Goal: Task Accomplishment & Management: Manage account settings

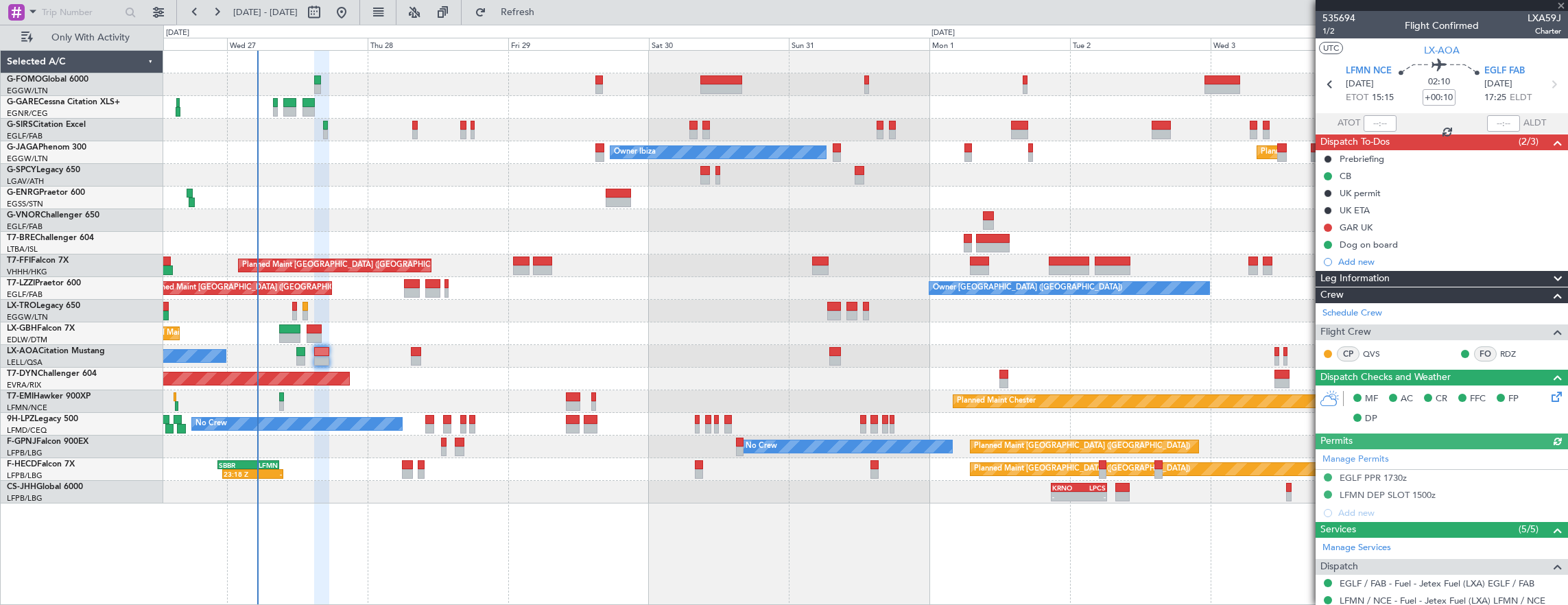
scroll to position [237, 0]
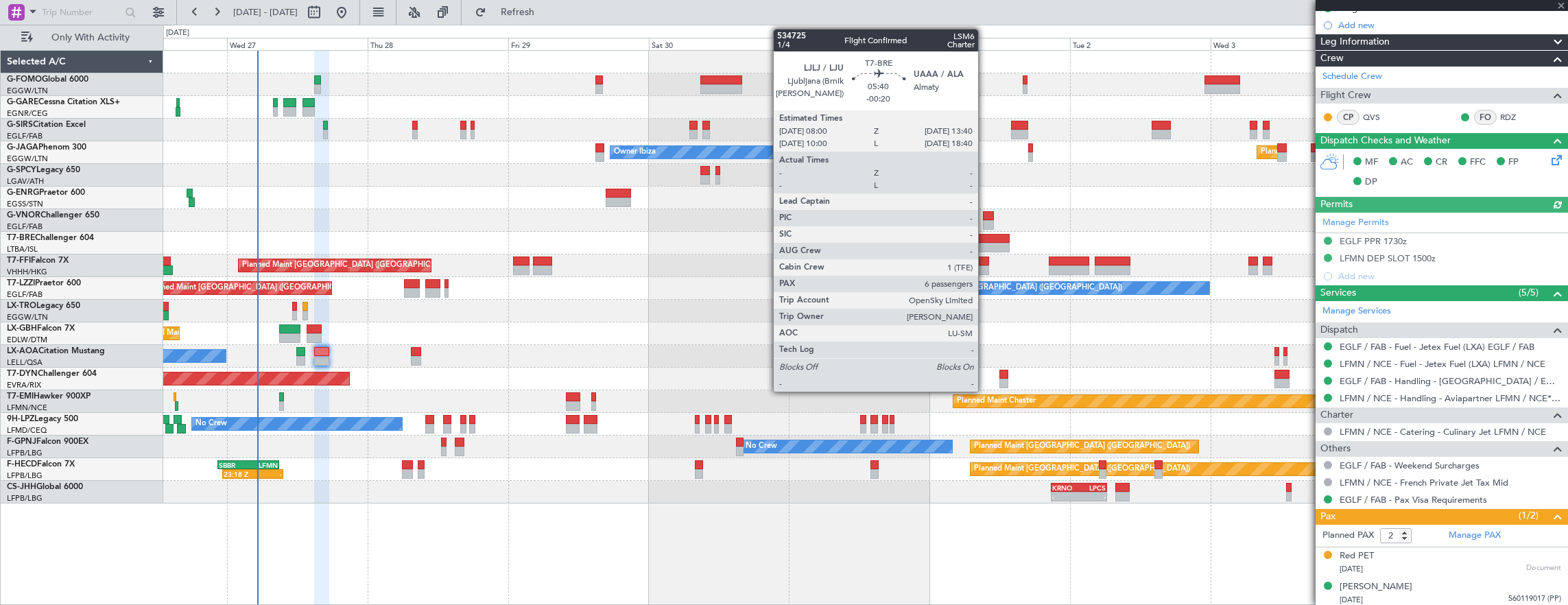
click at [985, 234] on div at bounding box center [993, 239] width 34 height 10
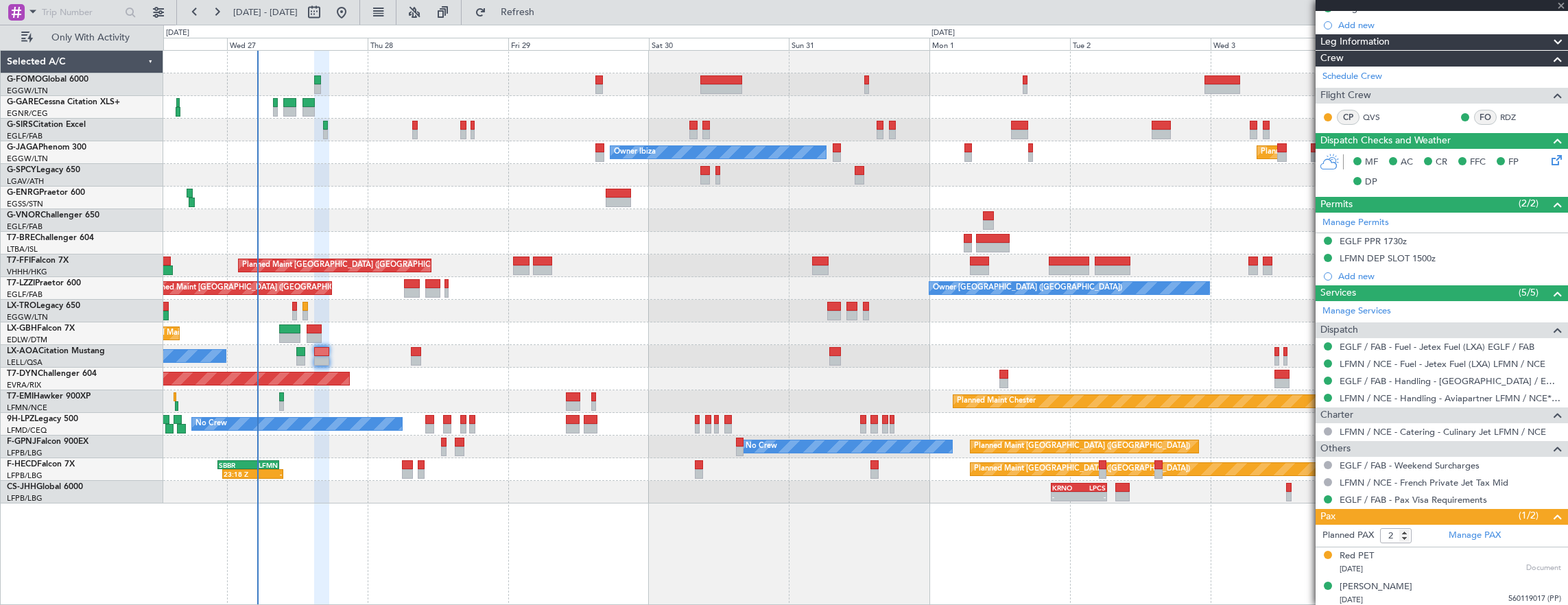
type input "-00:20"
type input "6"
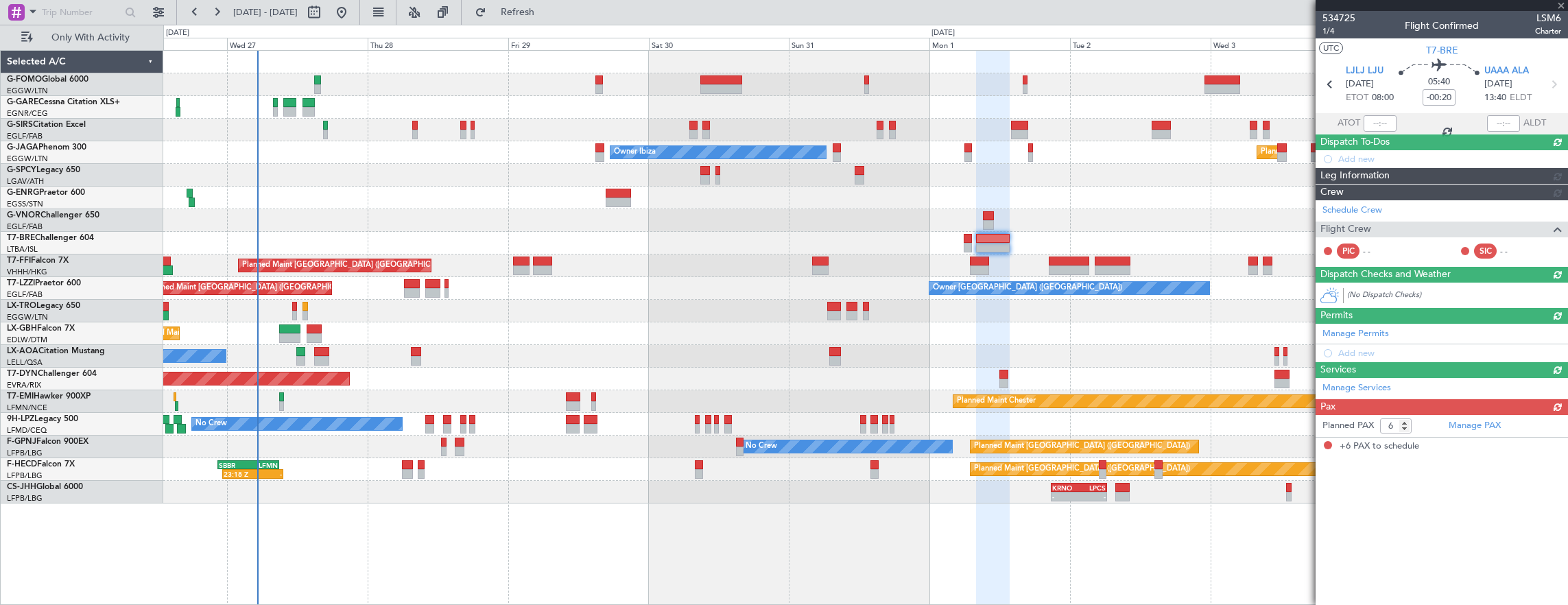
scroll to position [0, 0]
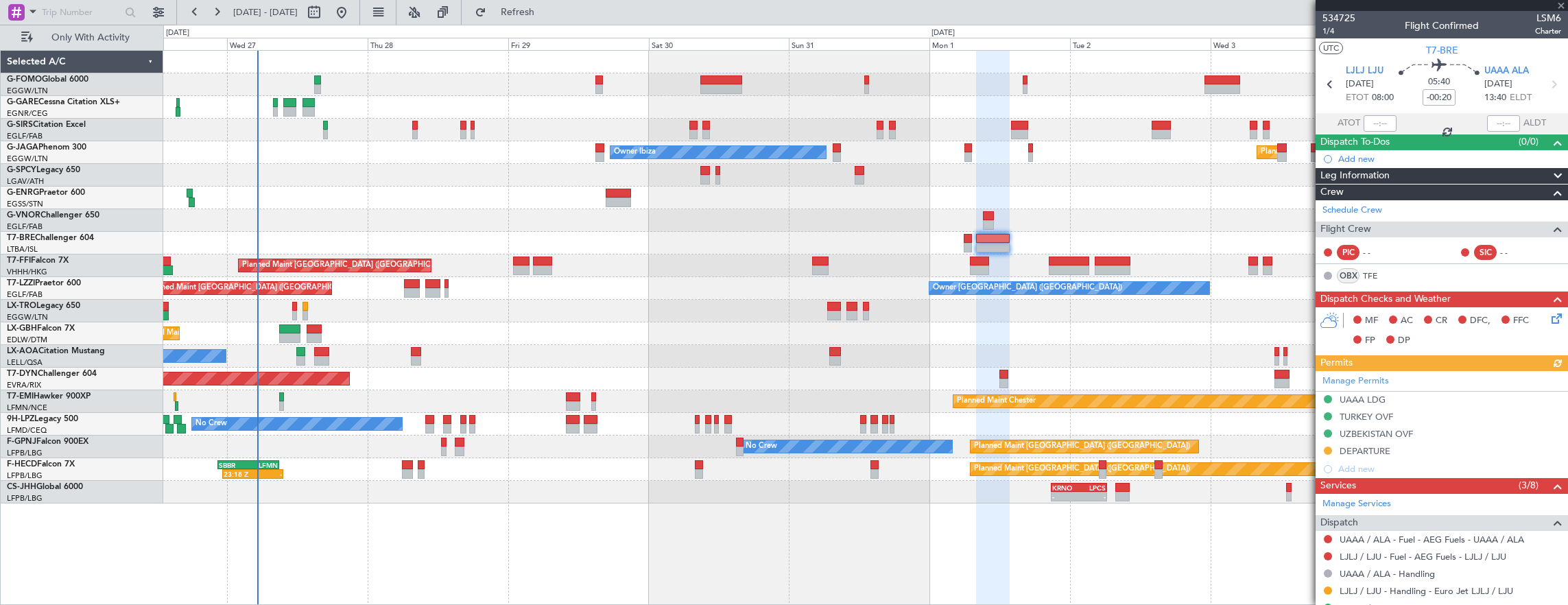
drag, startPoint x: 1410, startPoint y: 400, endPoint x: 1445, endPoint y: 401, distance: 35.0
click at [1410, 400] on div "Manage Permits UAAA LDG TURKEY OVF UZBEKISTAN OVF DEPARTURE Add new" at bounding box center [1441, 424] width 252 height 107
click at [1446, 401] on div "Manage Permits UAAA LDG TURKEY OVF UZBEKISTAN OVF DEPARTURE Add new" at bounding box center [1441, 424] width 252 height 107
click at [1421, 386] on div "Manage Permits" at bounding box center [1441, 381] width 252 height 20
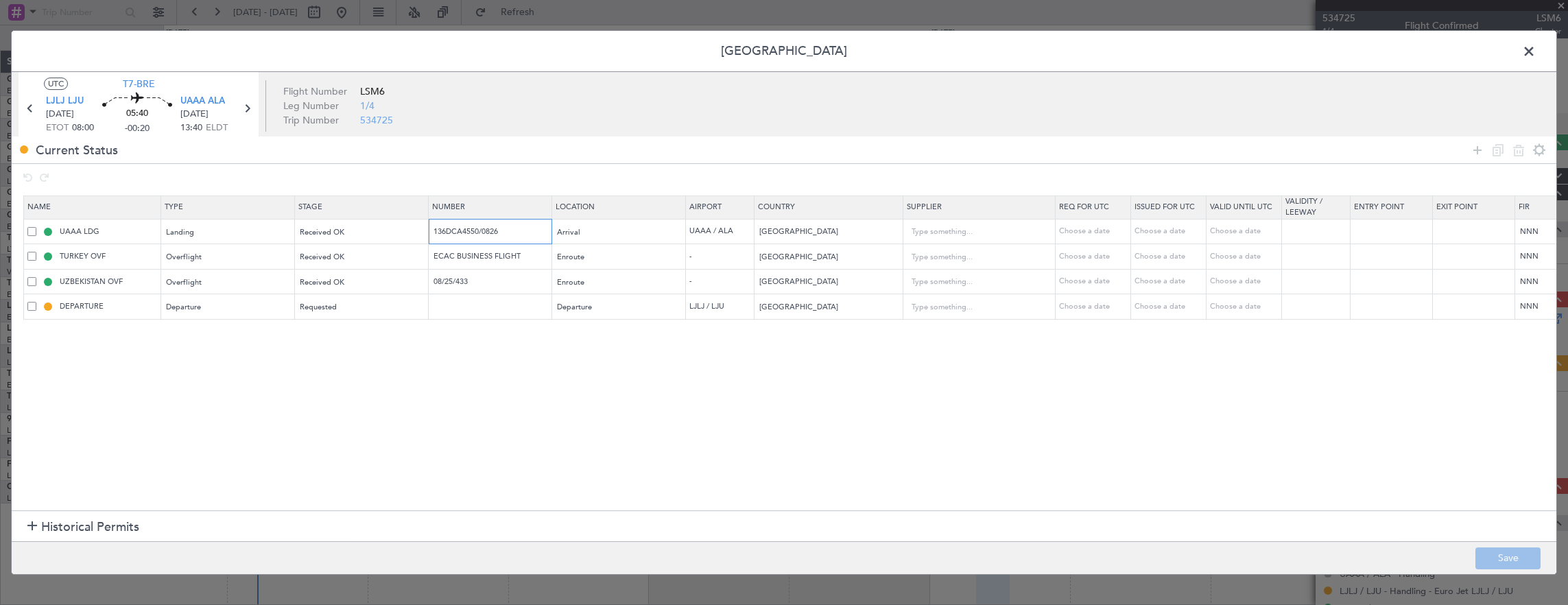
click at [511, 232] on input "136DCA4550/0826" at bounding box center [492, 231] width 119 height 11
drag, startPoint x: 1526, startPoint y: 53, endPoint x: 1364, endPoint y: 111, distance: 172.1
click at [1536, 53] on span at bounding box center [1536, 55] width 0 height 28
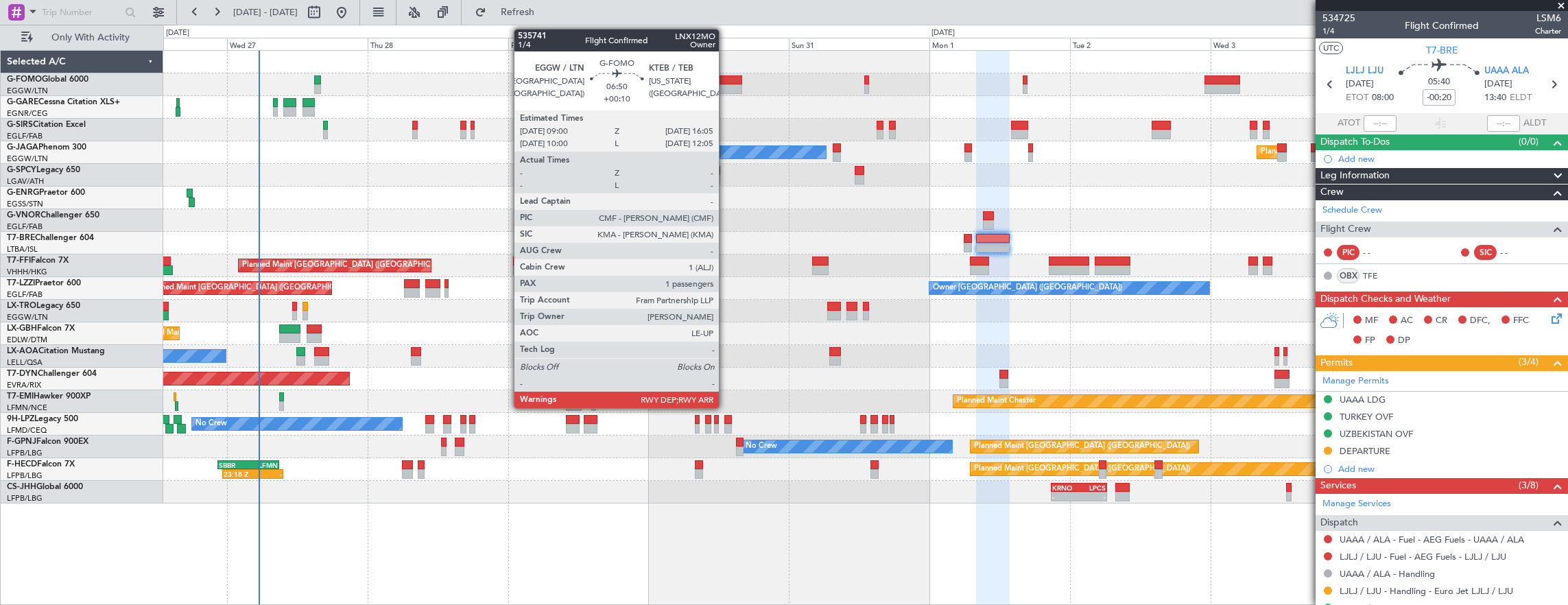
click at [726, 88] on div at bounding box center [721, 89] width 42 height 10
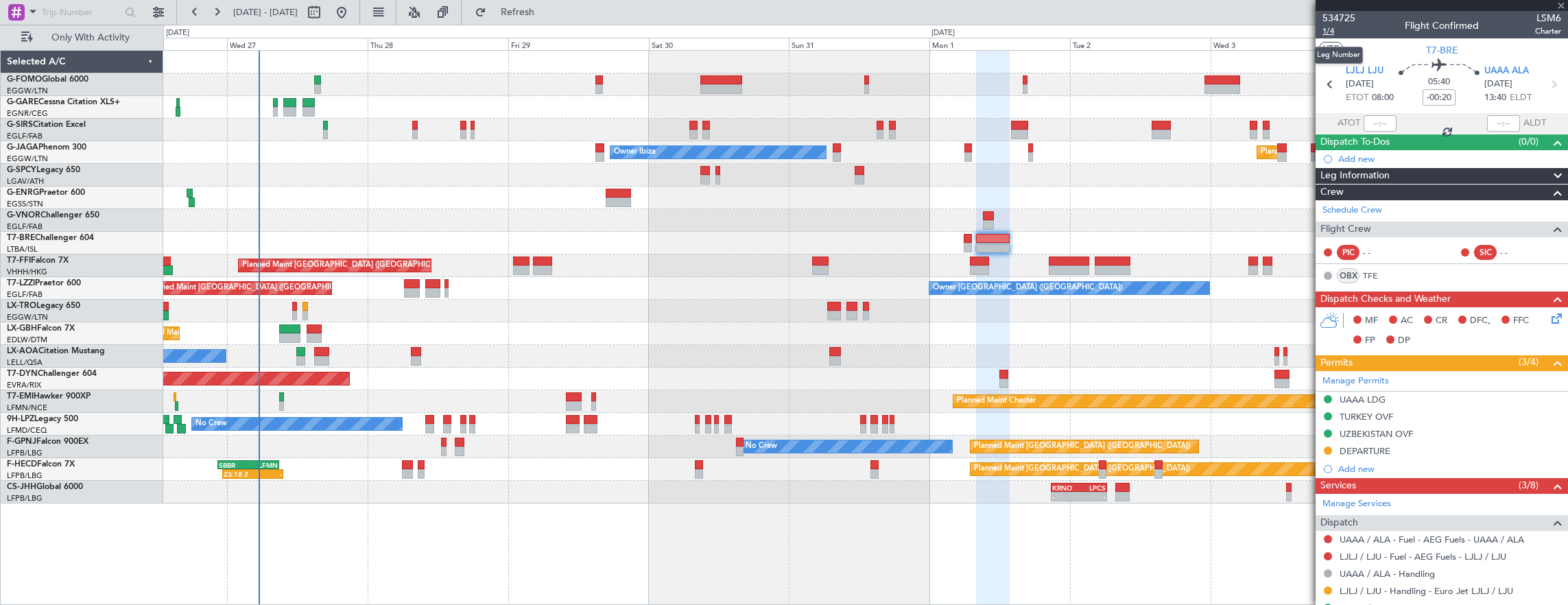
type input "+00:10"
type input "1"
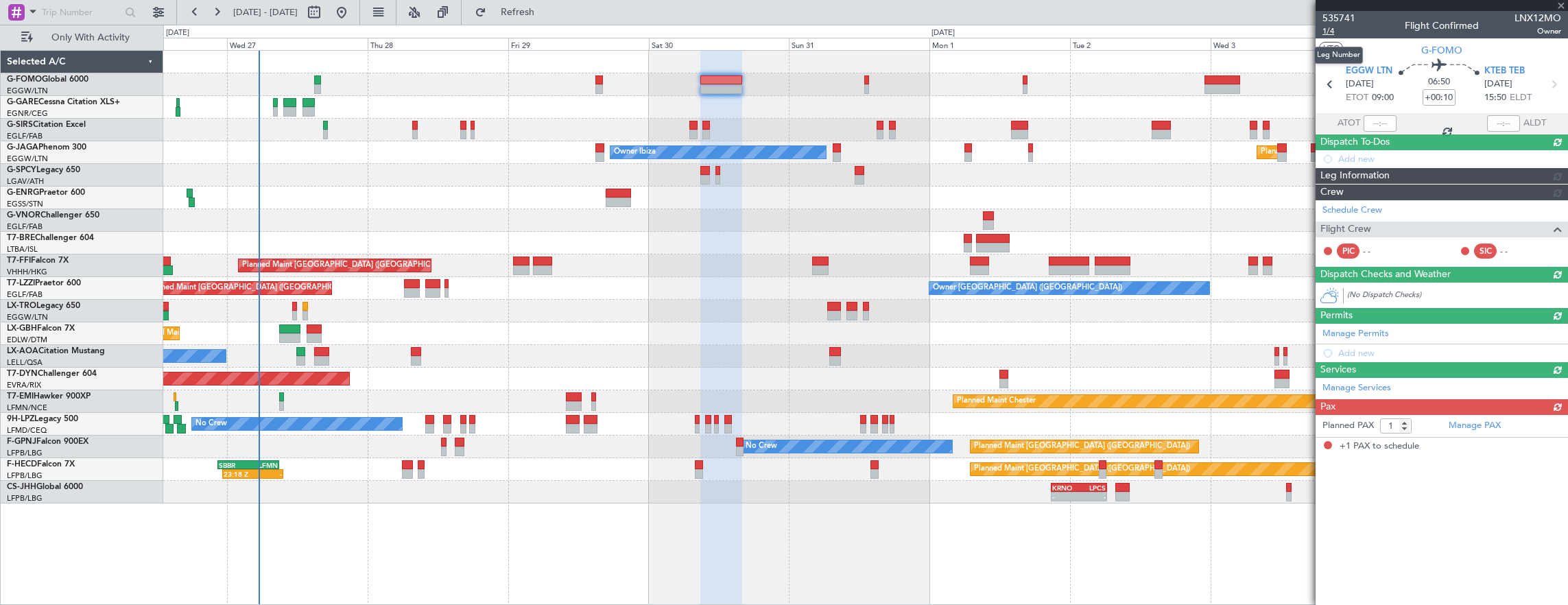
click at [1331, 28] on span "1/4" at bounding box center [1339, 31] width 33 height 11
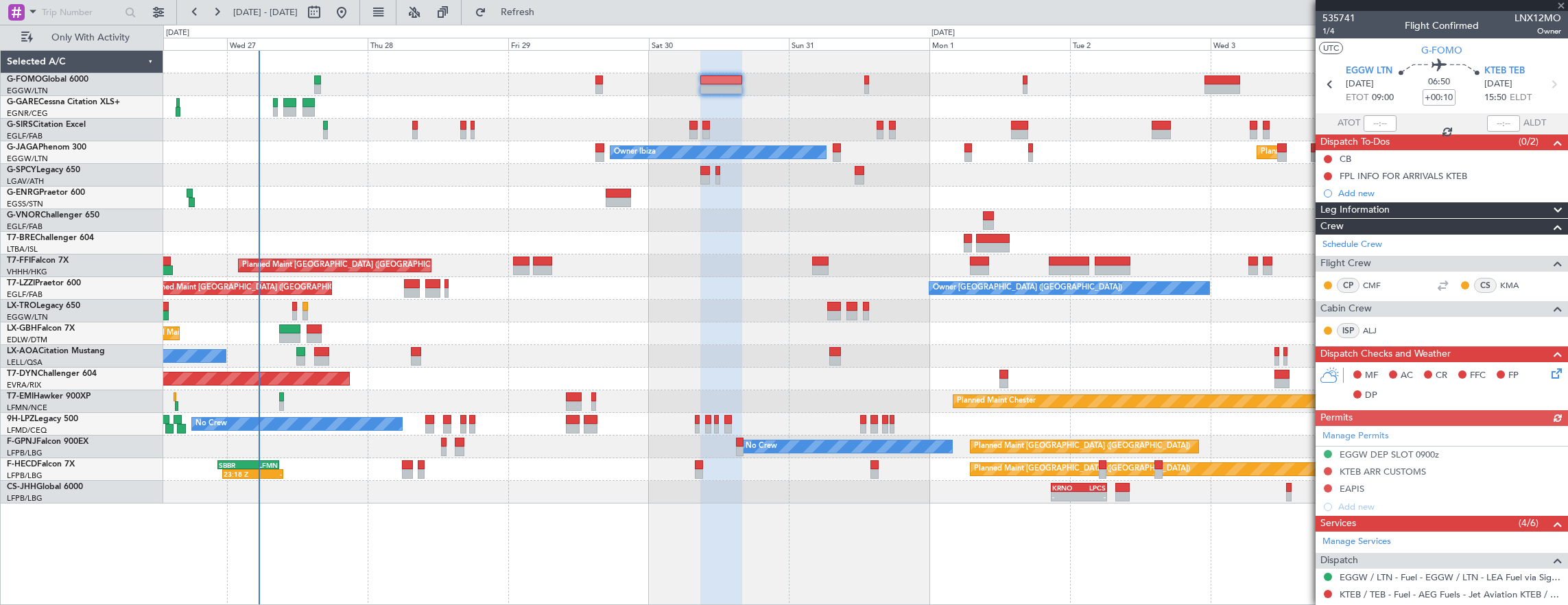
click at [1003, 185] on div at bounding box center [865, 176] width 1405 height 23
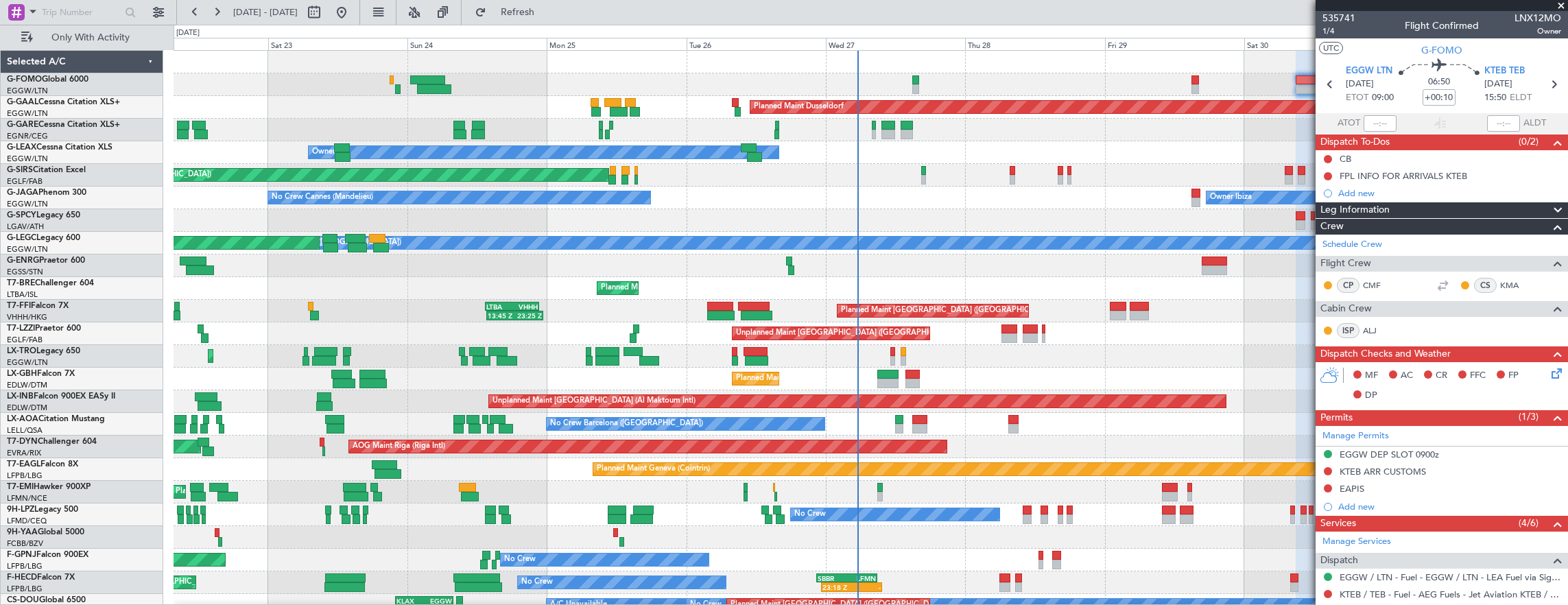
click at [1182, 97] on div "Planned Maint Dusseldorf" at bounding box center [870, 108] width 1395 height 23
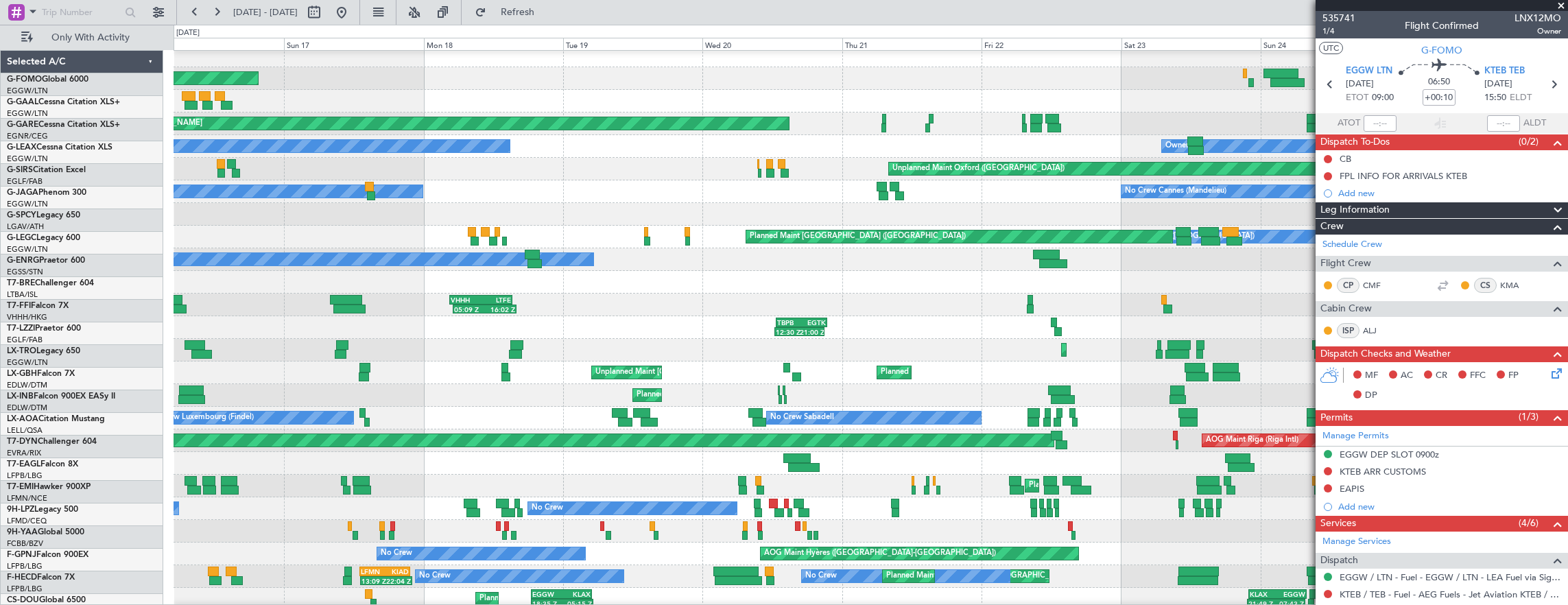
scroll to position [7, 0]
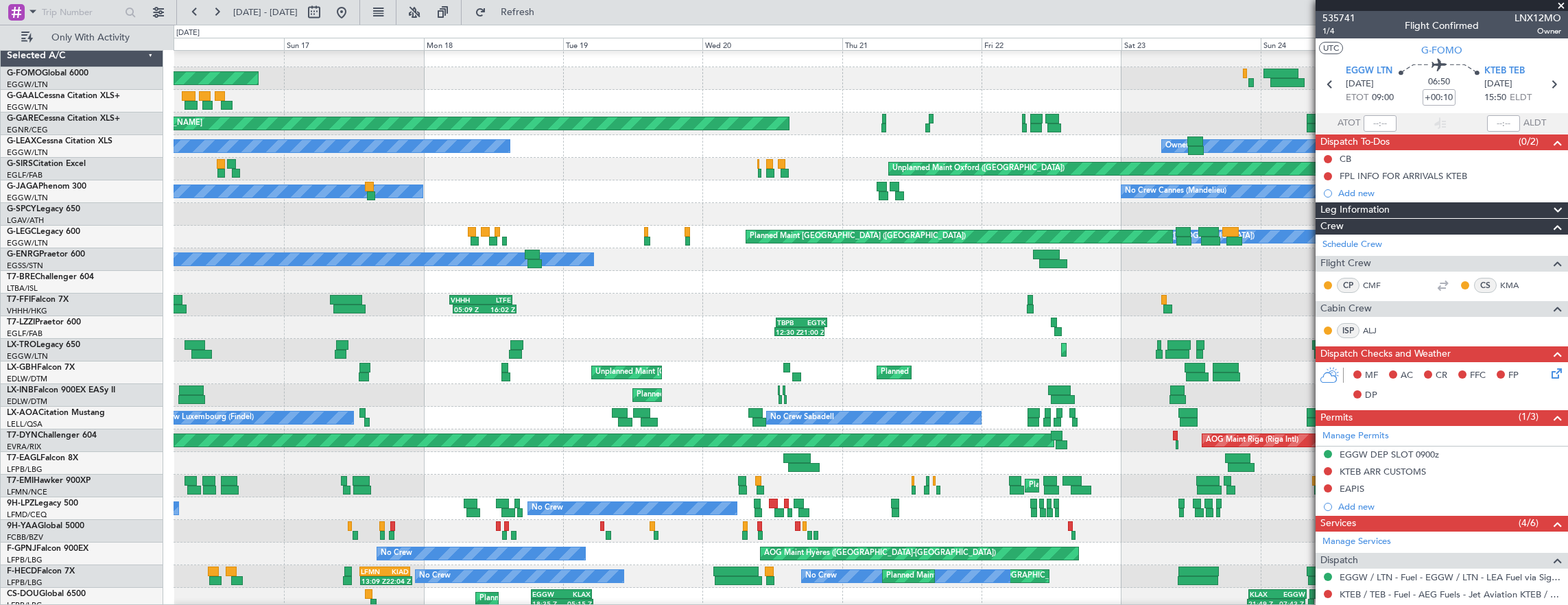
click at [1270, 121] on div "Planned Maint Windsor Locks ([PERSON_NAME] Intl) Planned Maint Planned [GEOGRAP…" at bounding box center [870, 362] width 1395 height 634
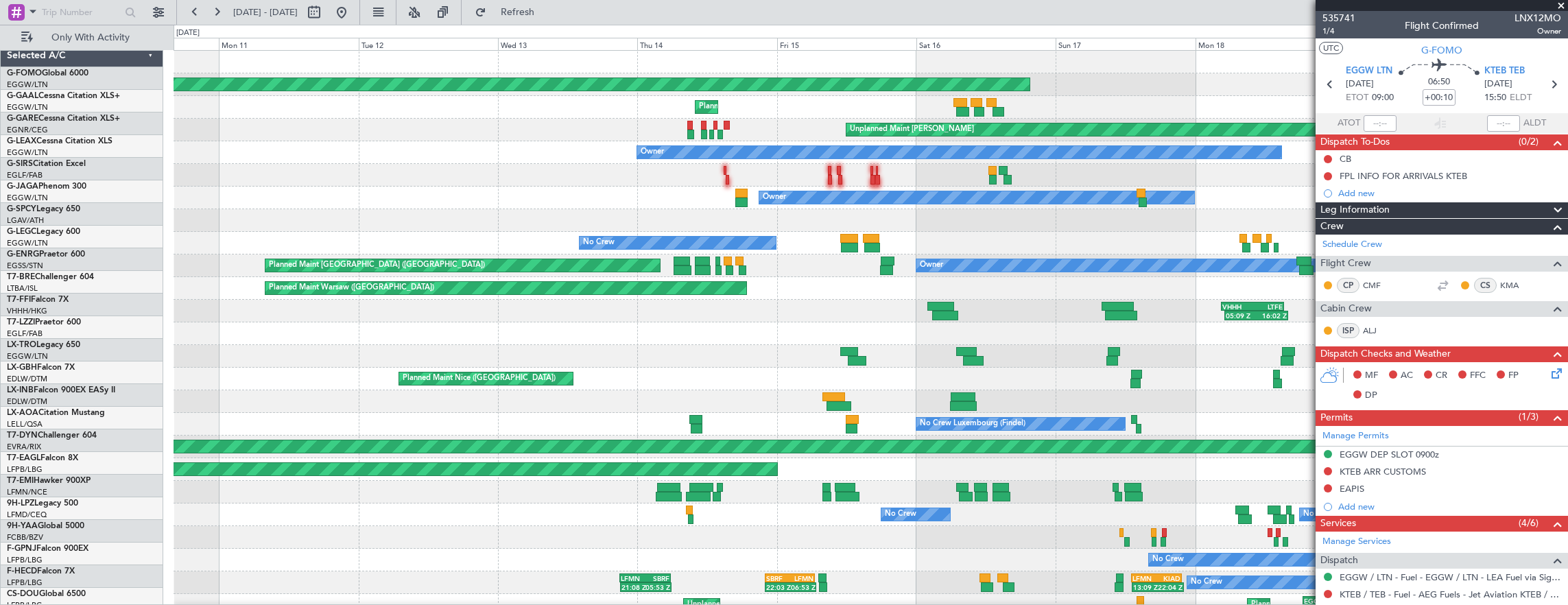
scroll to position [0, 0]
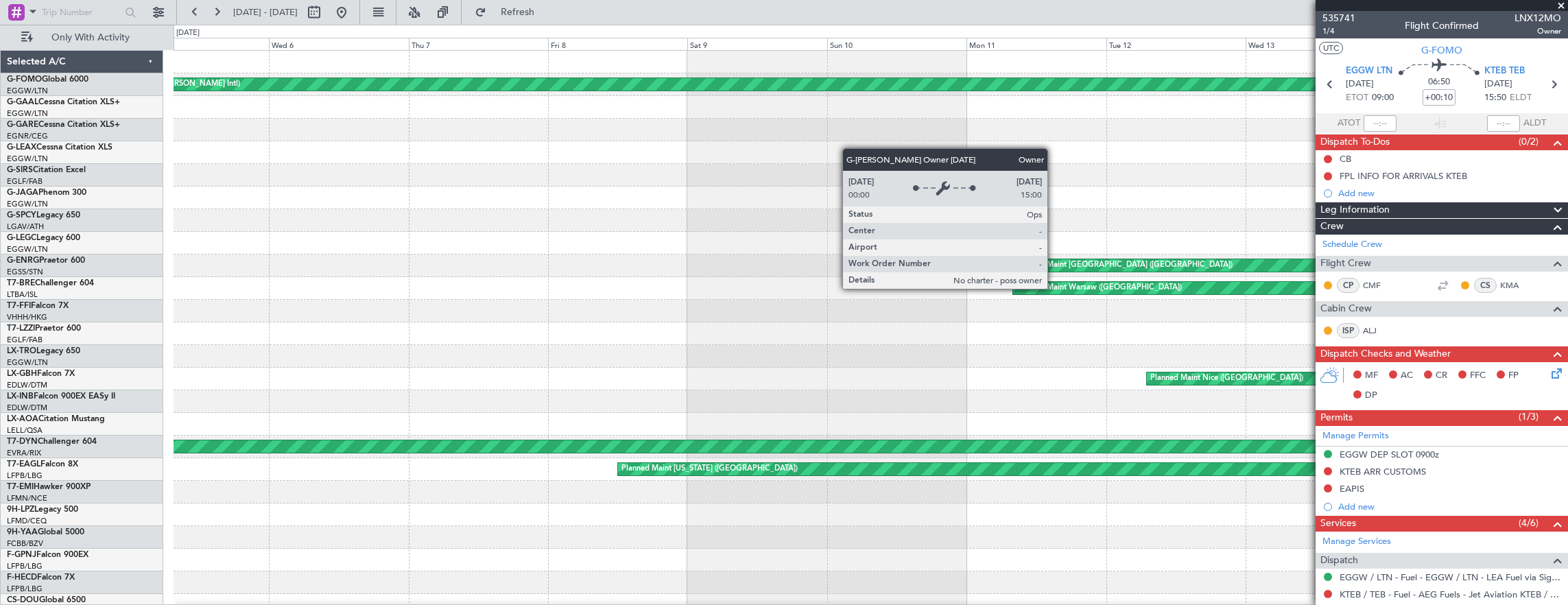
click at [1514, 141] on fb-app "[DATE] - [DATE] Refresh Quick Links Only With Activity Planned Maint Windsor Lo…" at bounding box center [784, 308] width 1568 height 595
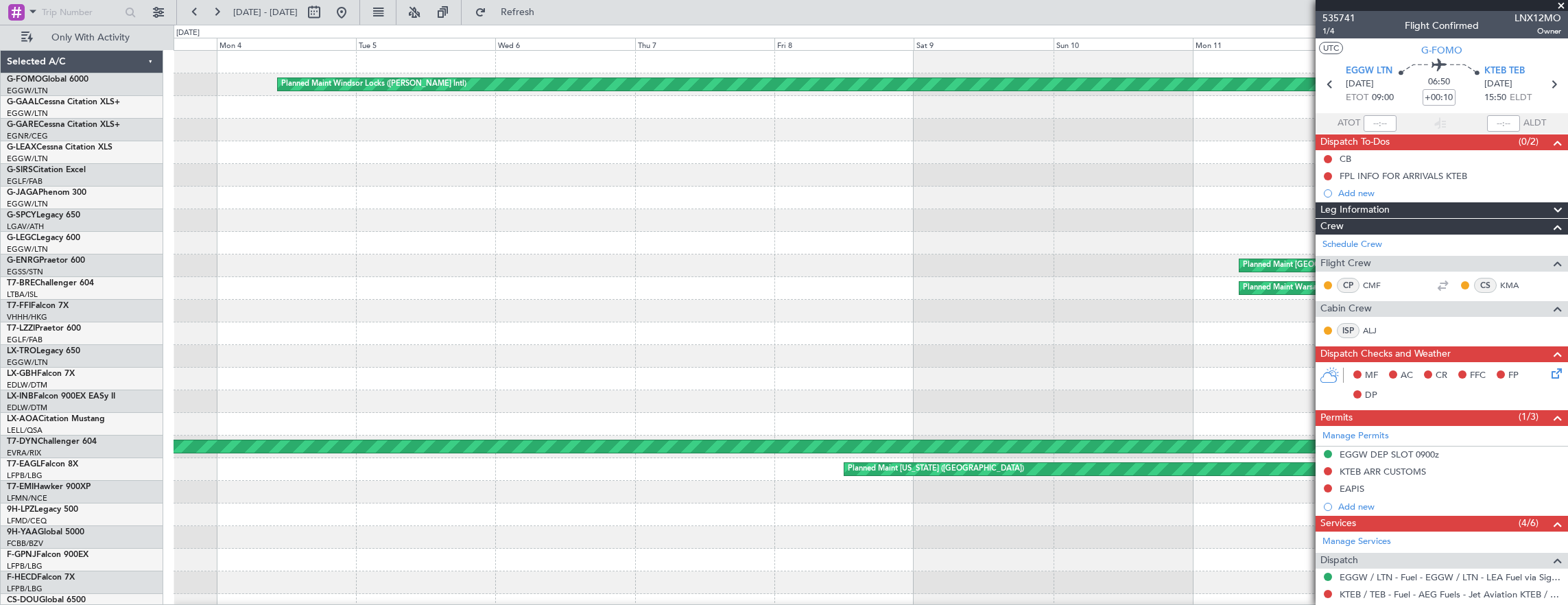
click at [1184, 204] on div "Owner" at bounding box center [870, 198] width 1395 height 23
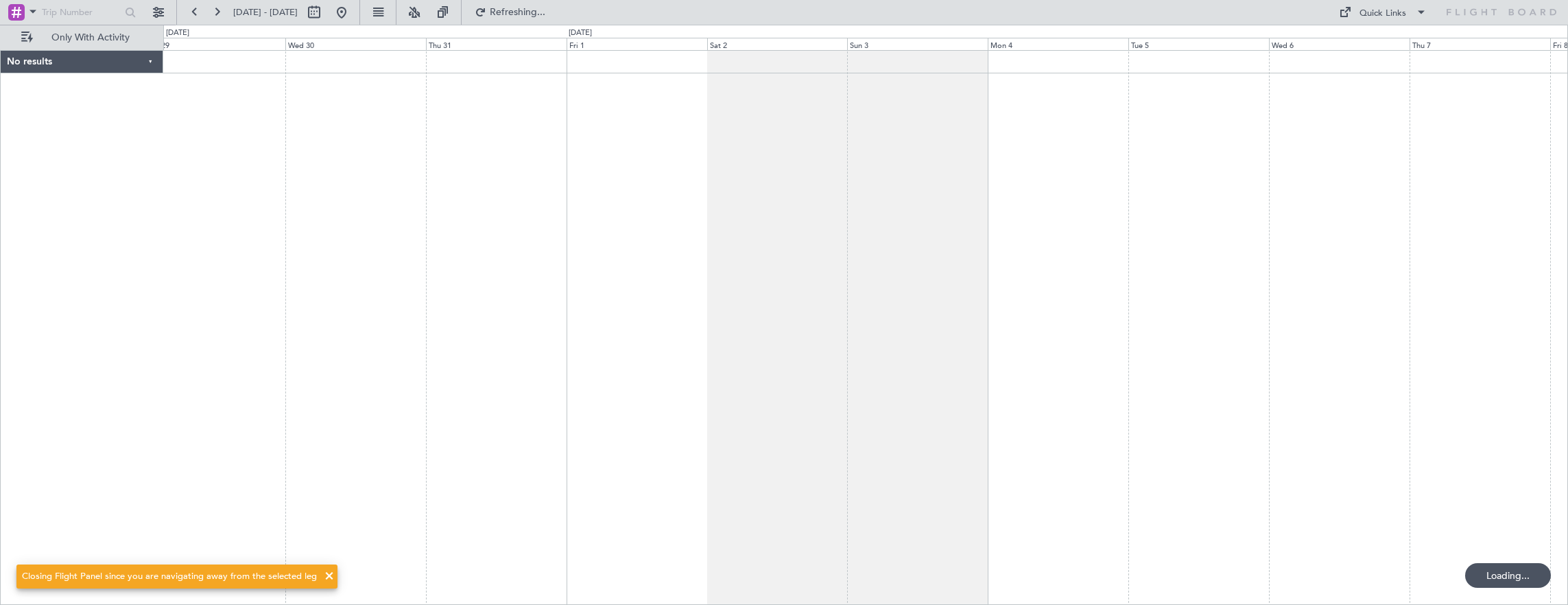
click at [1404, 228] on div at bounding box center [866, 328] width 1405 height 556
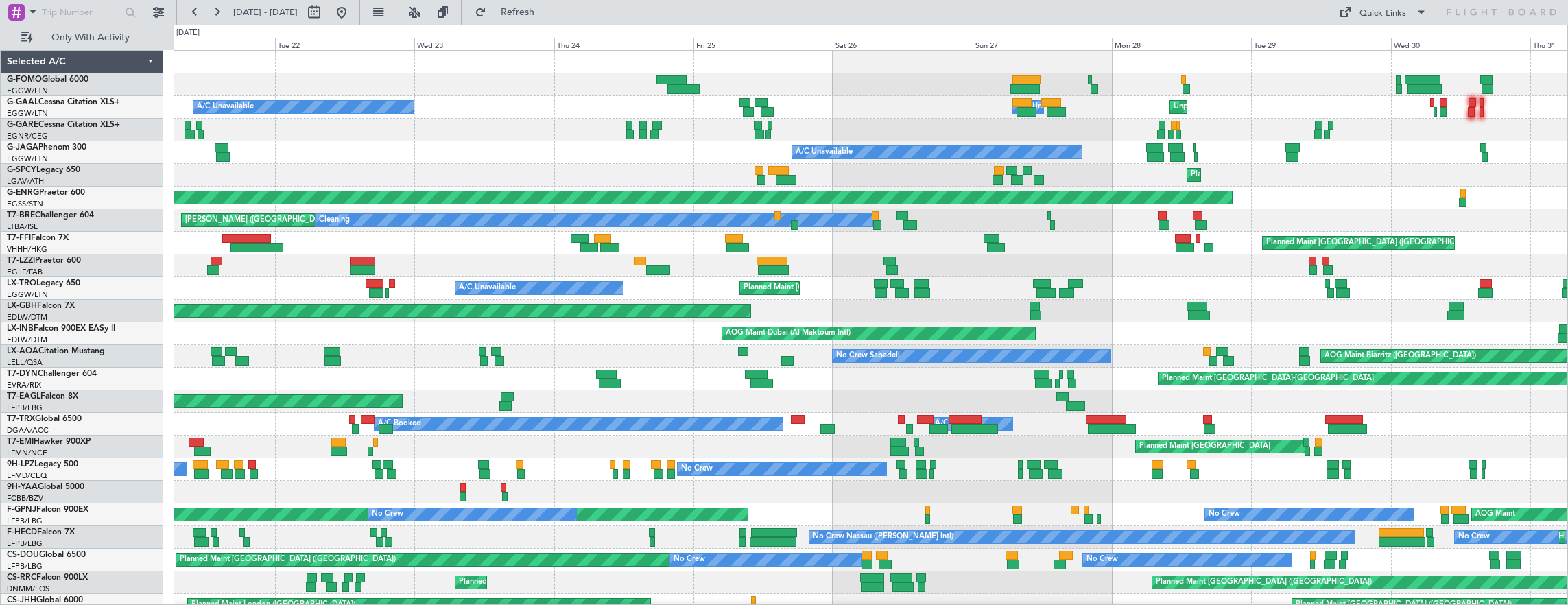
click at [1556, 115] on div "Unplanned Maint [GEOGRAPHIC_DATA] ([GEOGRAPHIC_DATA]) A/C Unavailable A/C Unava…" at bounding box center [870, 108] width 1395 height 23
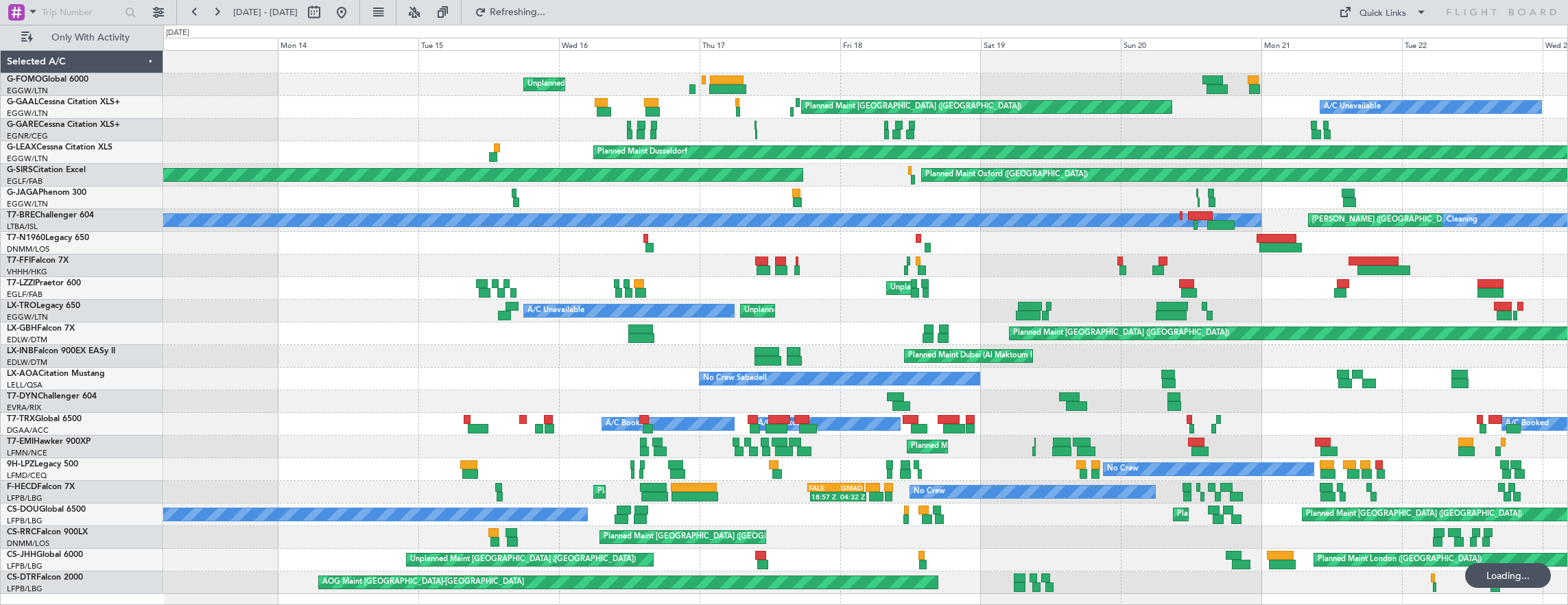
click at [1561, 89] on div "Unplanned Maint [US_STATE] ([GEOGRAPHIC_DATA])" at bounding box center [865, 85] width 1405 height 23
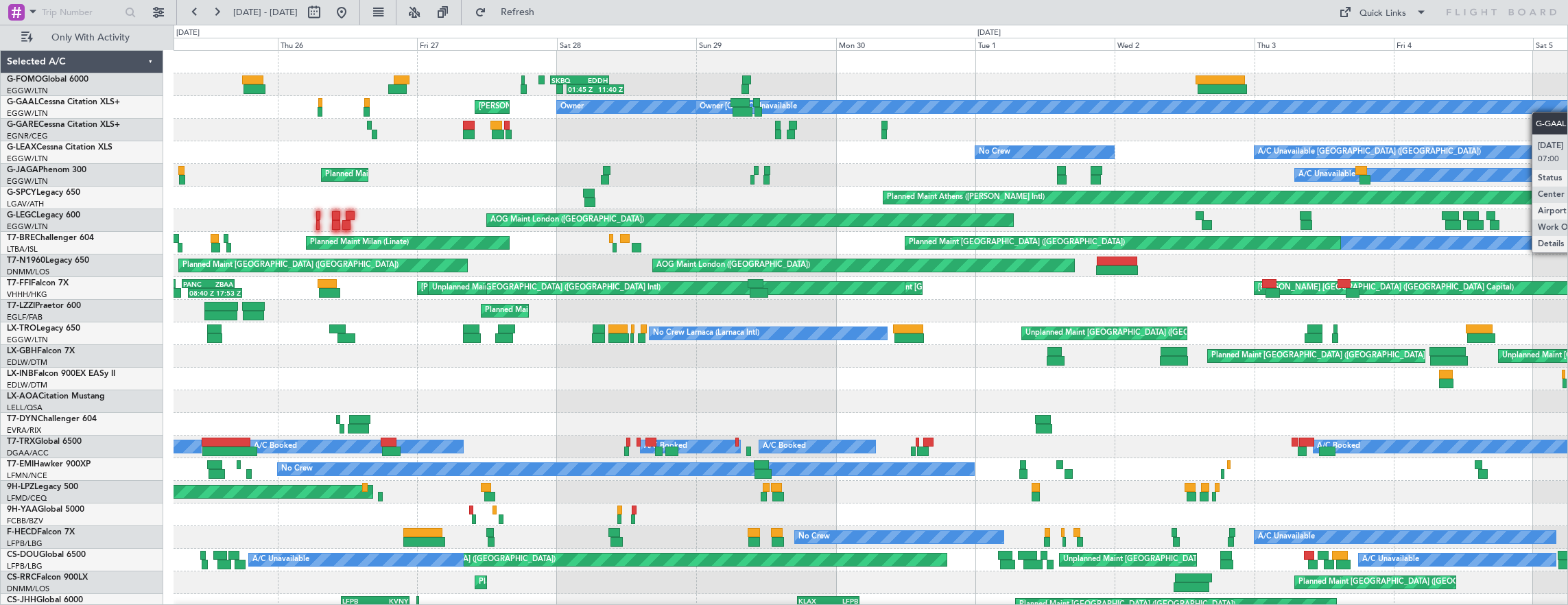
click at [1540, 112] on div "01:45 Z 11:40 Z SKBQ 23:00 Z EDDH 09:00 Z Owner [GEOGRAPHIC_DATA] ([GEOGRAPHIC_…" at bounding box center [870, 345] width 1395 height 589
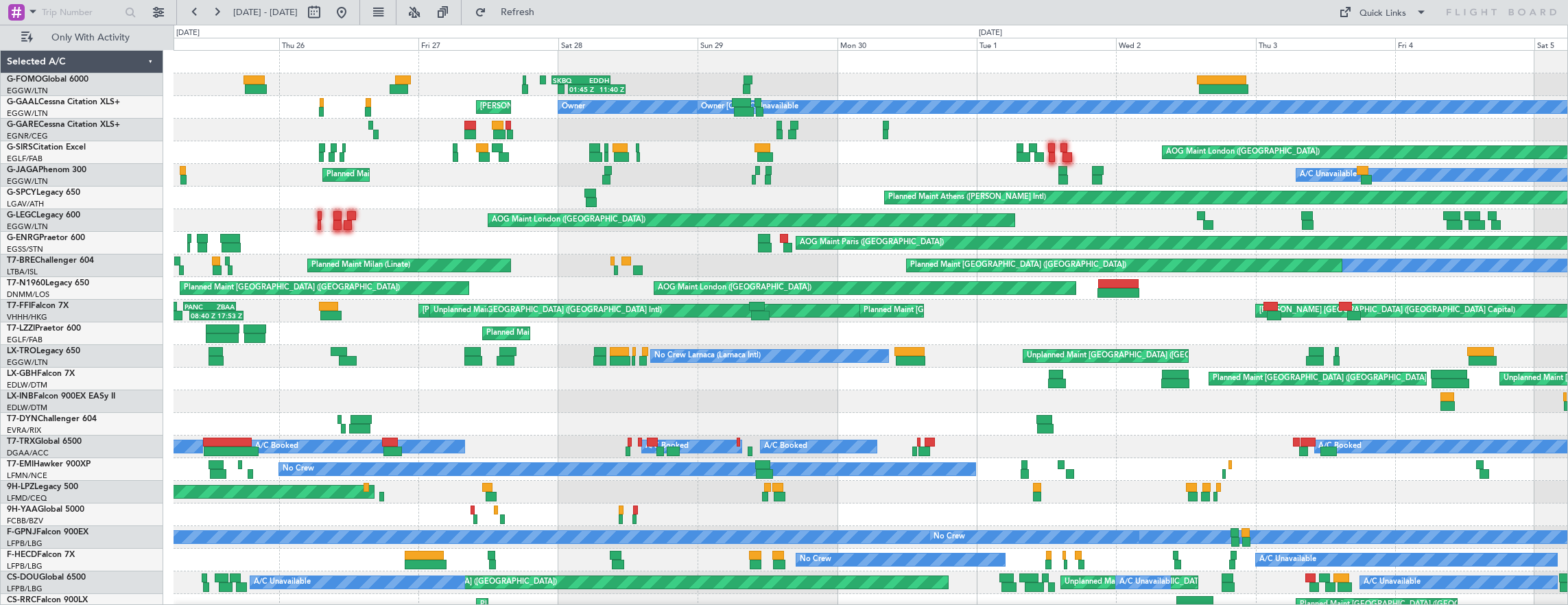
click at [1567, 134] on html "[DATE] - [DATE] Refresh Quick Links Only With Activity 01:45 Z 11:40 Z SKBQ 23:…" at bounding box center [784, 302] width 1568 height 605
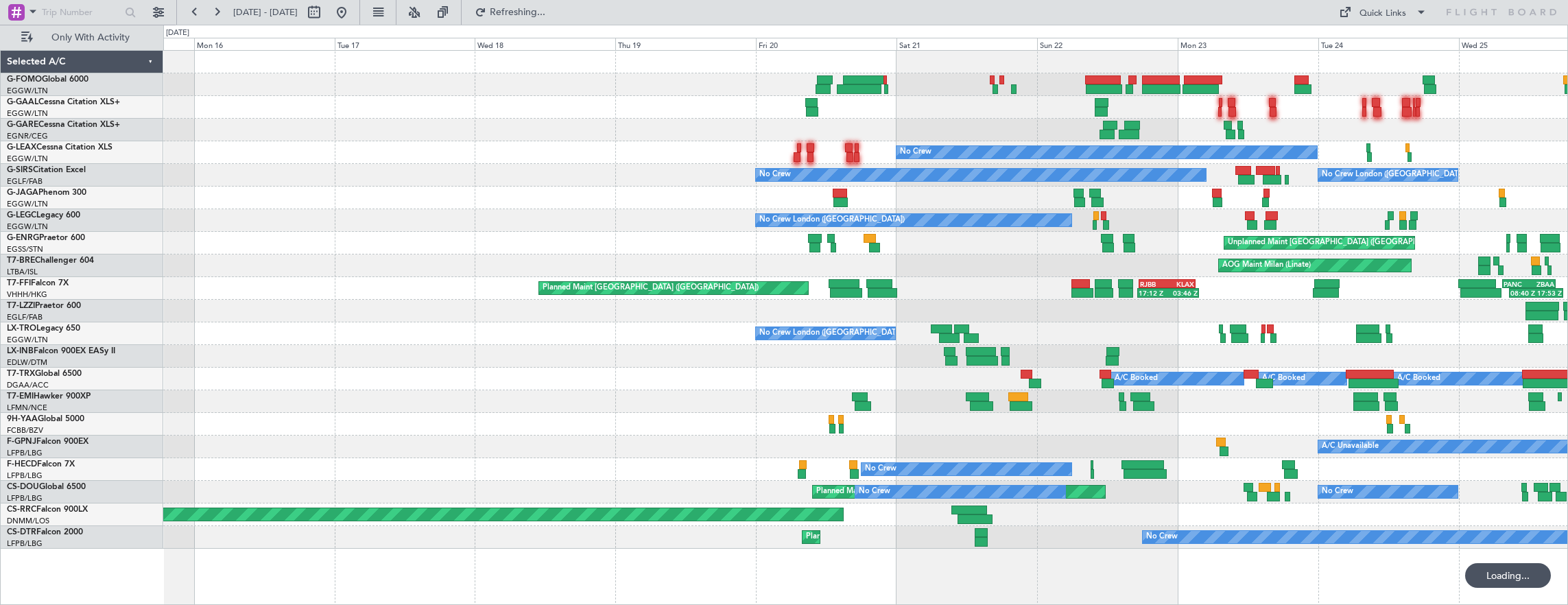
click at [1567, 110] on html "[DATE] - [DATE] Refreshing... Quick Links Only With Activity SKBQ 23:00 Z EDDH …" at bounding box center [784, 302] width 1568 height 605
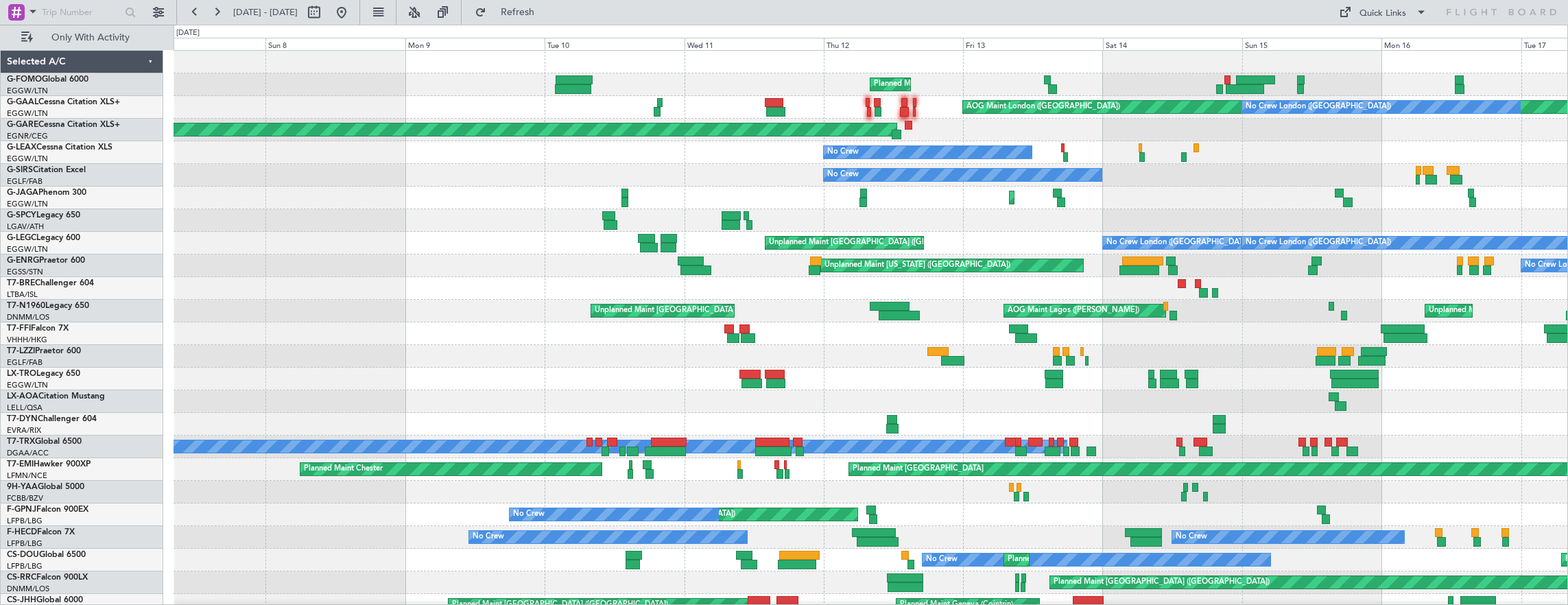
click at [1154, 158] on div "Planned Maint [GEOGRAPHIC_DATA] ([GEOGRAPHIC_DATA]) Unplanned Maint [GEOGRAPHIC…" at bounding box center [870, 345] width 1395 height 589
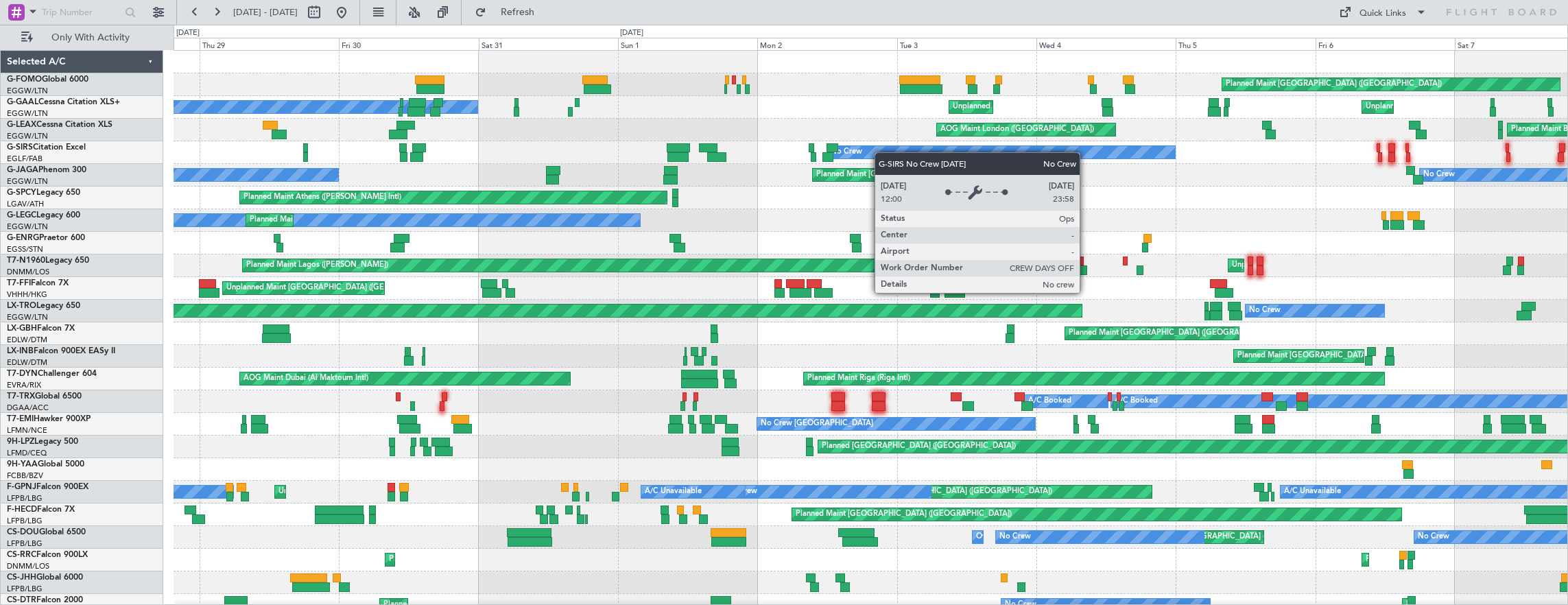
click at [902, 153] on div "Planned Maint [GEOGRAPHIC_DATA] ([GEOGRAPHIC_DATA]) Unplanned Maint [GEOGRAPHIC…" at bounding box center [870, 334] width 1395 height 567
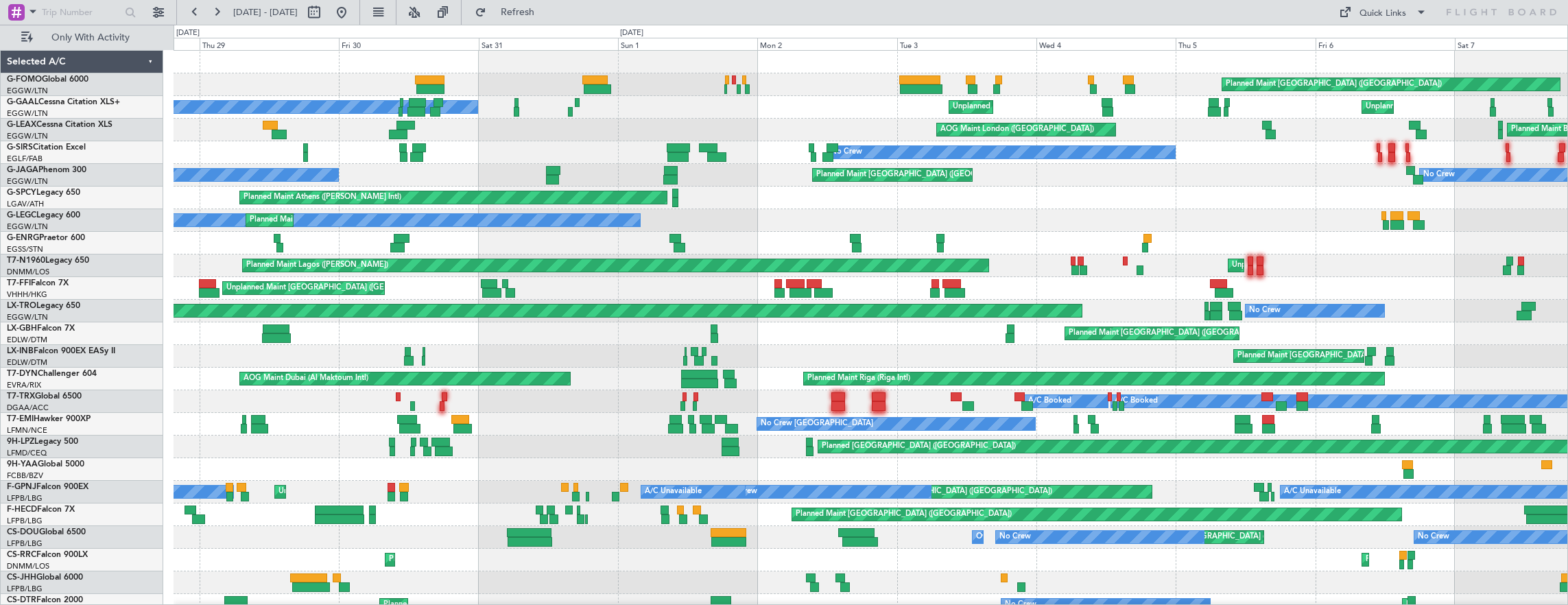
click at [1099, 155] on div "Planned Maint [GEOGRAPHIC_DATA] ([GEOGRAPHIC_DATA]) Unplanned Maint [GEOGRAPHIC…" at bounding box center [870, 334] width 1395 height 567
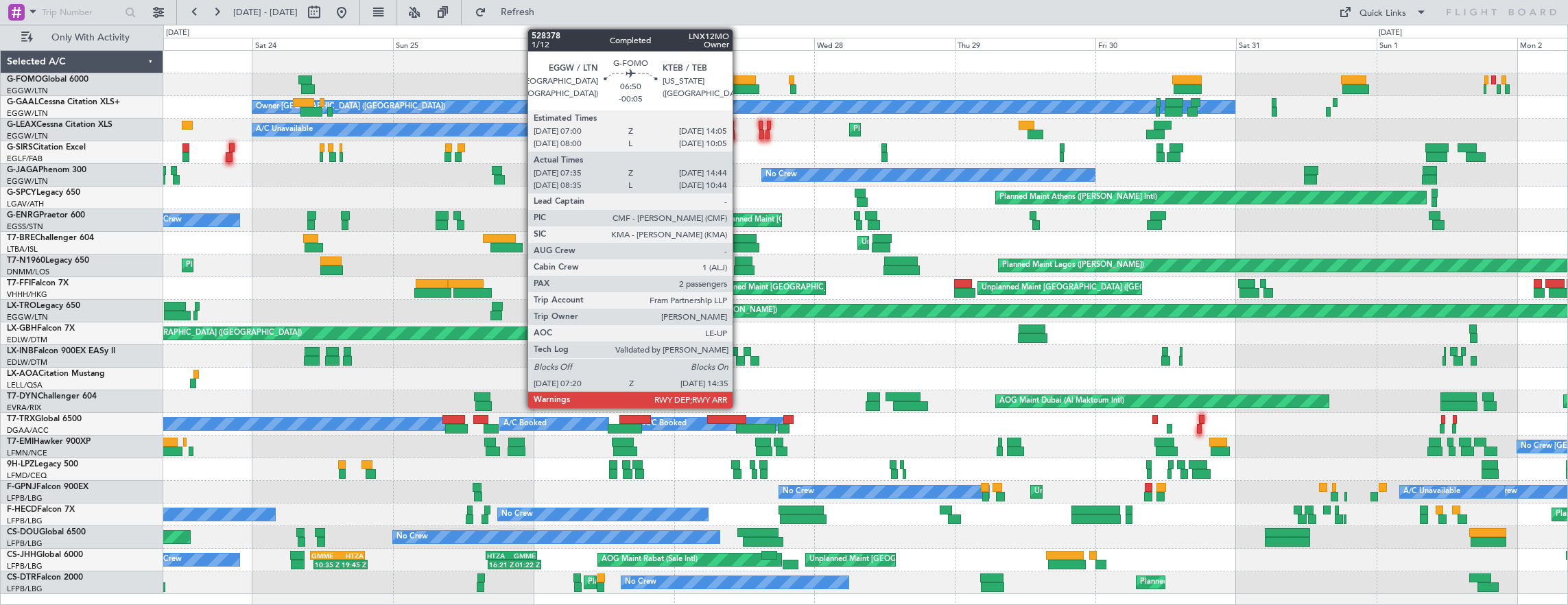
click at [739, 87] on div at bounding box center [737, 89] width 42 height 10
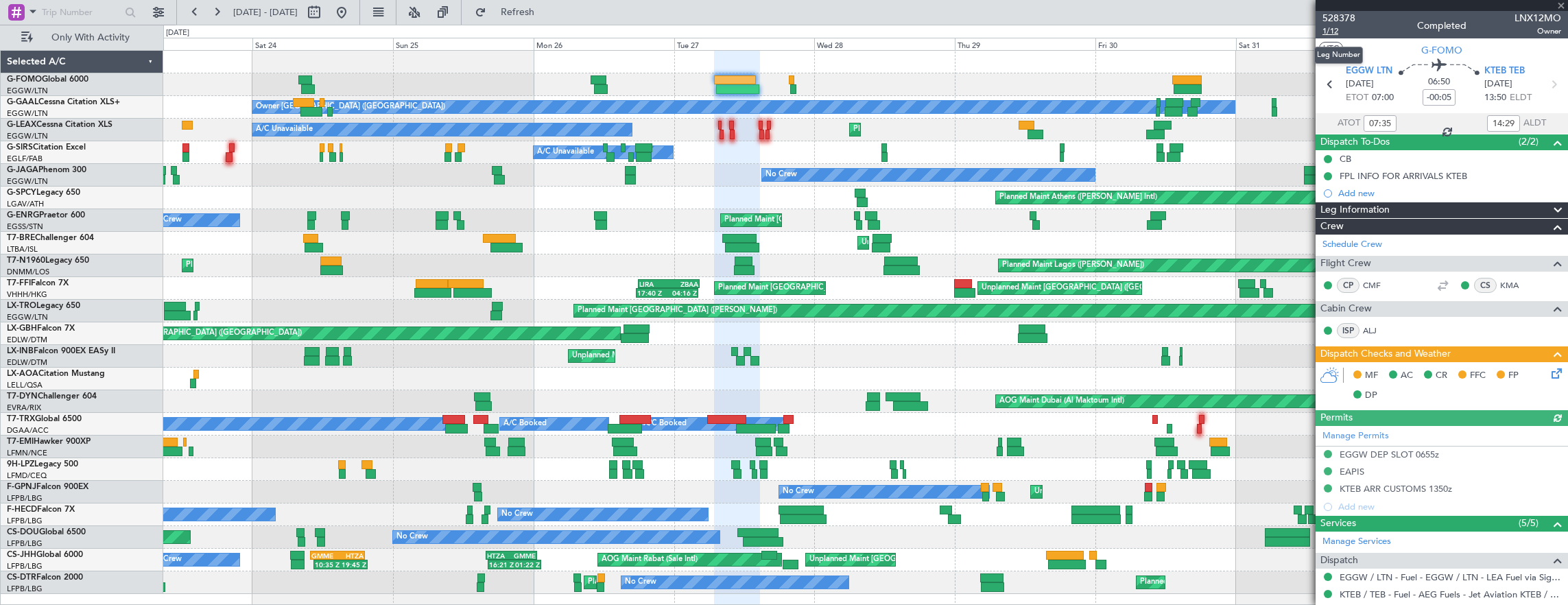
click at [1329, 29] on span "1/12" at bounding box center [1339, 31] width 33 height 11
click at [352, 11] on button at bounding box center [342, 12] width 22 height 22
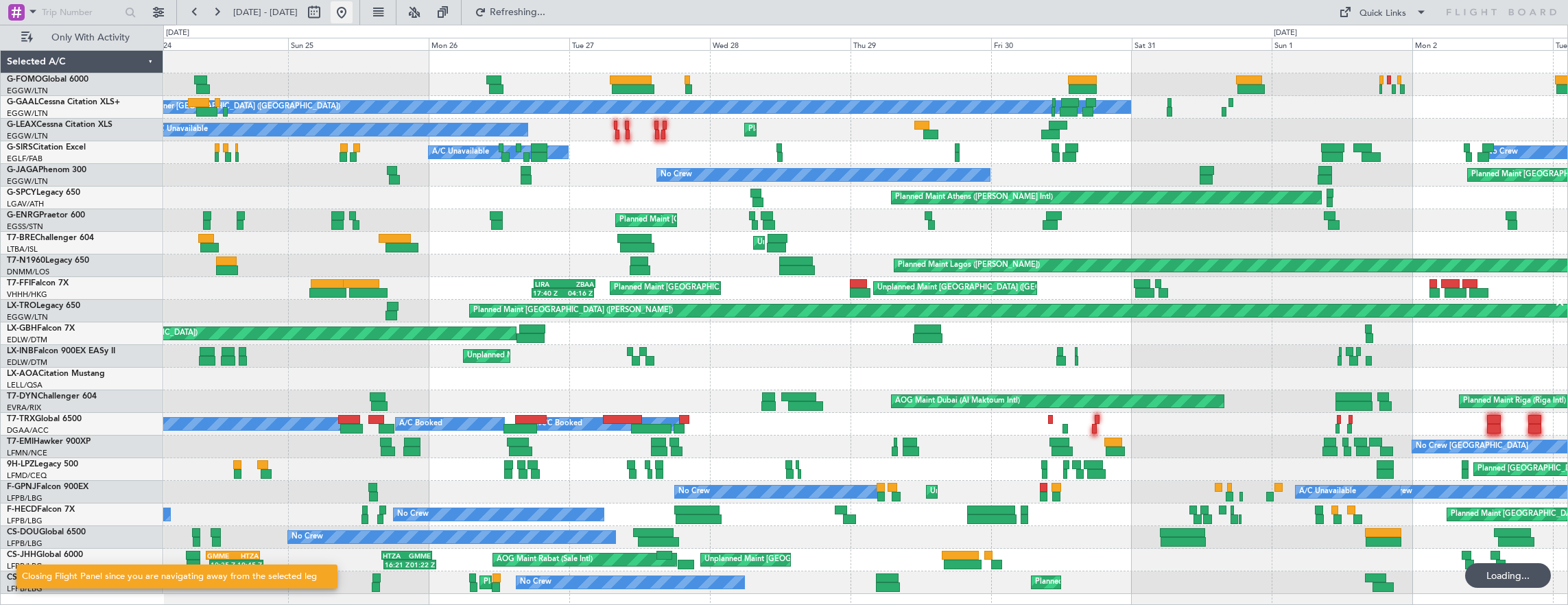
click at [352, 8] on button at bounding box center [342, 12] width 22 height 22
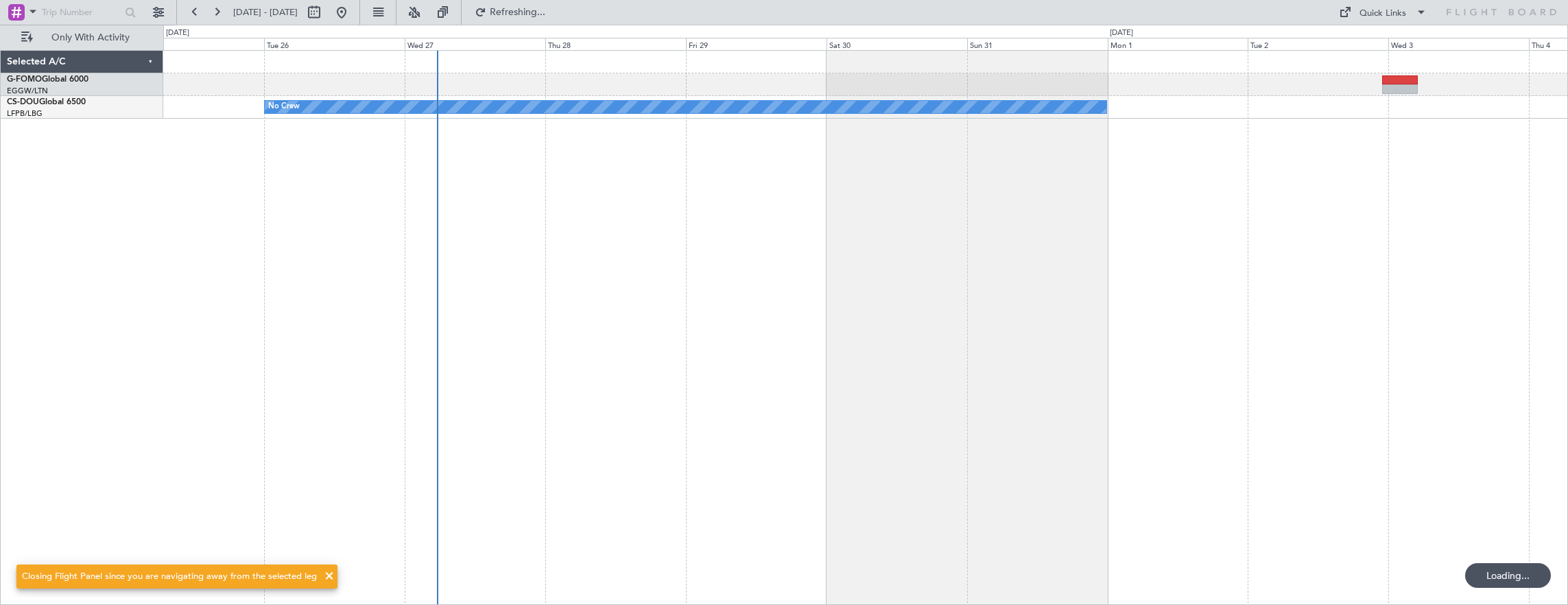
click at [552, 258] on div "No Crew 21:49 Z 07:43 Z KLAX 22:00 Z EGGW 08:00 Z" at bounding box center [866, 328] width 1405 height 556
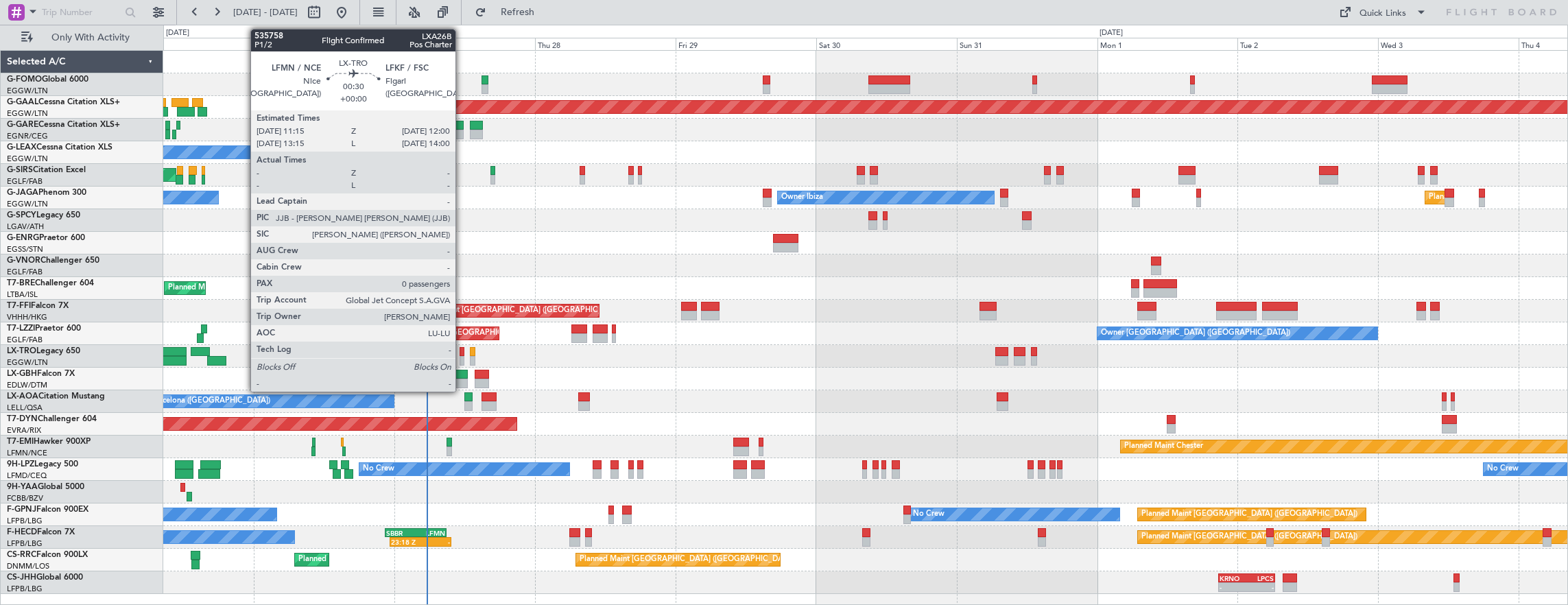
click at [462, 356] on div at bounding box center [462, 361] width 5 height 10
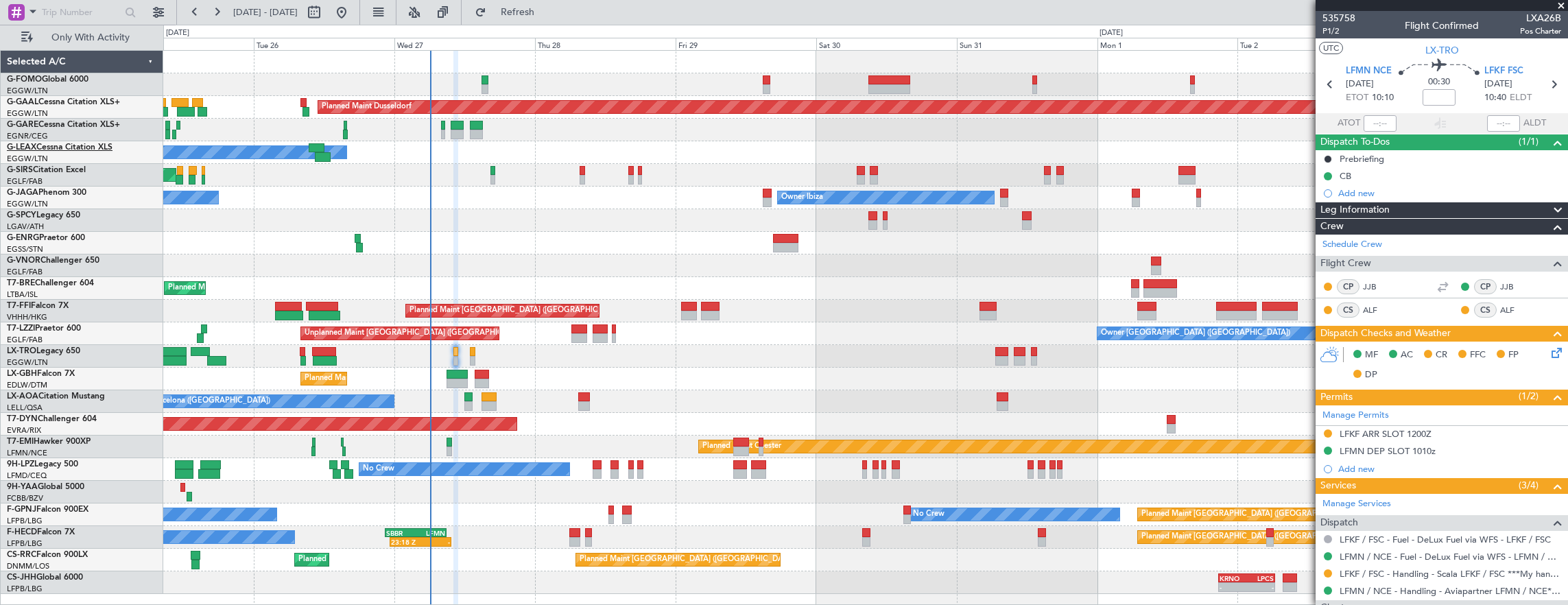
click at [28, 148] on span "G-LEAX" at bounding box center [21, 147] width 29 height 8
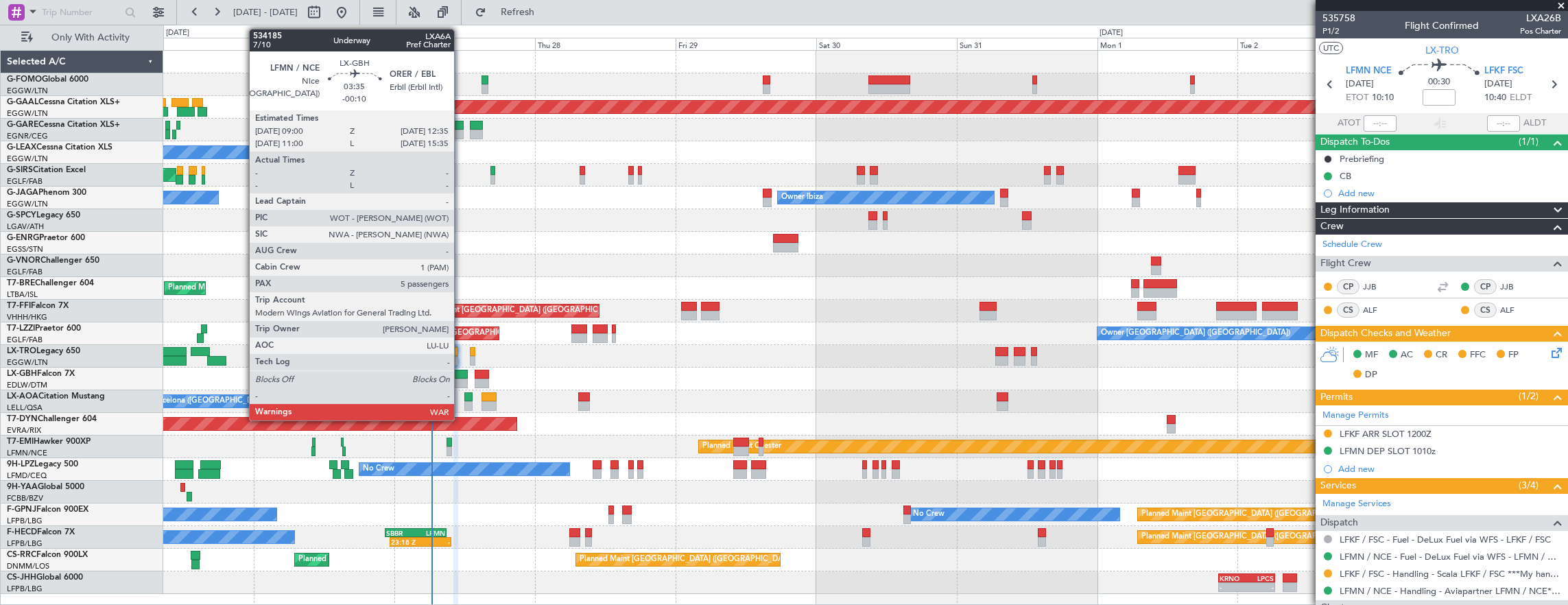
click at [460, 378] on div at bounding box center [457, 374] width 21 height 10
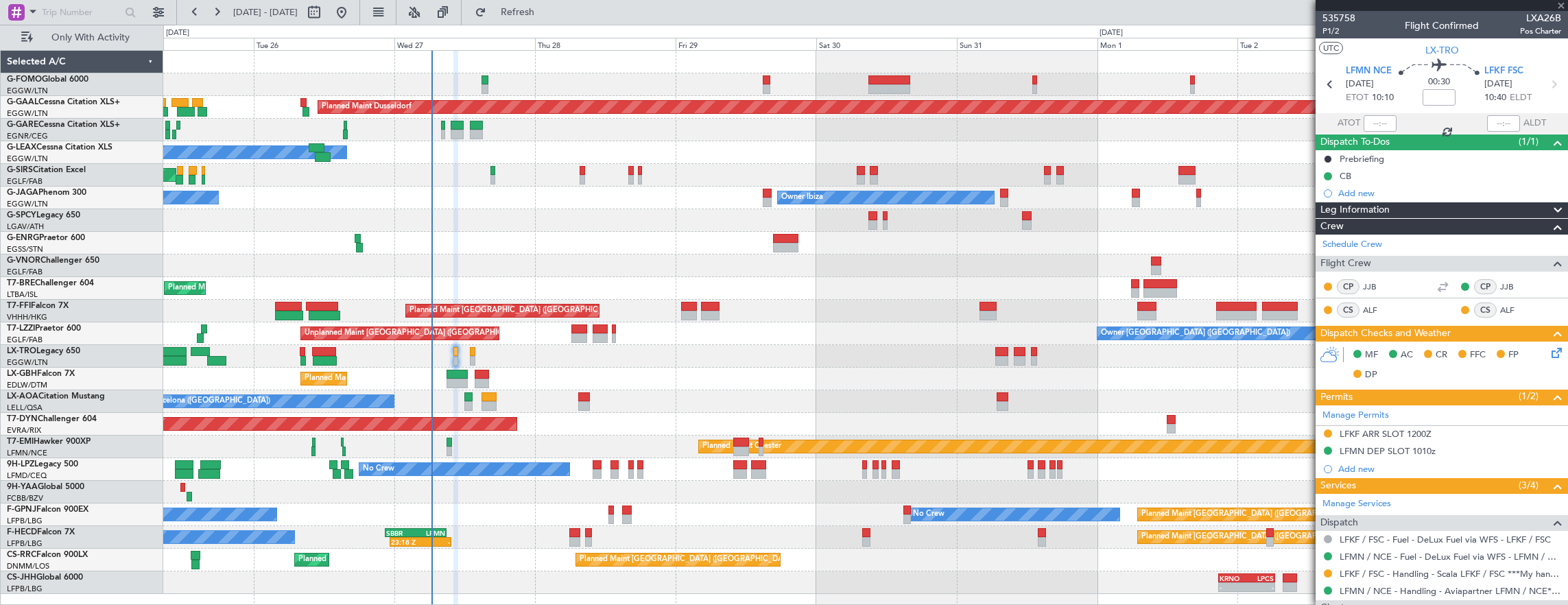
type input "-00:10"
type input "5"
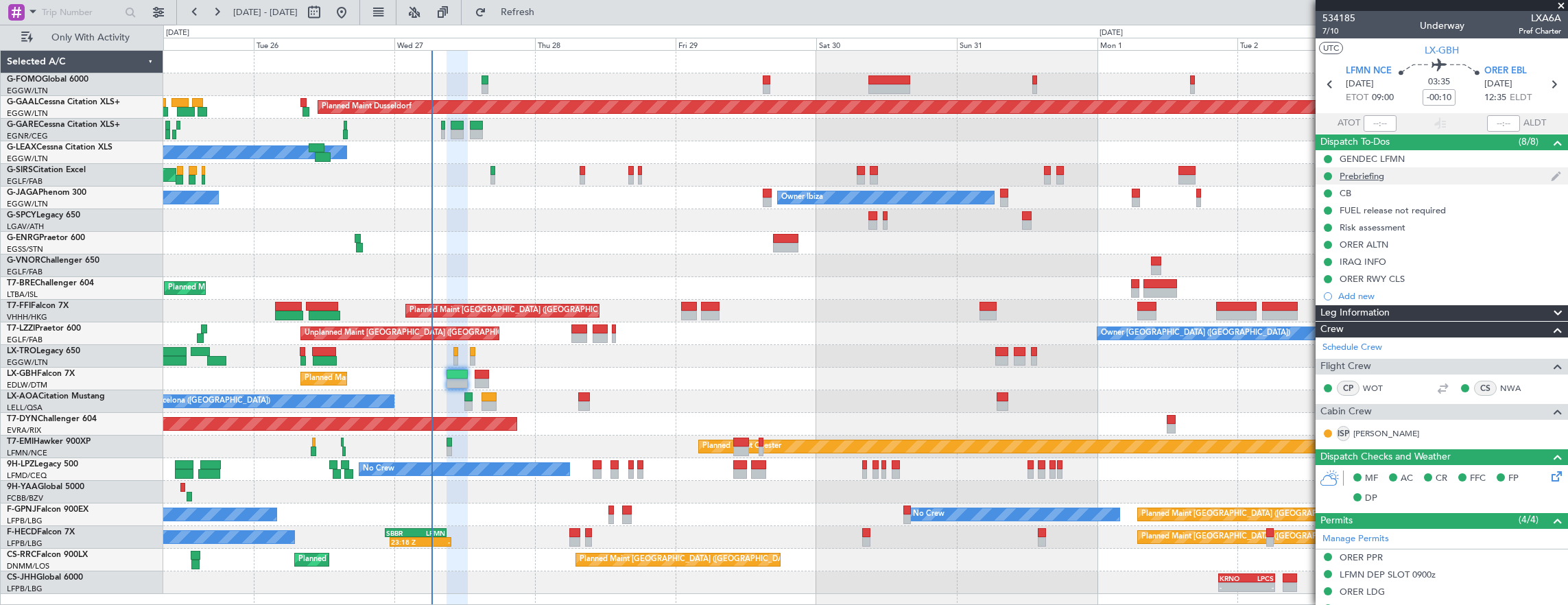
click at [1432, 175] on div "Prebriefing" at bounding box center [1441, 176] width 252 height 17
click at [480, 395] on div "No Crew Barcelona ([GEOGRAPHIC_DATA])" at bounding box center [865, 402] width 1405 height 23
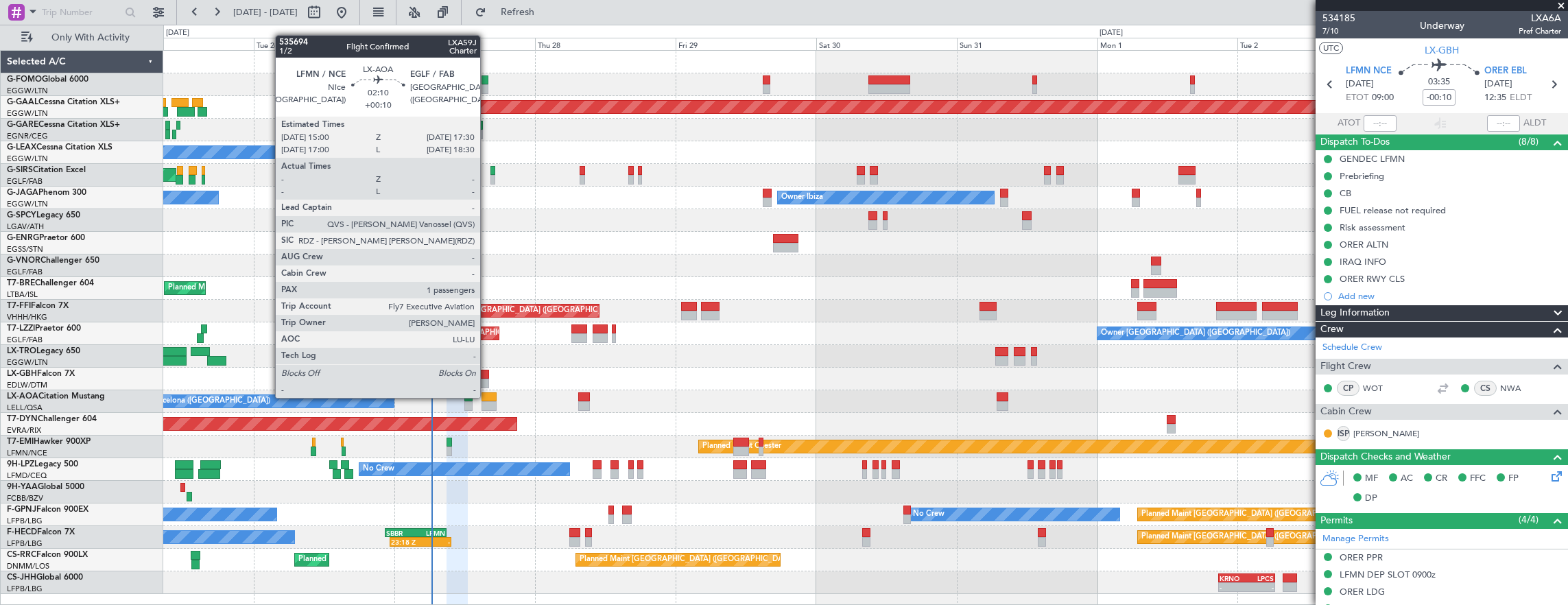
click at [487, 397] on div at bounding box center [489, 397] width 15 height 10
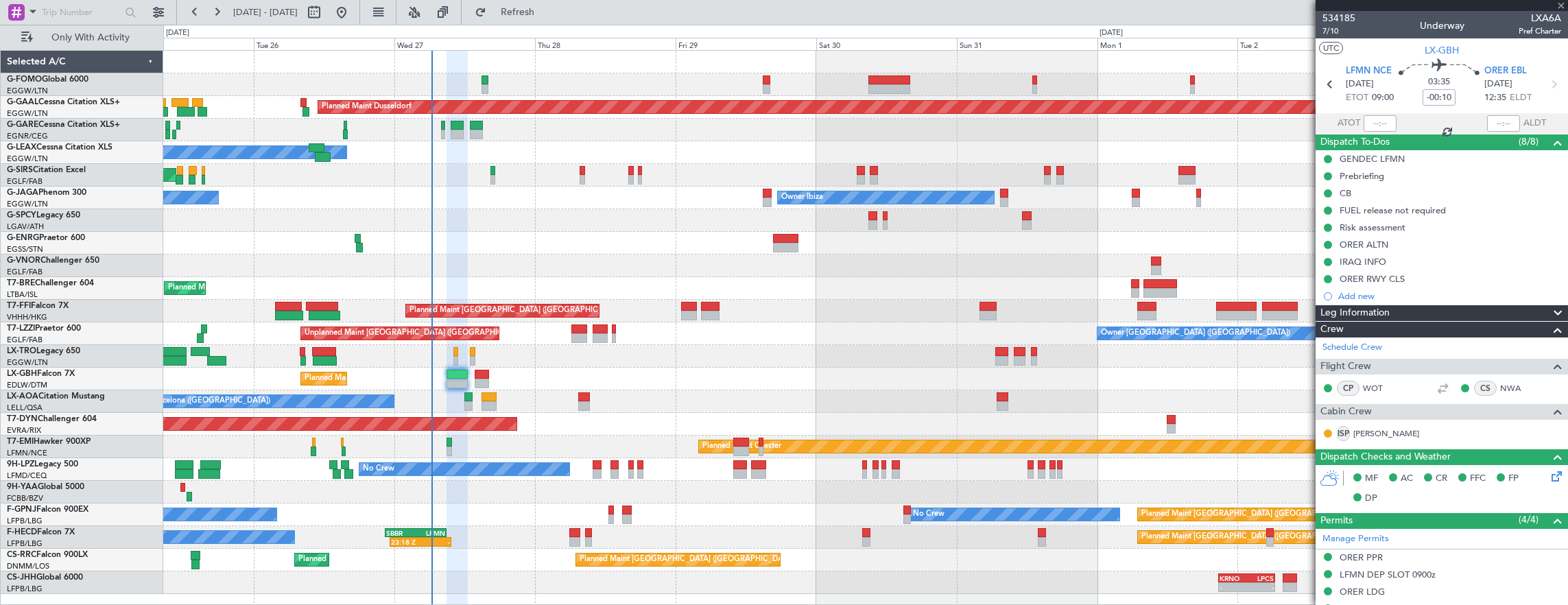
type input "+00:10"
type input "1"
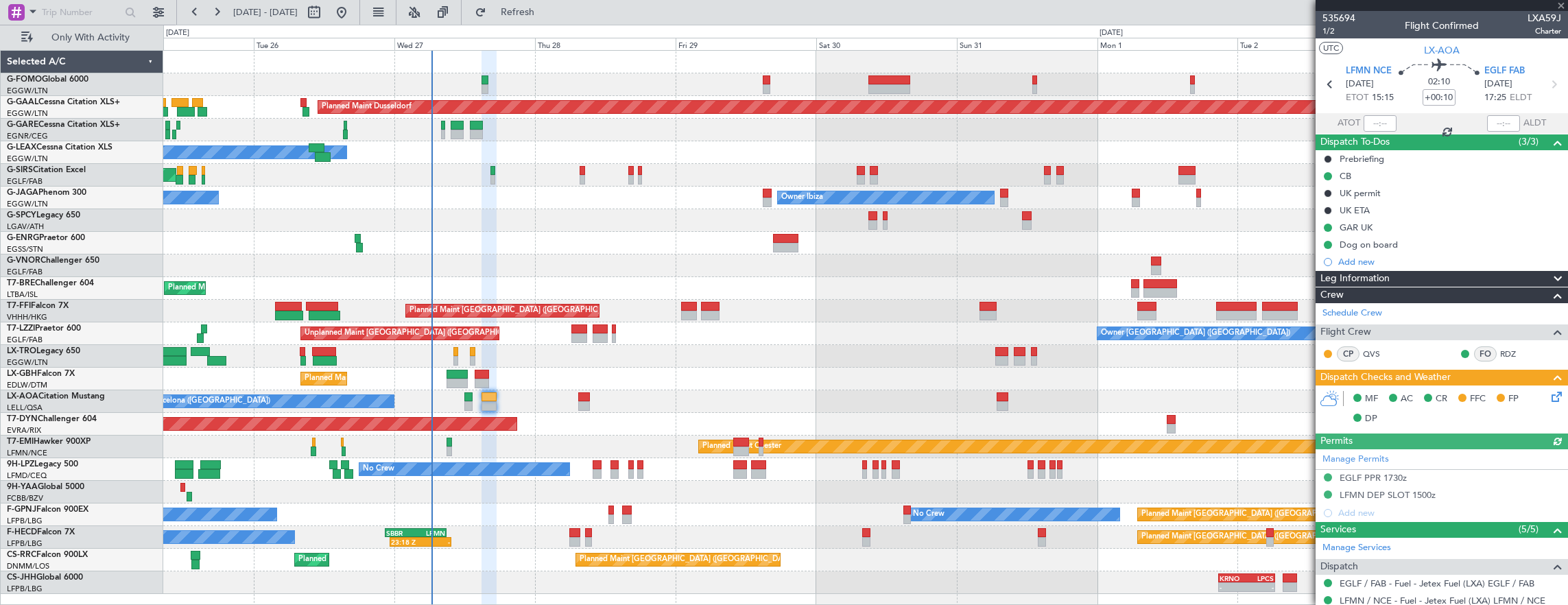
scroll to position [206, 0]
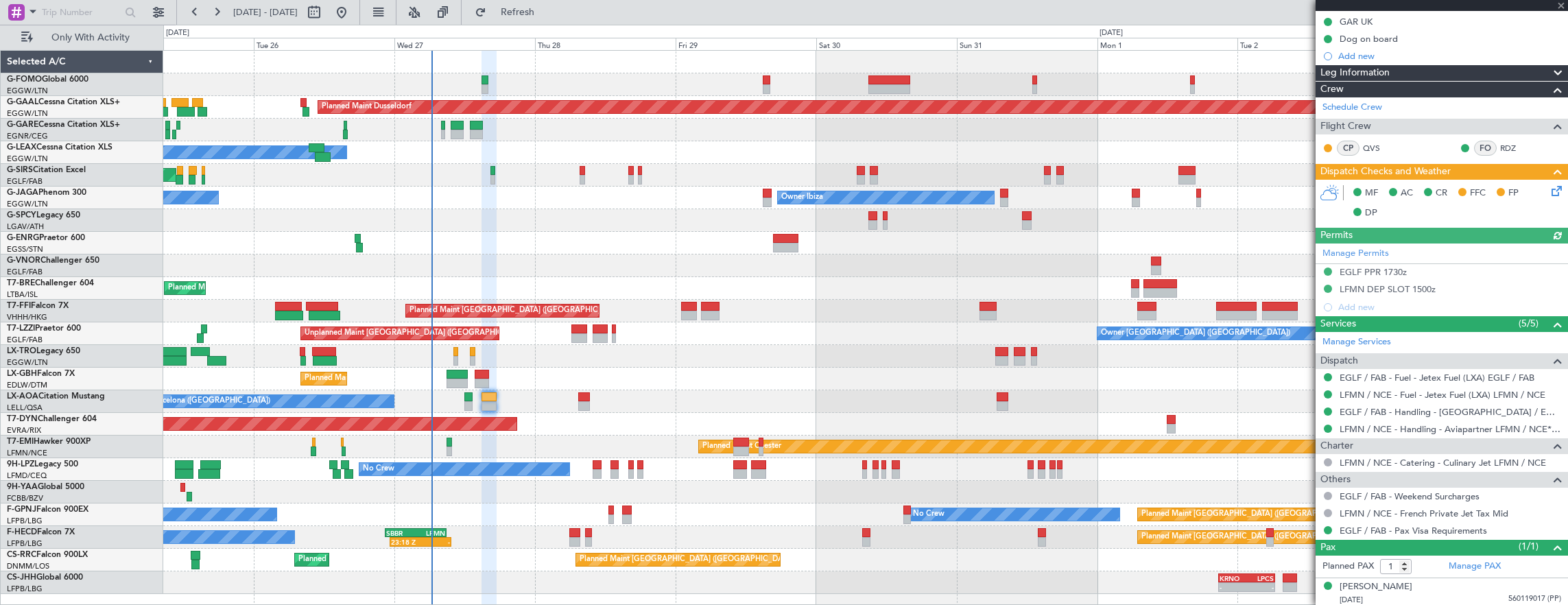
click at [1549, 194] on icon at bounding box center [1554, 188] width 11 height 11
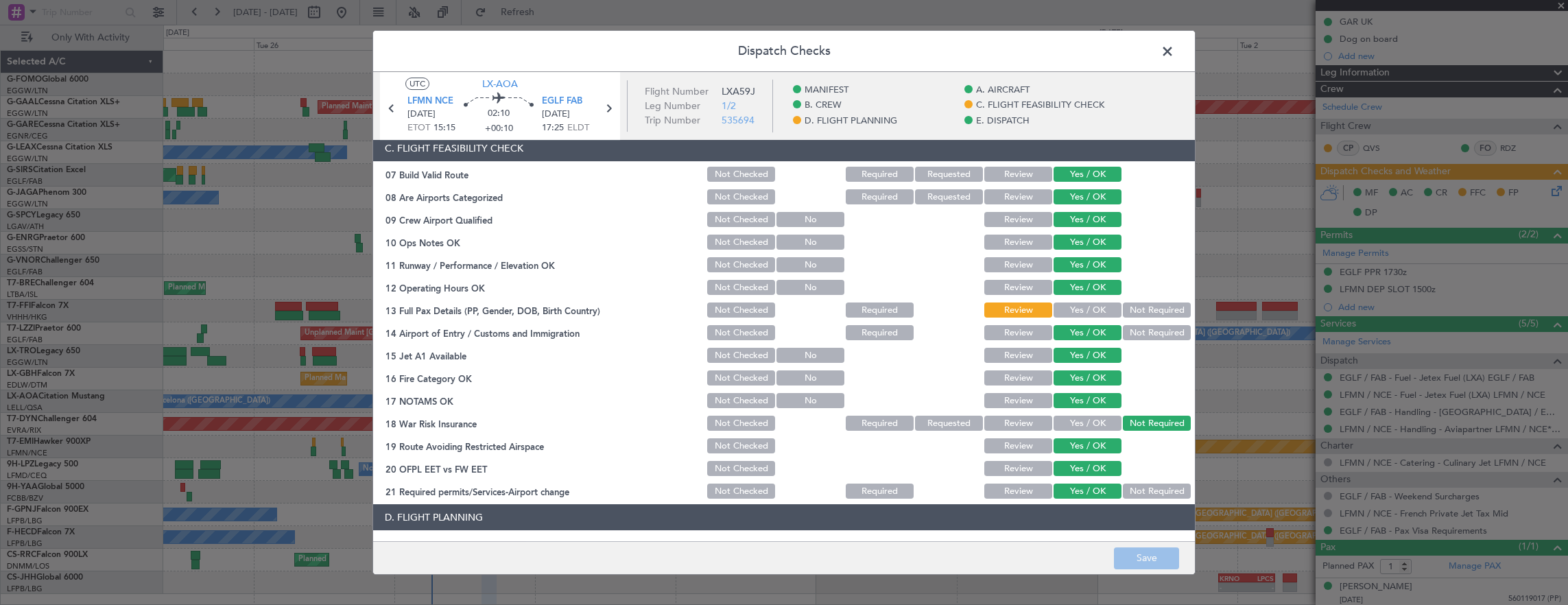
click at [1075, 306] on button "Yes / OK" at bounding box center [1087, 310] width 68 height 15
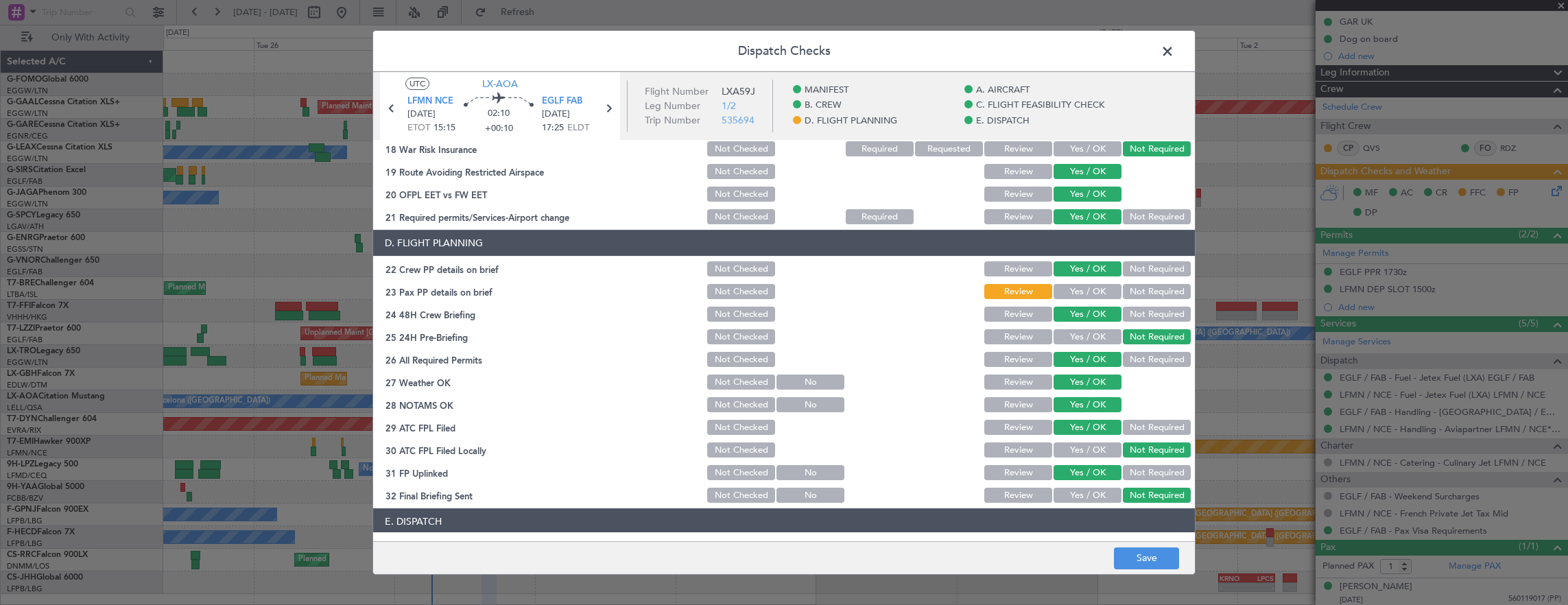
click at [1079, 296] on button "Yes / OK" at bounding box center [1087, 292] width 68 height 15
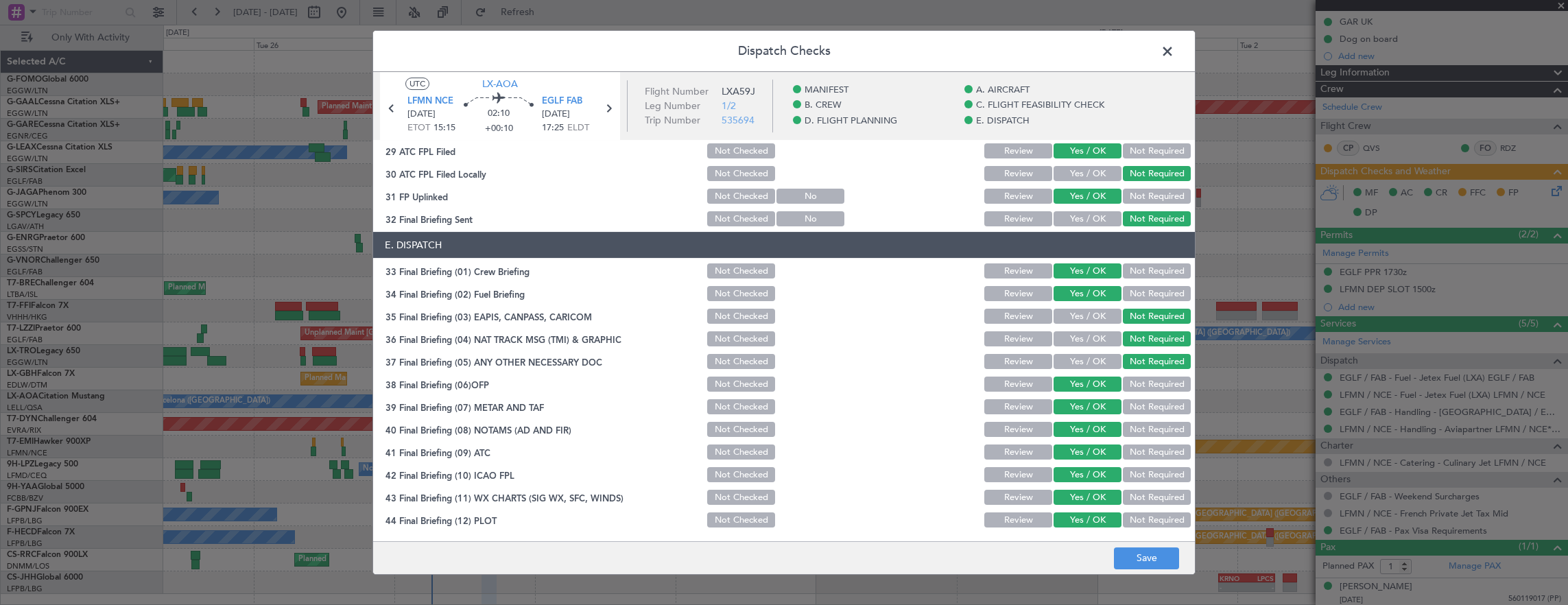
click at [1129, 541] on main "UTC LX-AOA LFMN NCE [DATE] ETOT 15:15 02:10 +00:10 EGLF FAB [DATE] 17:25 ELDT F…" at bounding box center [784, 309] width 822 height 475
click at [1139, 552] on button "Save" at bounding box center [1146, 558] width 65 height 22
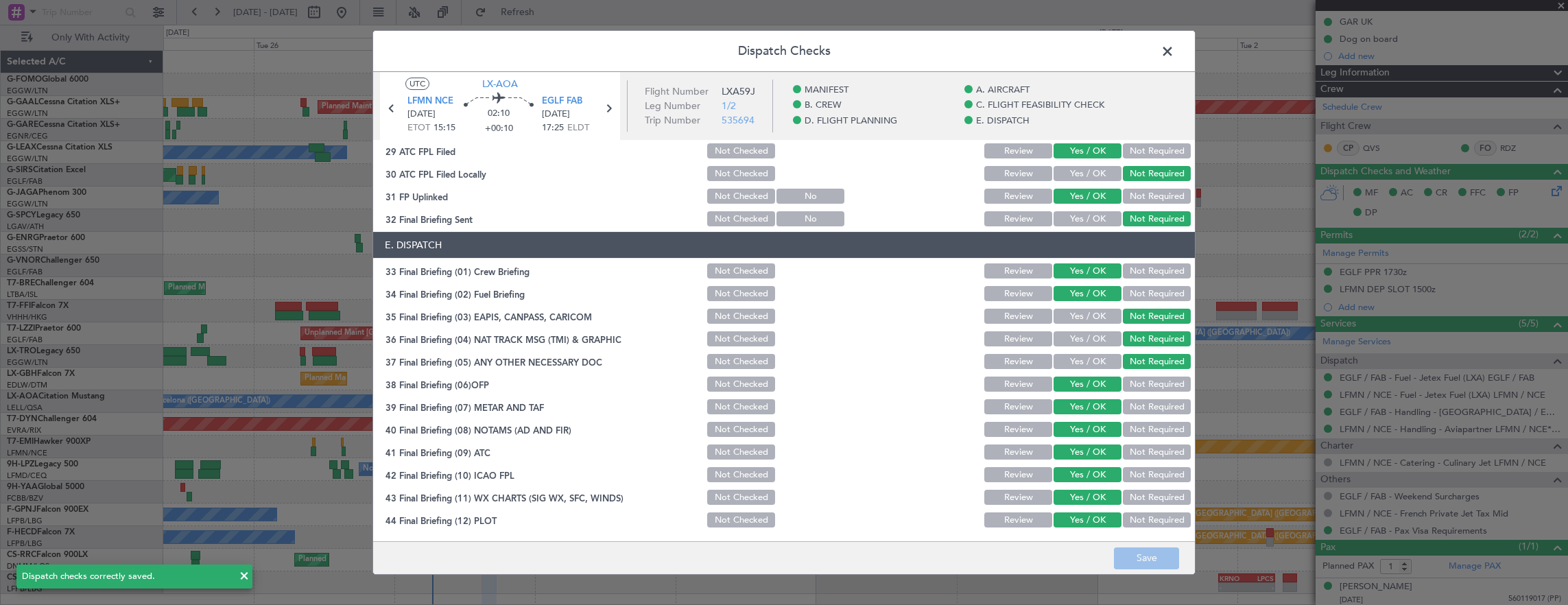
click at [1174, 57] on span at bounding box center [1174, 55] width 0 height 28
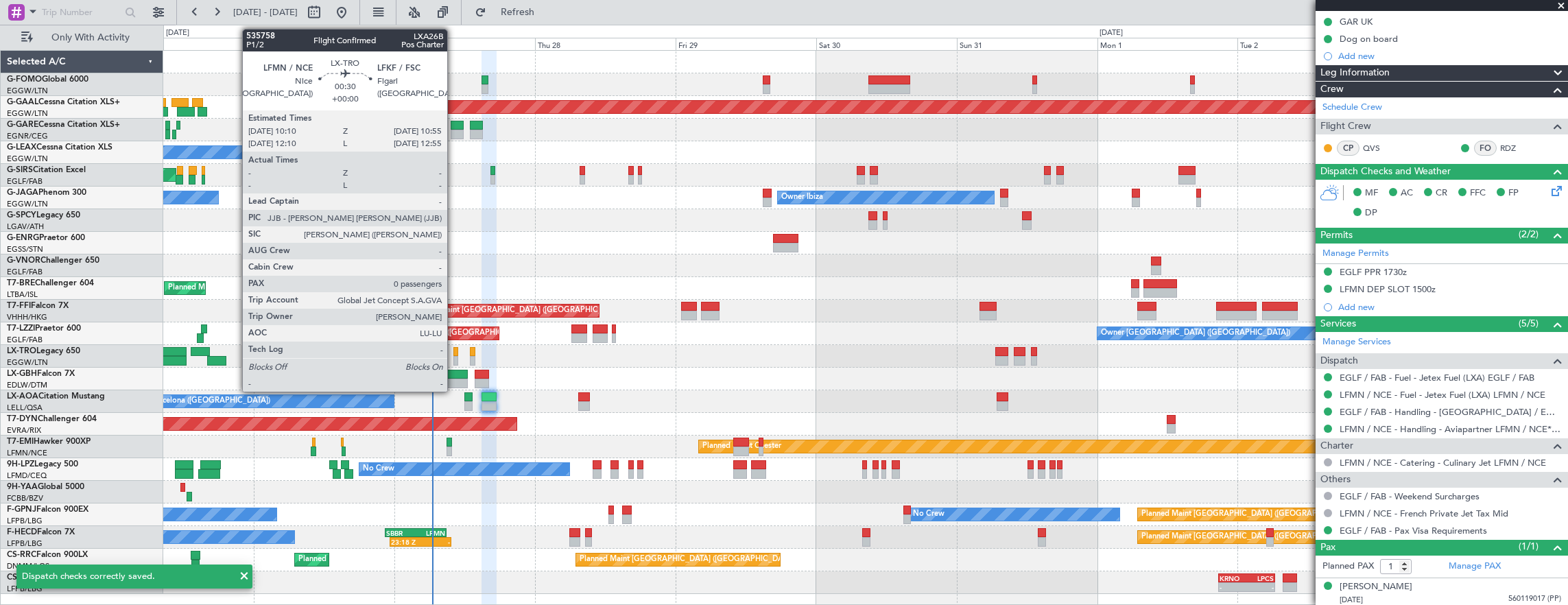
click at [453, 357] on div at bounding box center [456, 361] width 5 height 10
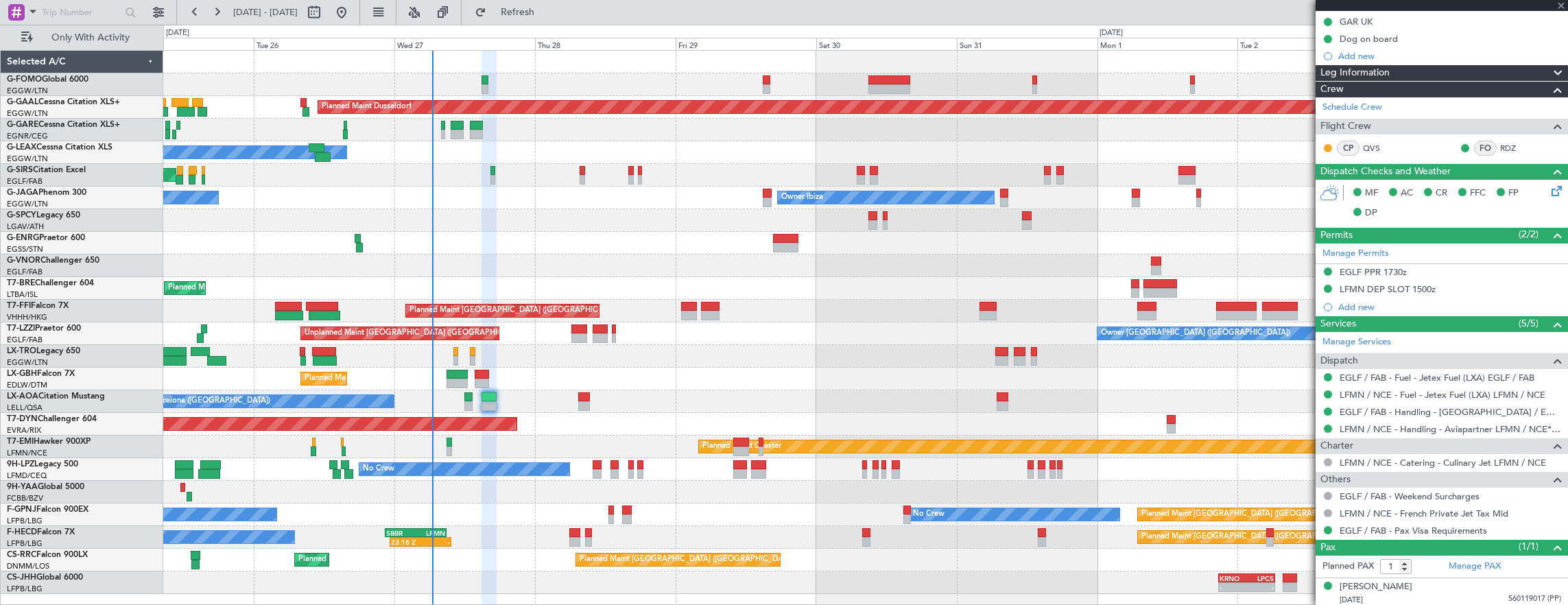
type input "0"
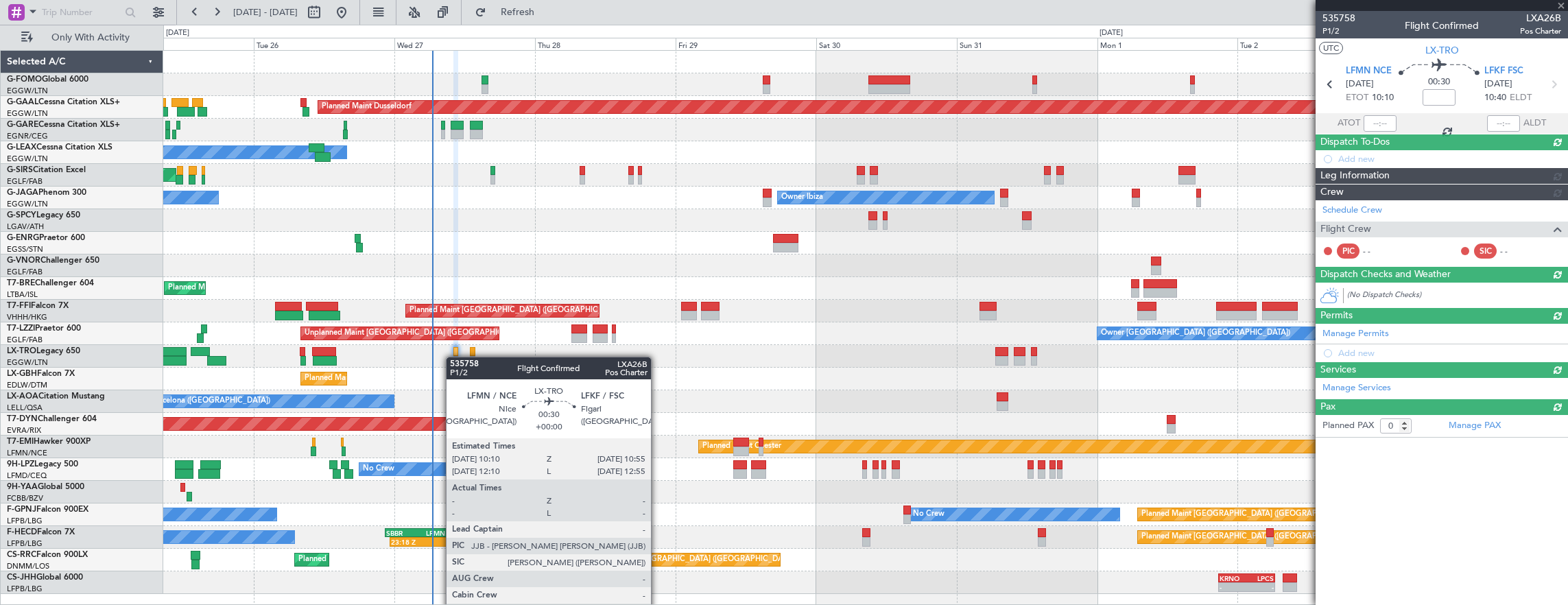
scroll to position [0, 0]
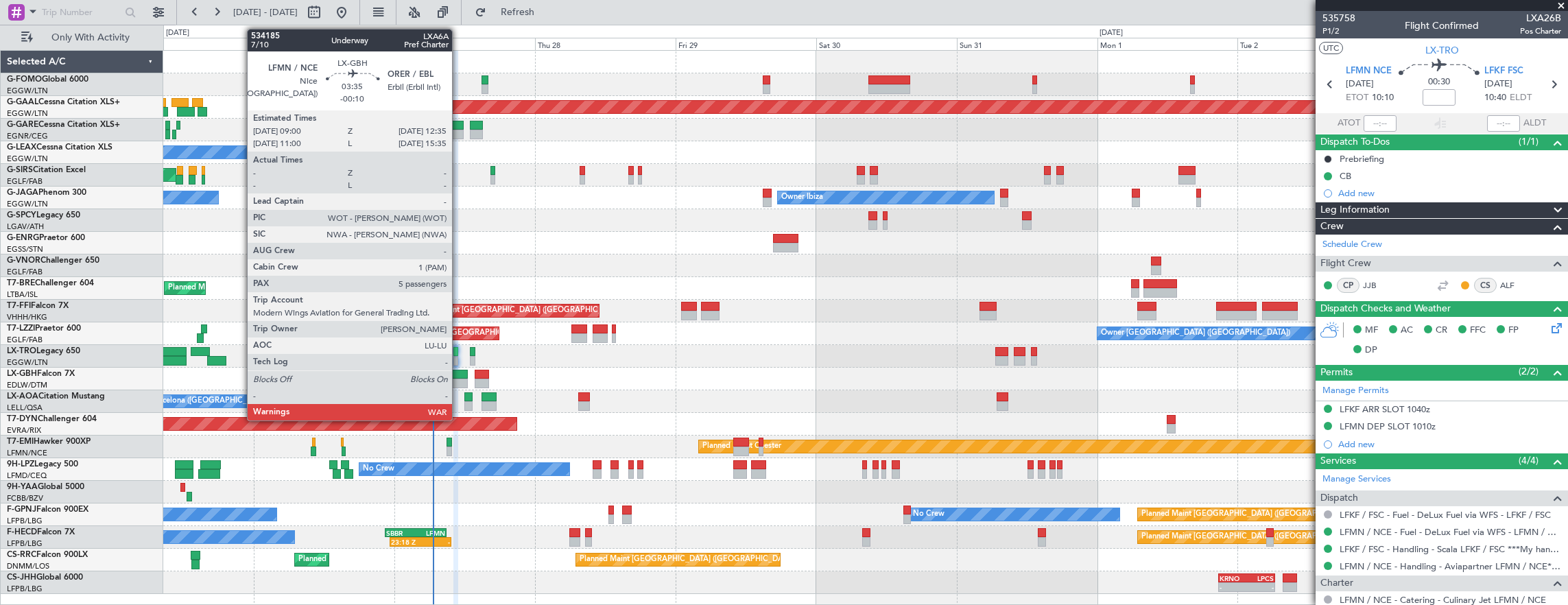
click at [459, 380] on div at bounding box center [457, 383] width 21 height 10
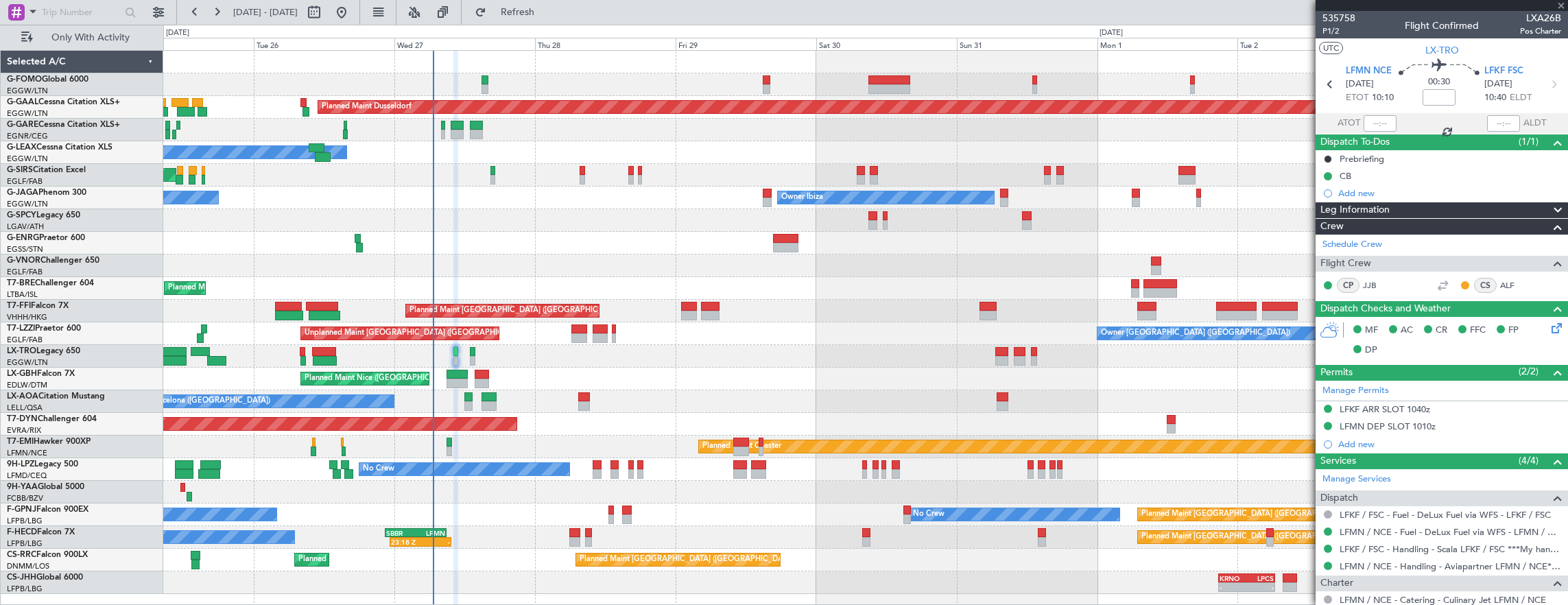
type input "-00:10"
type input "5"
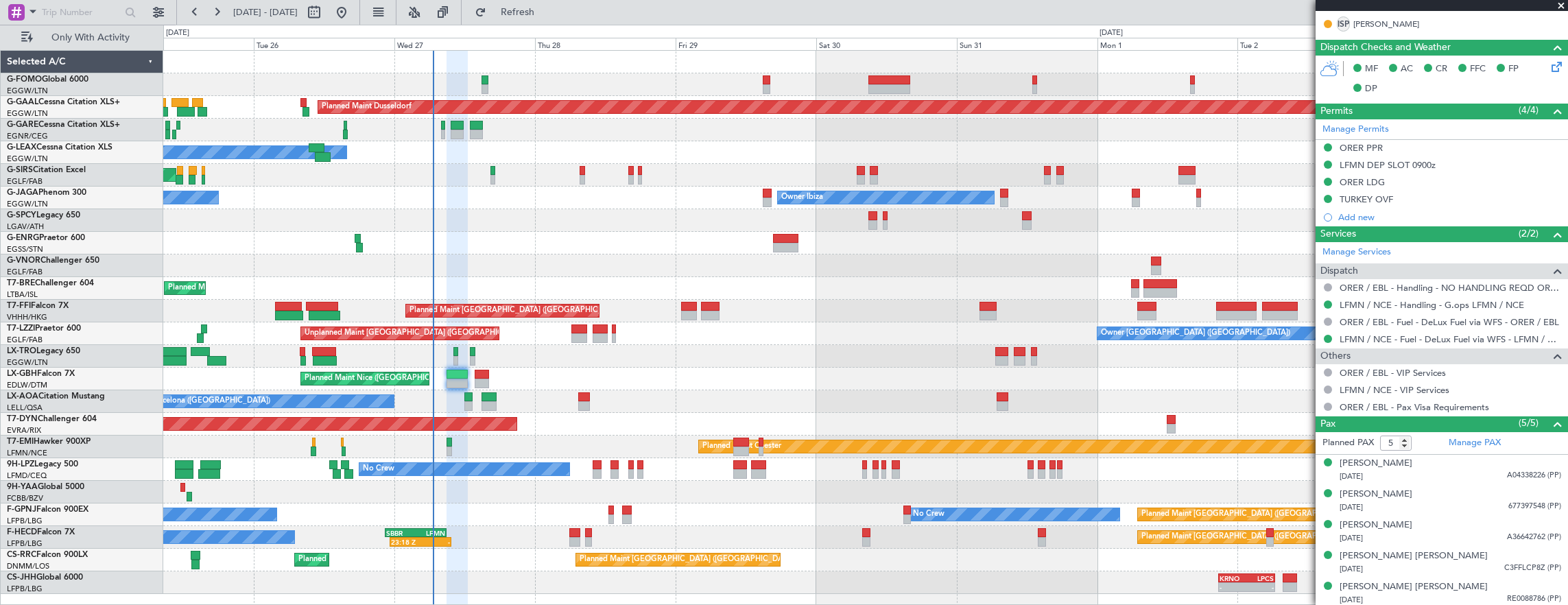
scroll to position [272, 0]
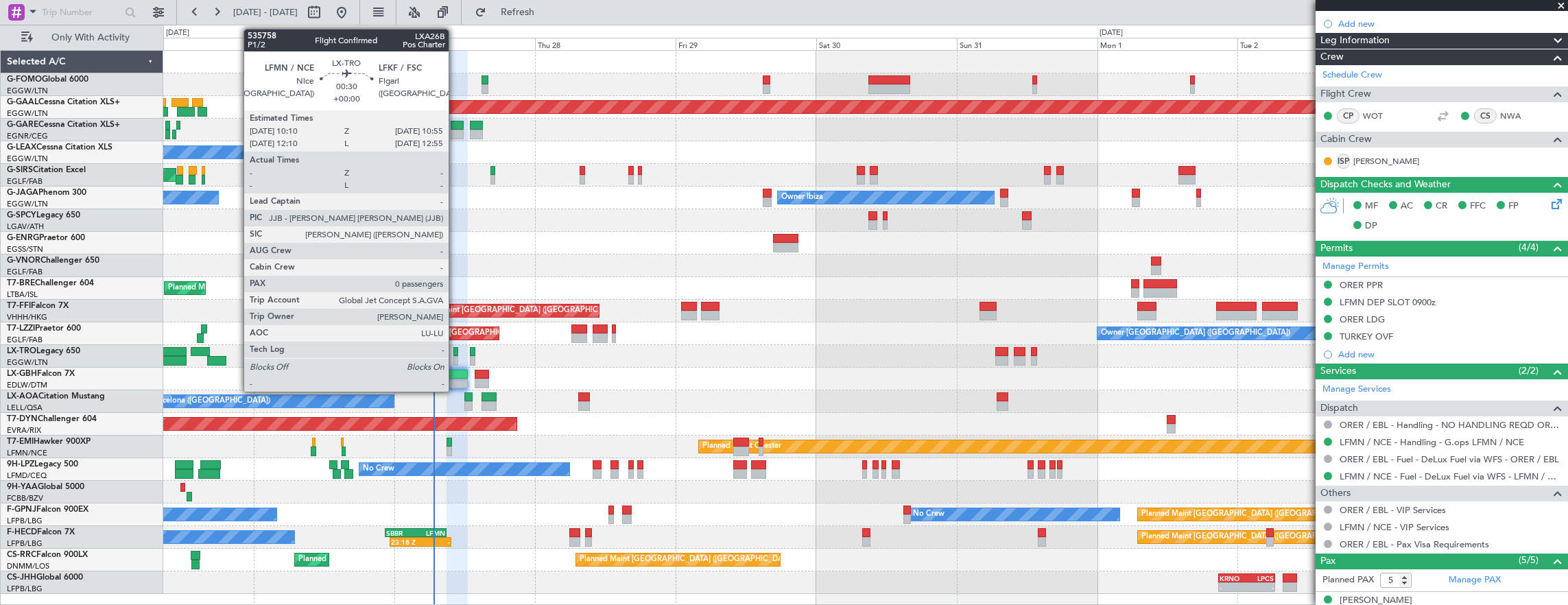
click at [455, 355] on div at bounding box center [456, 352] width 5 height 10
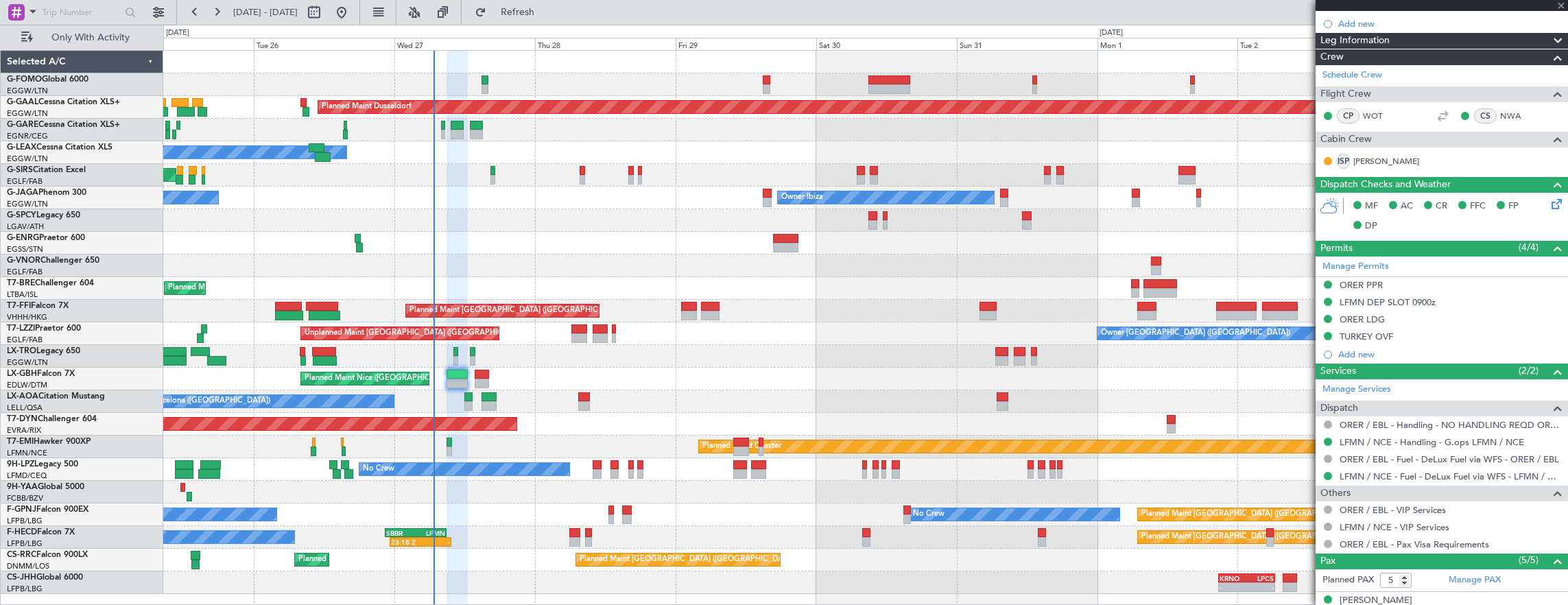
type input "0"
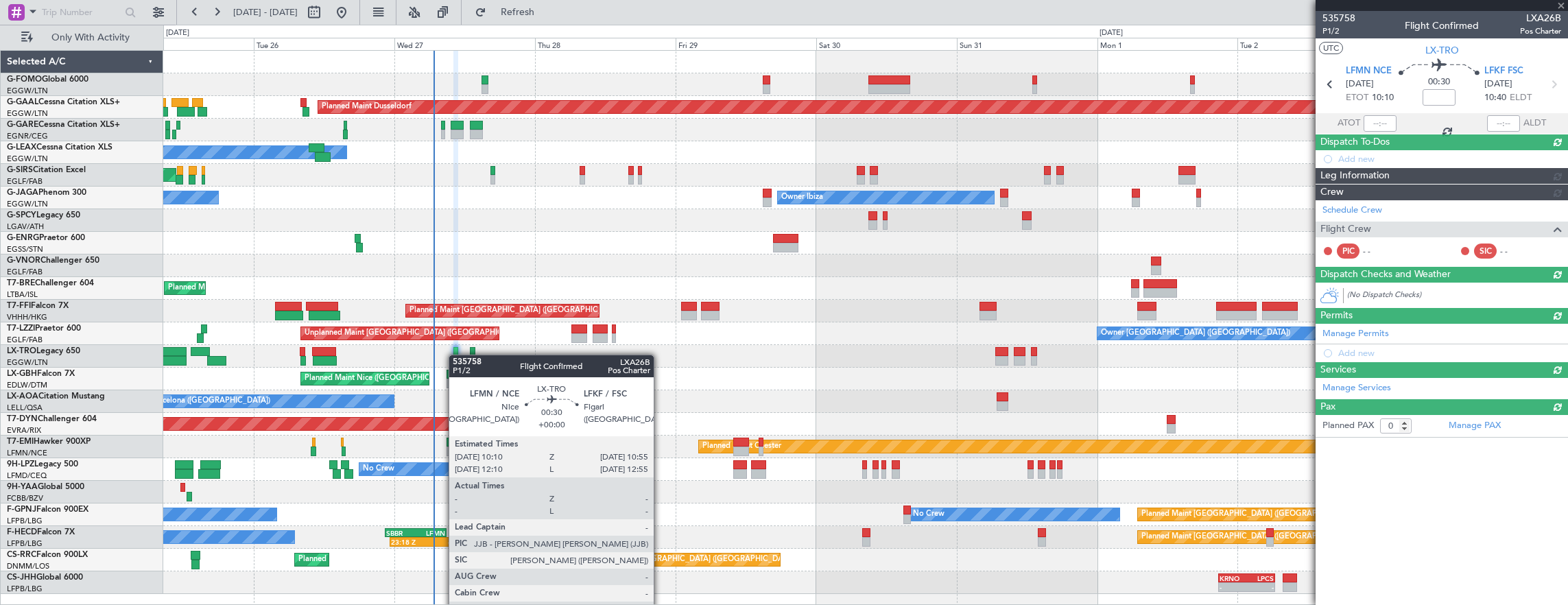
scroll to position [0, 0]
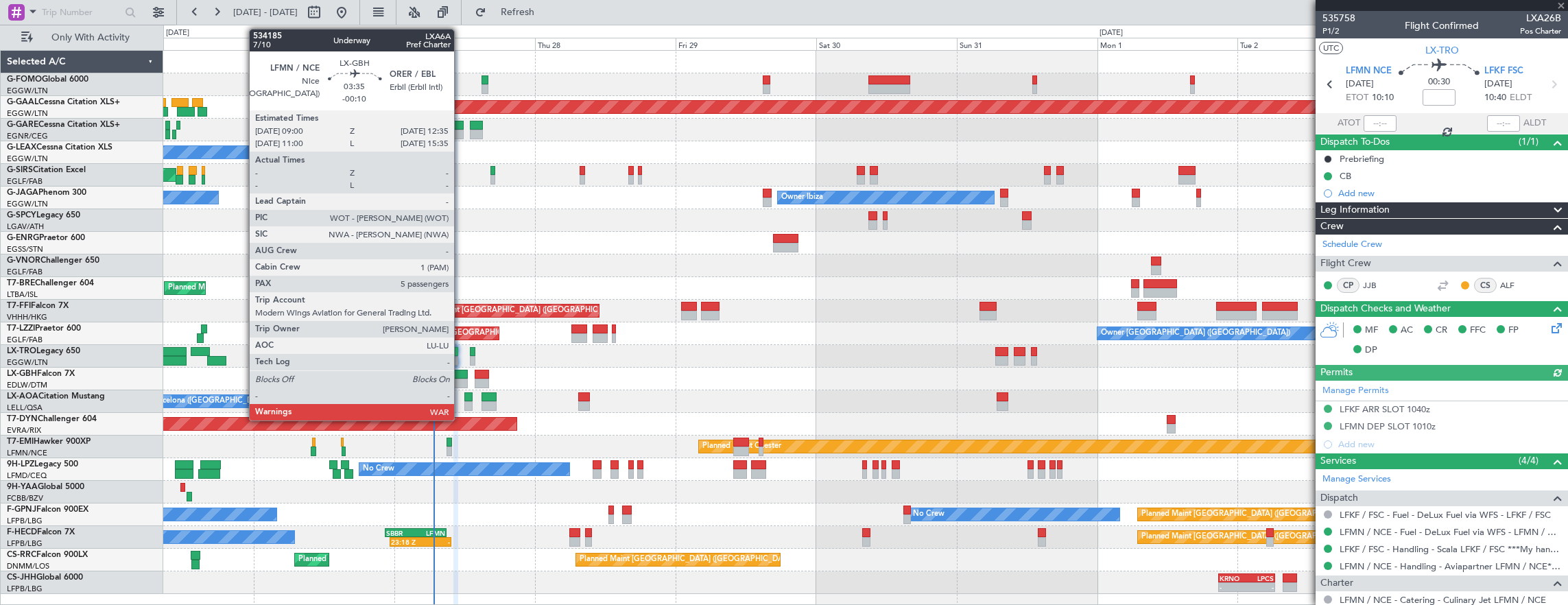
click at [461, 373] on div at bounding box center [457, 374] width 21 height 10
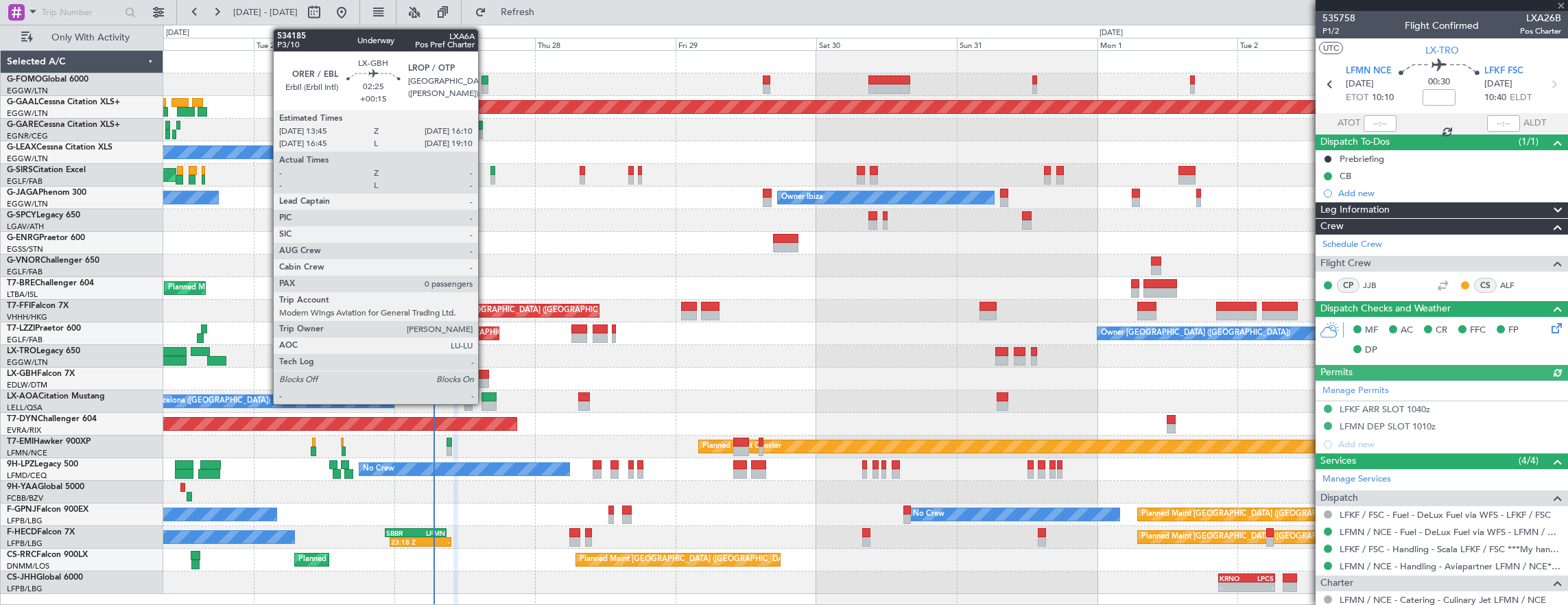
type input "-00:10"
type input "5"
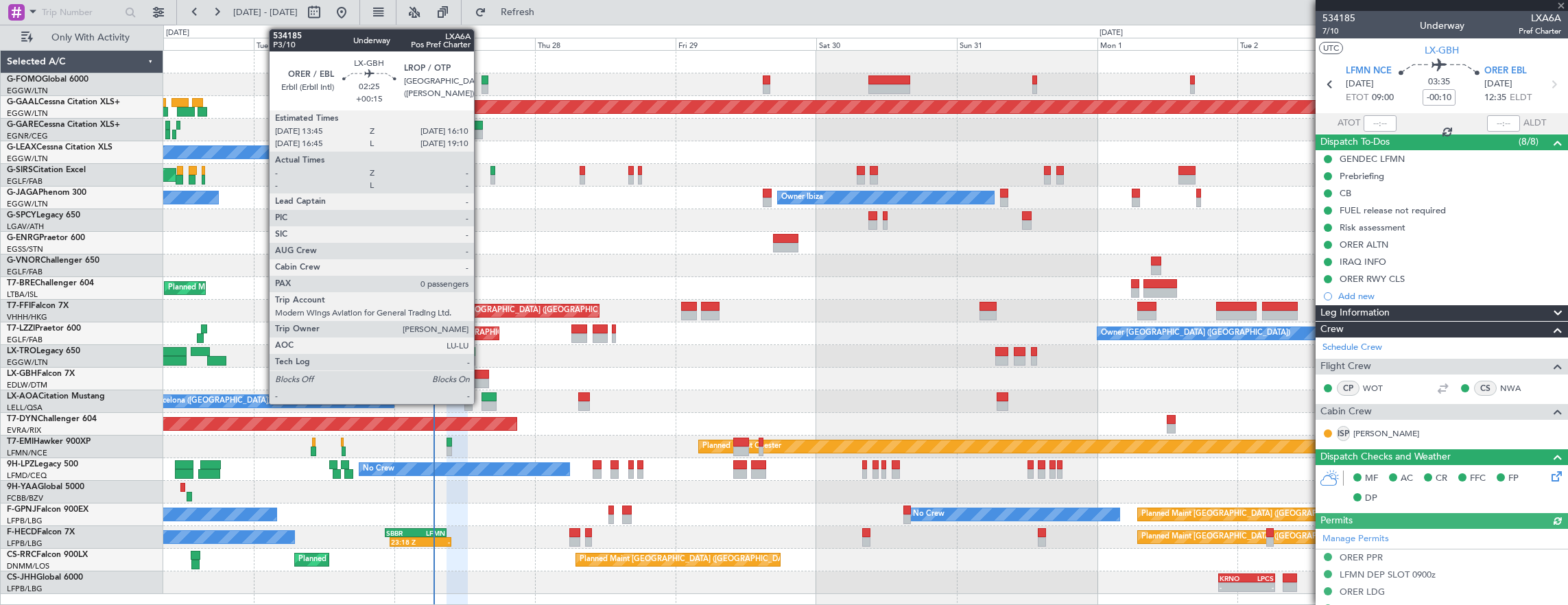
click at [480, 377] on div at bounding box center [482, 374] width 15 height 10
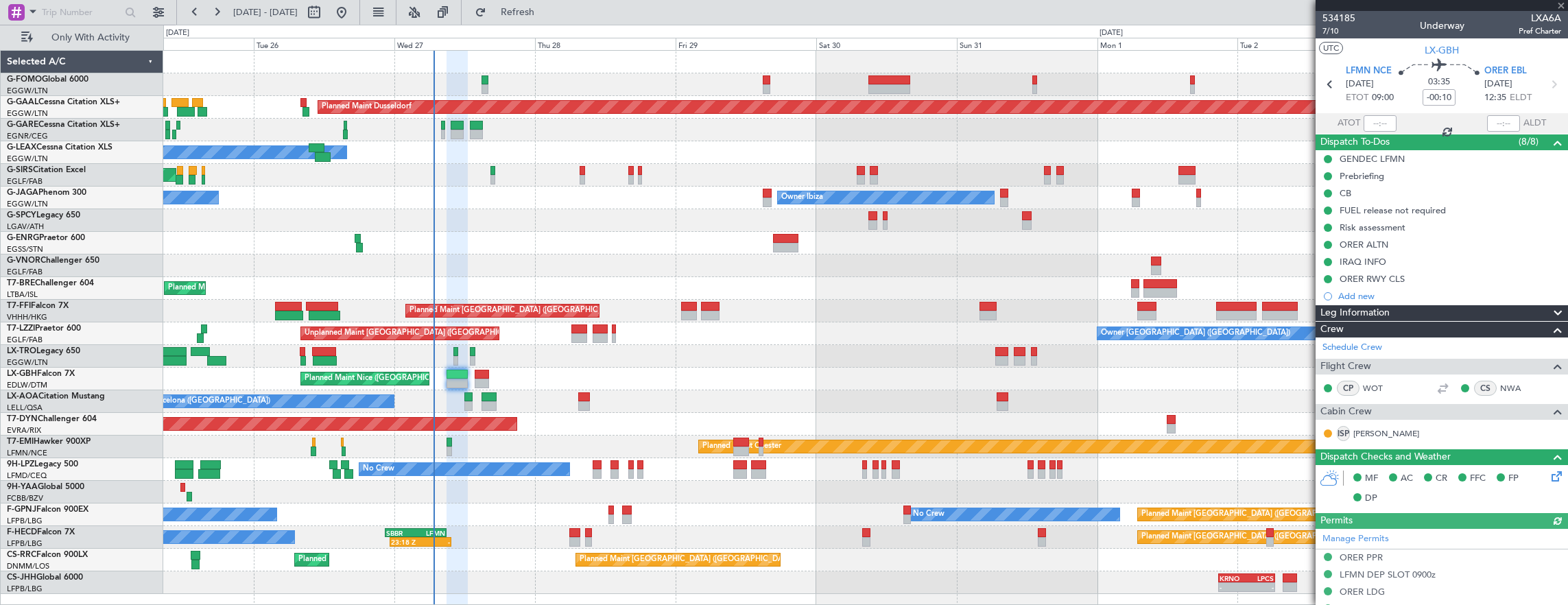
type input "+00:15"
type input "0"
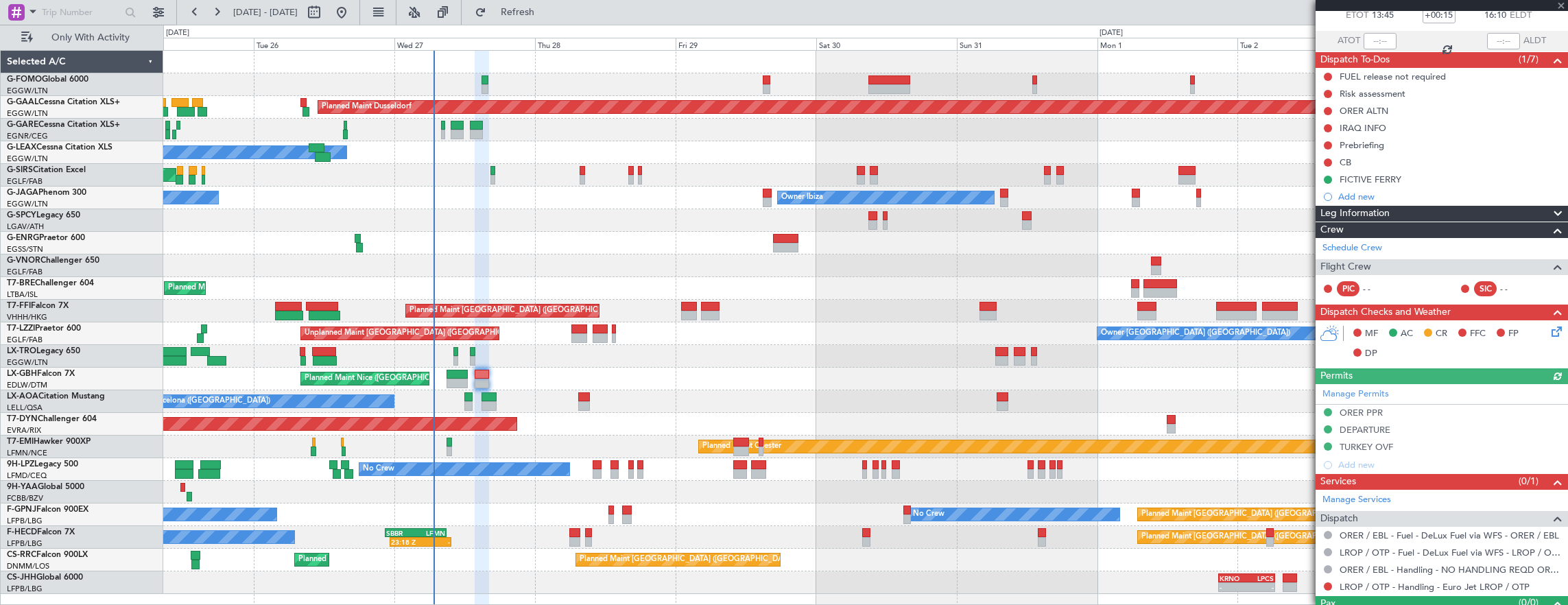
scroll to position [109, 0]
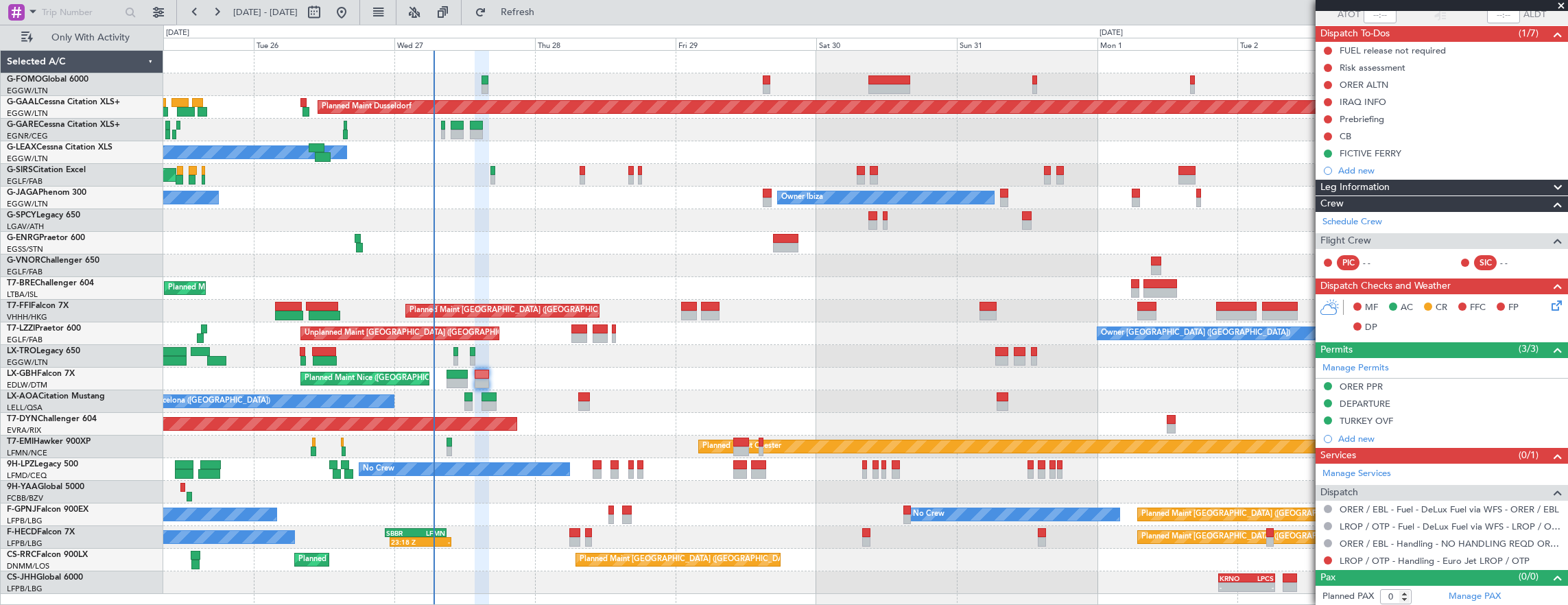
click at [1323, 562] on nimbus-traffic-light at bounding box center [1328, 560] width 11 height 11
click at [1325, 560] on button at bounding box center [1328, 561] width 8 height 8
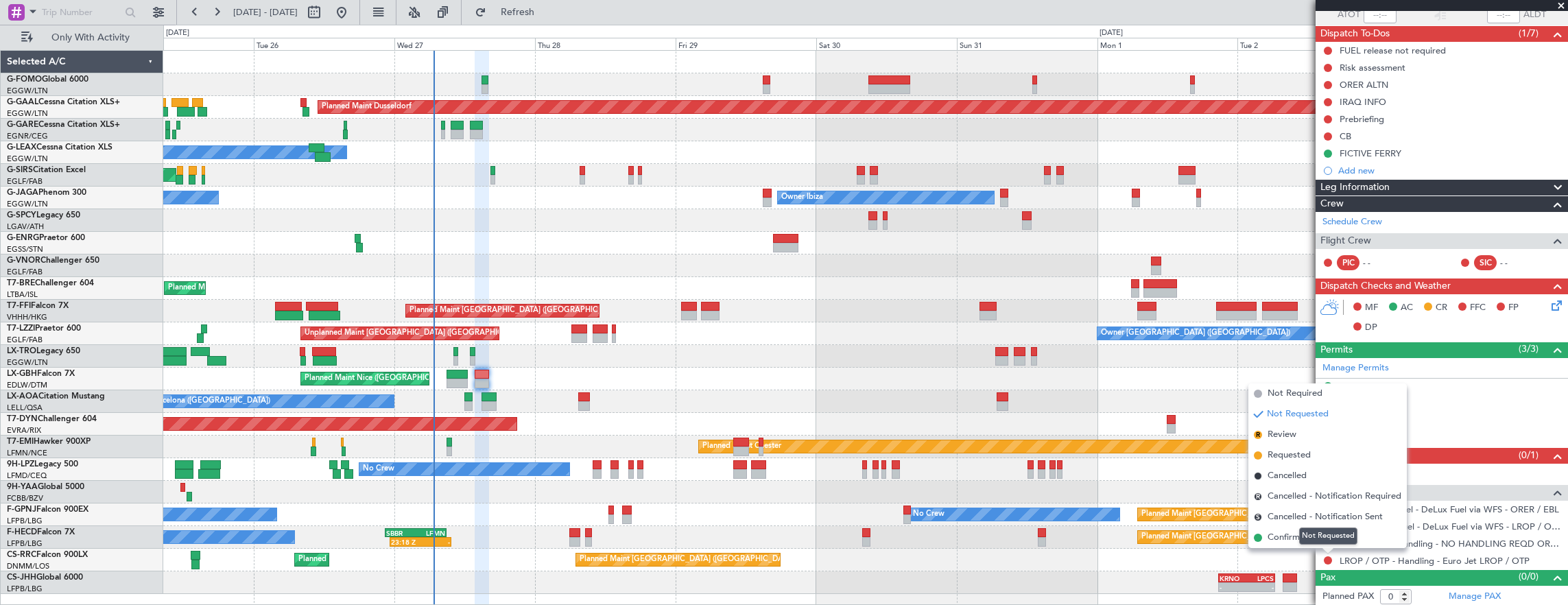
click at [1314, 540] on div "Not Requested" at bounding box center [1328, 536] width 58 height 17
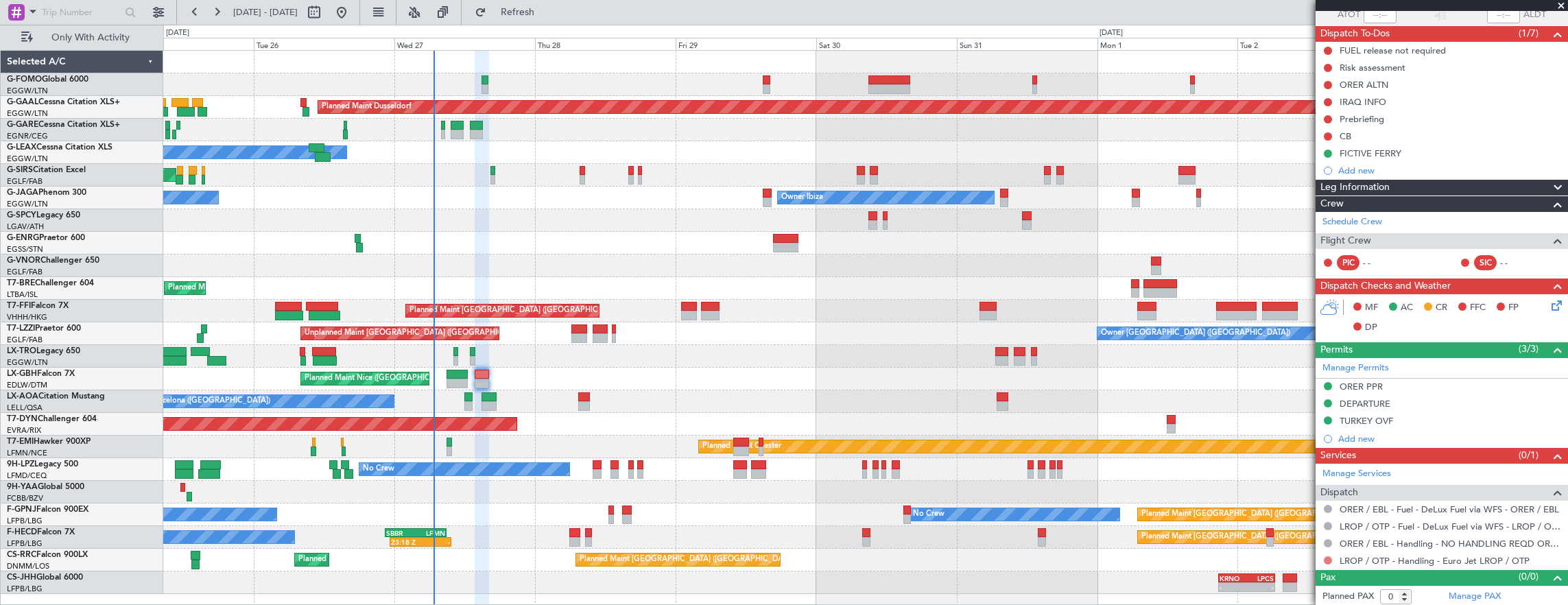
click at [1327, 557] on button at bounding box center [1328, 561] width 8 height 8
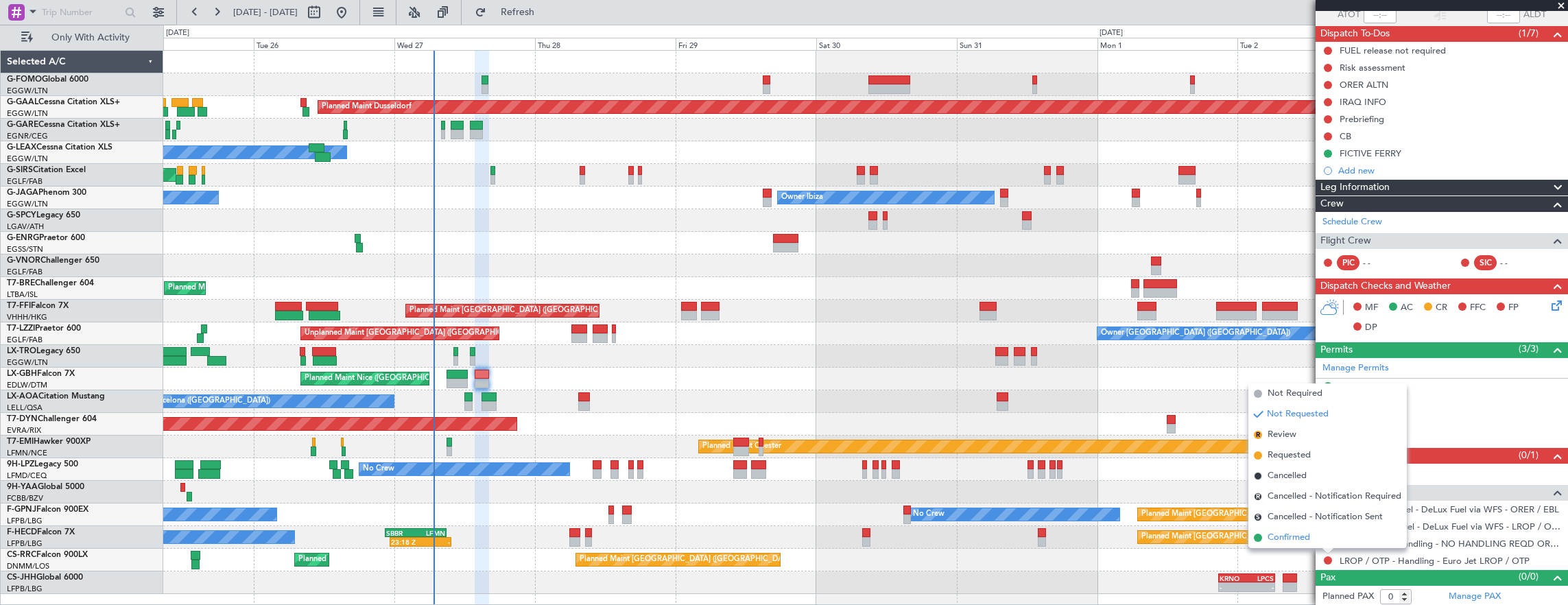
click at [1260, 536] on span at bounding box center [1258, 538] width 8 height 8
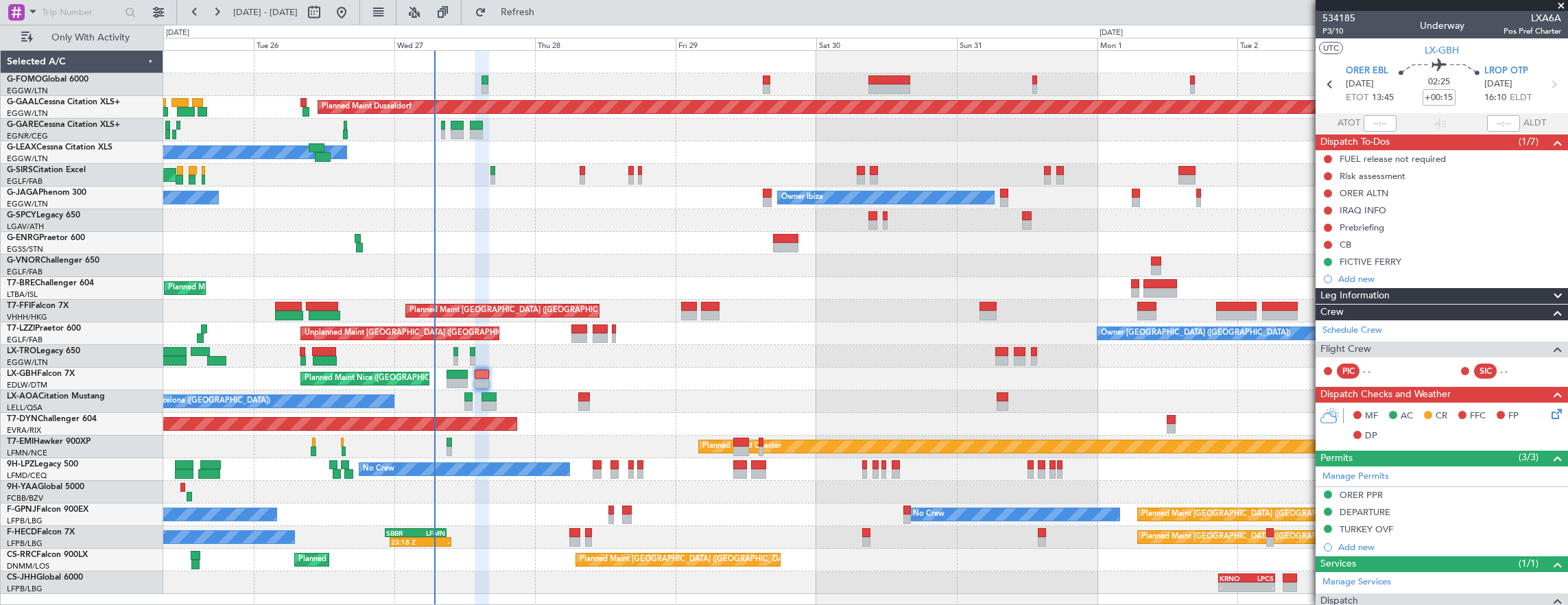
scroll to position [109, 0]
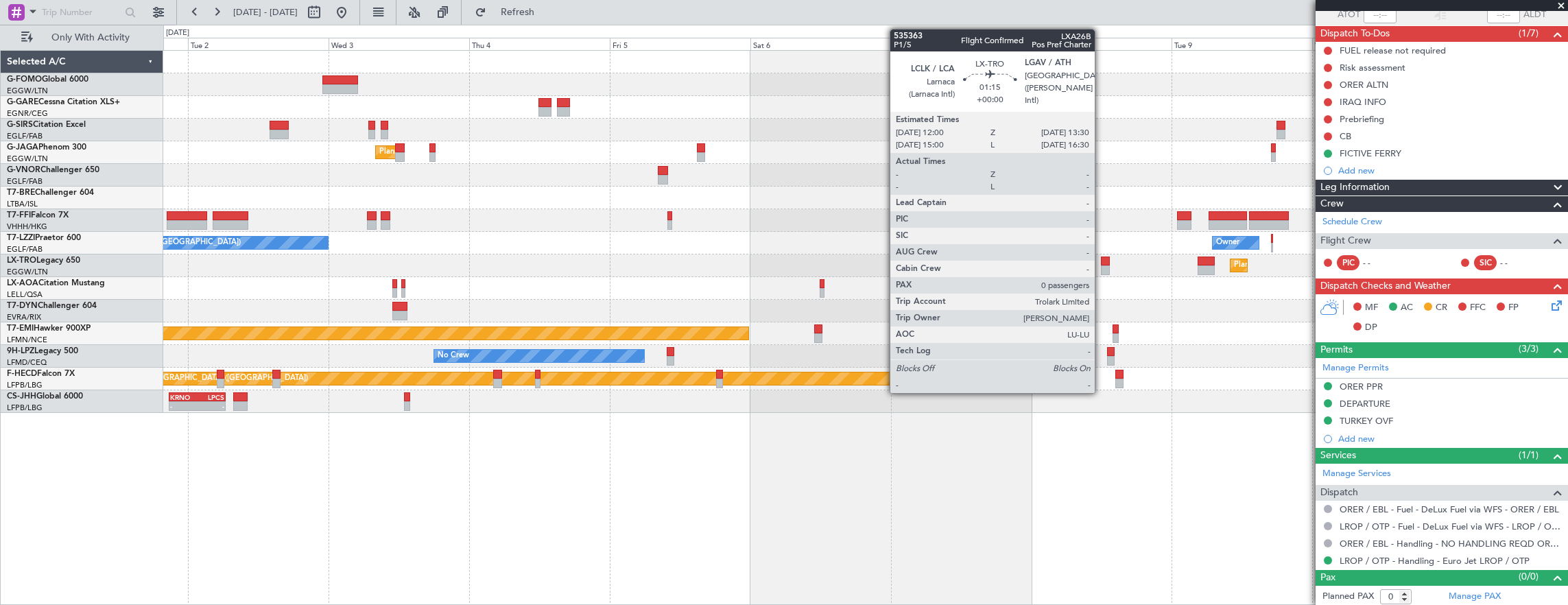
click at [1101, 261] on div at bounding box center [1105, 262] width 9 height 10
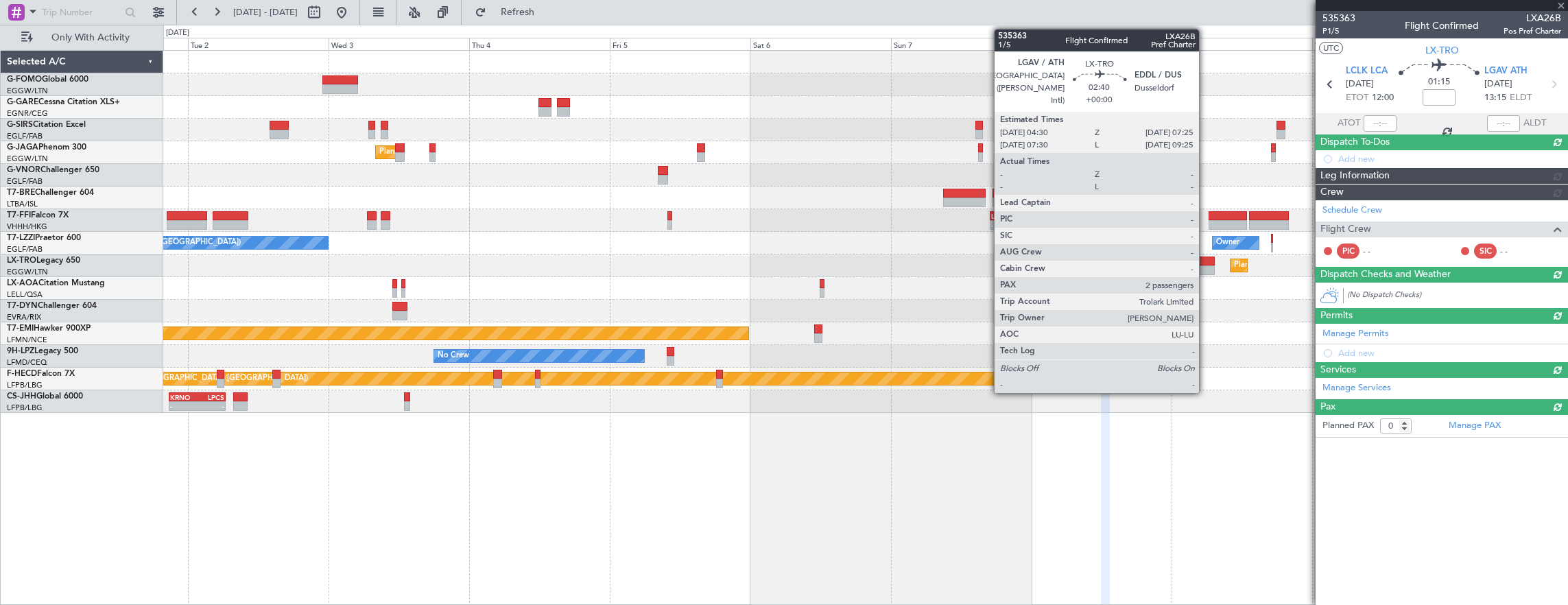
scroll to position [0, 0]
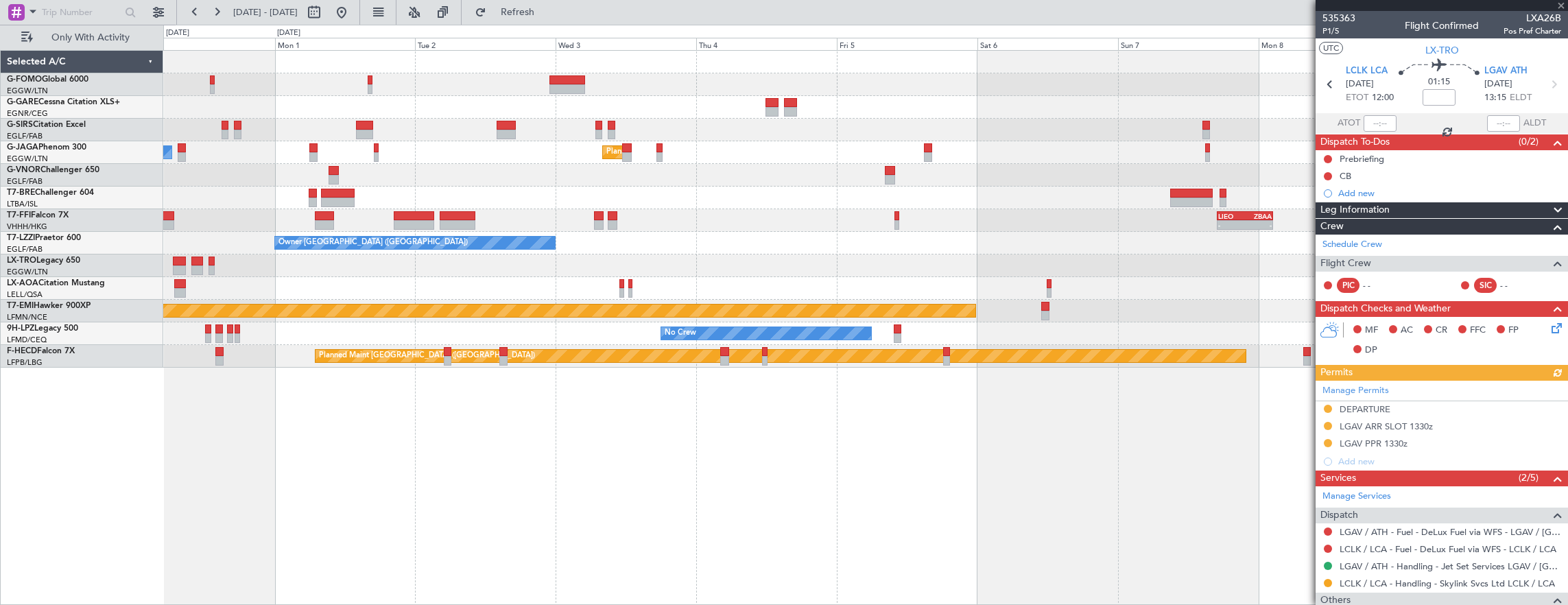
click at [1168, 302] on div "Owner Ibiza Planned Maint London (Luton) Planned Maint Tianjin (Binhai) - - LIE…" at bounding box center [865, 209] width 1405 height 317
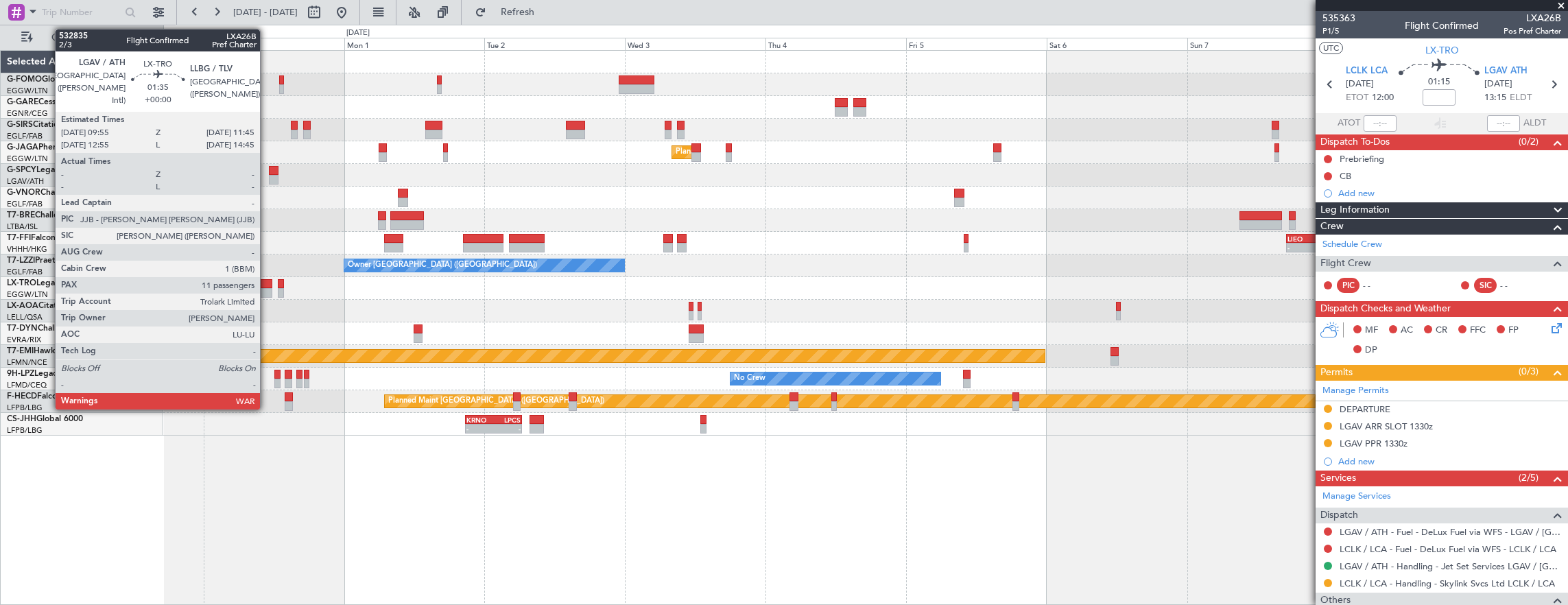
click at [267, 285] on div at bounding box center [266, 285] width 11 height 10
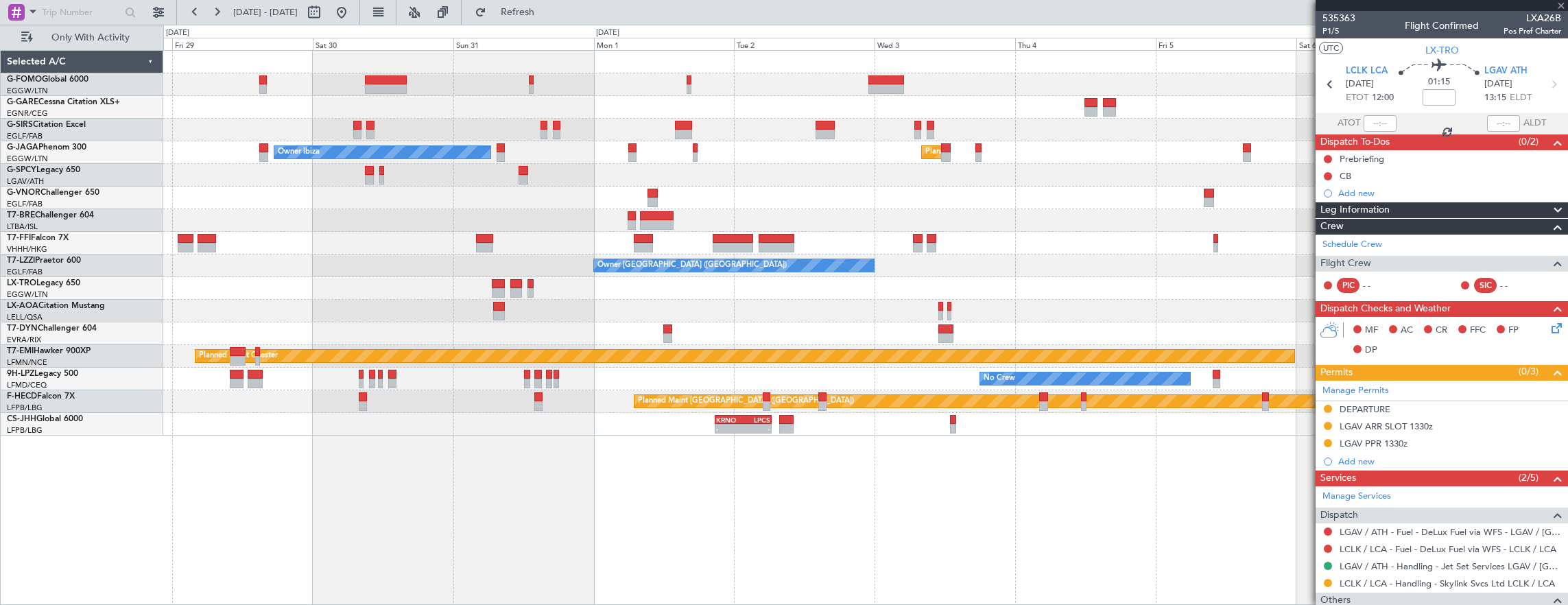
click at [613, 320] on div "No Crew Barcelona ([GEOGRAPHIC_DATA])" at bounding box center [865, 311] width 1405 height 23
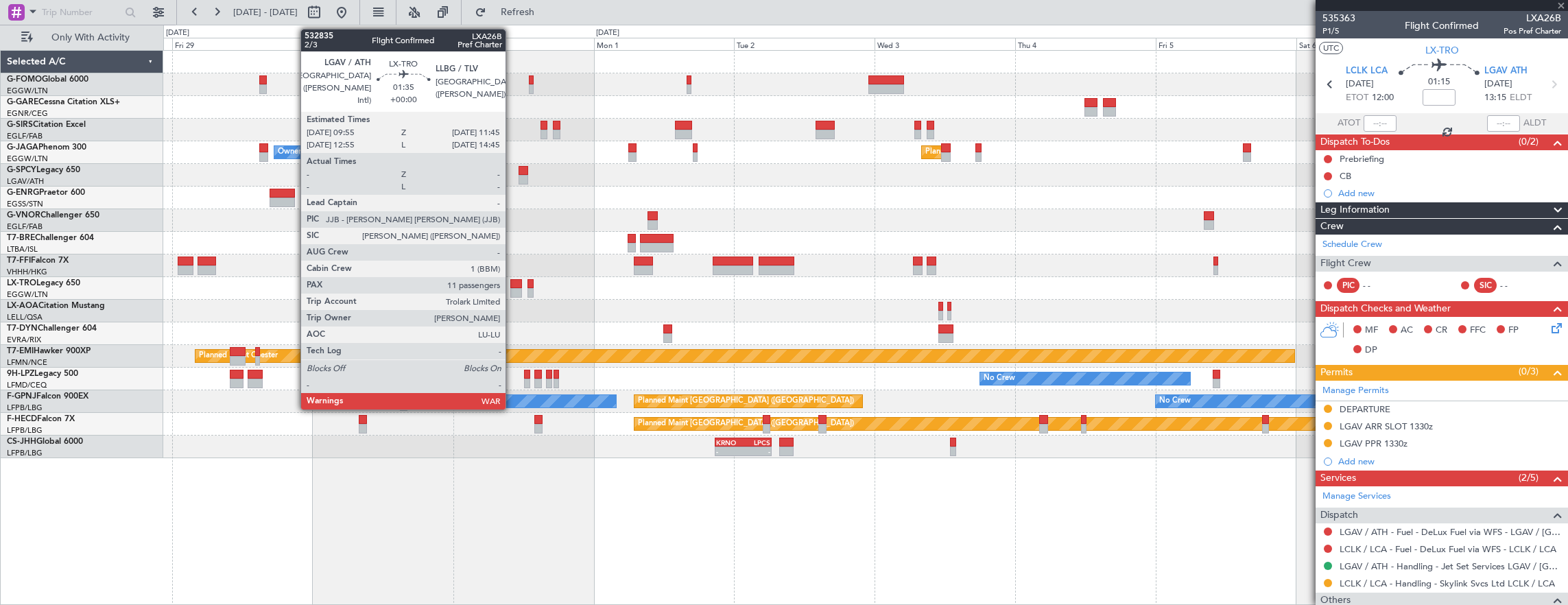
type input "11"
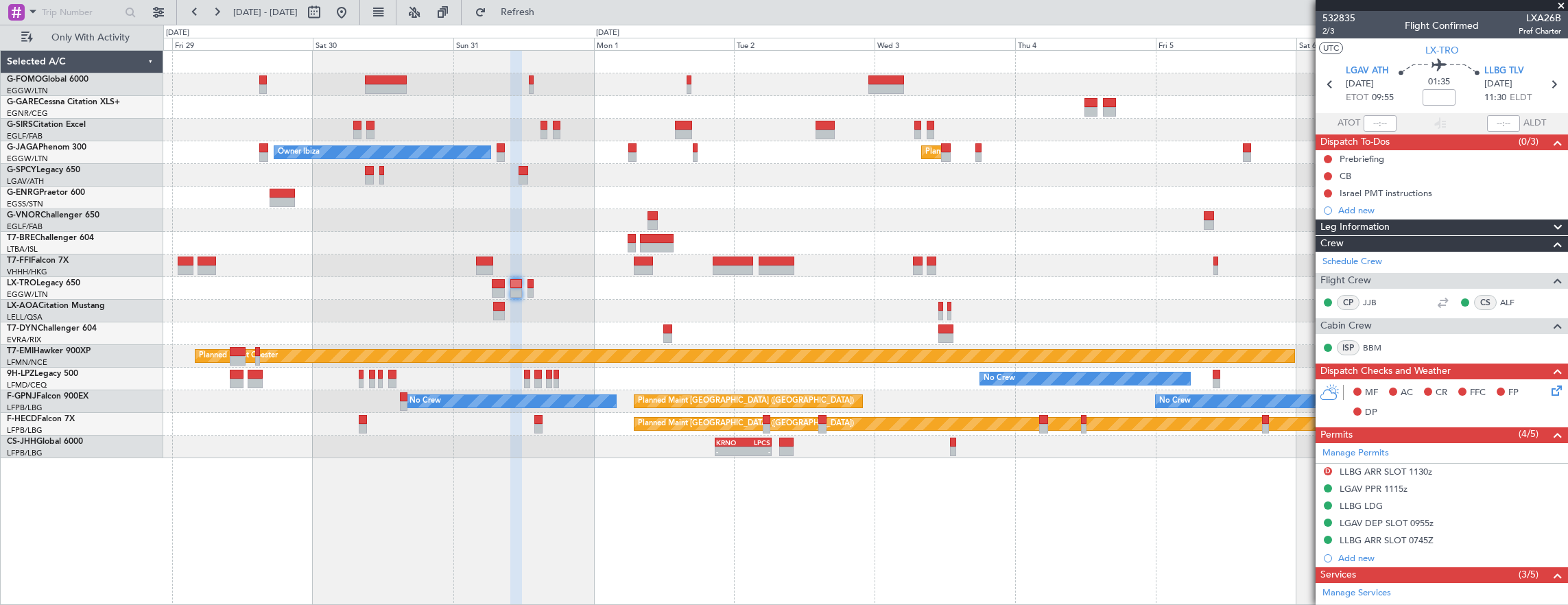
click at [762, 314] on div "Owner Ibiza Planned Maint London (Luton) - - LIEO 17:00 Z ZBAA 02:35 Z Planned …" at bounding box center [865, 254] width 1405 height 408
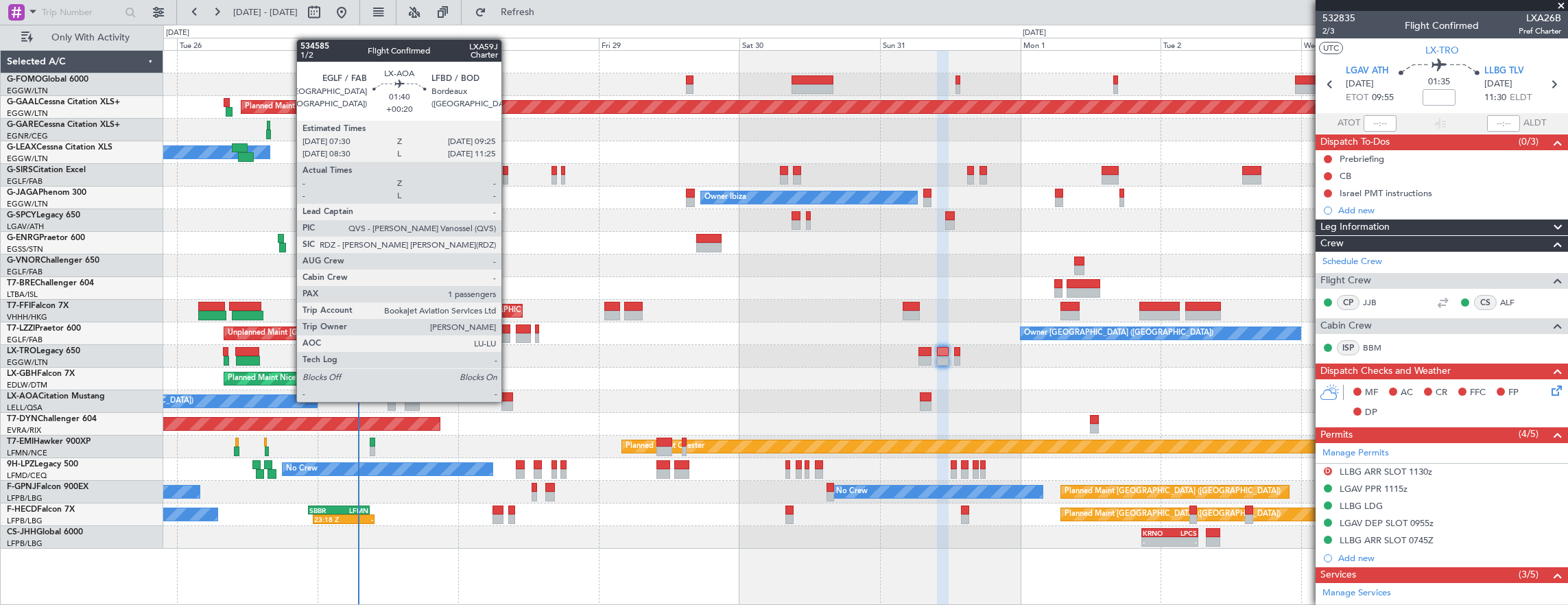
click at [508, 401] on div at bounding box center [507, 406] width 11 height 10
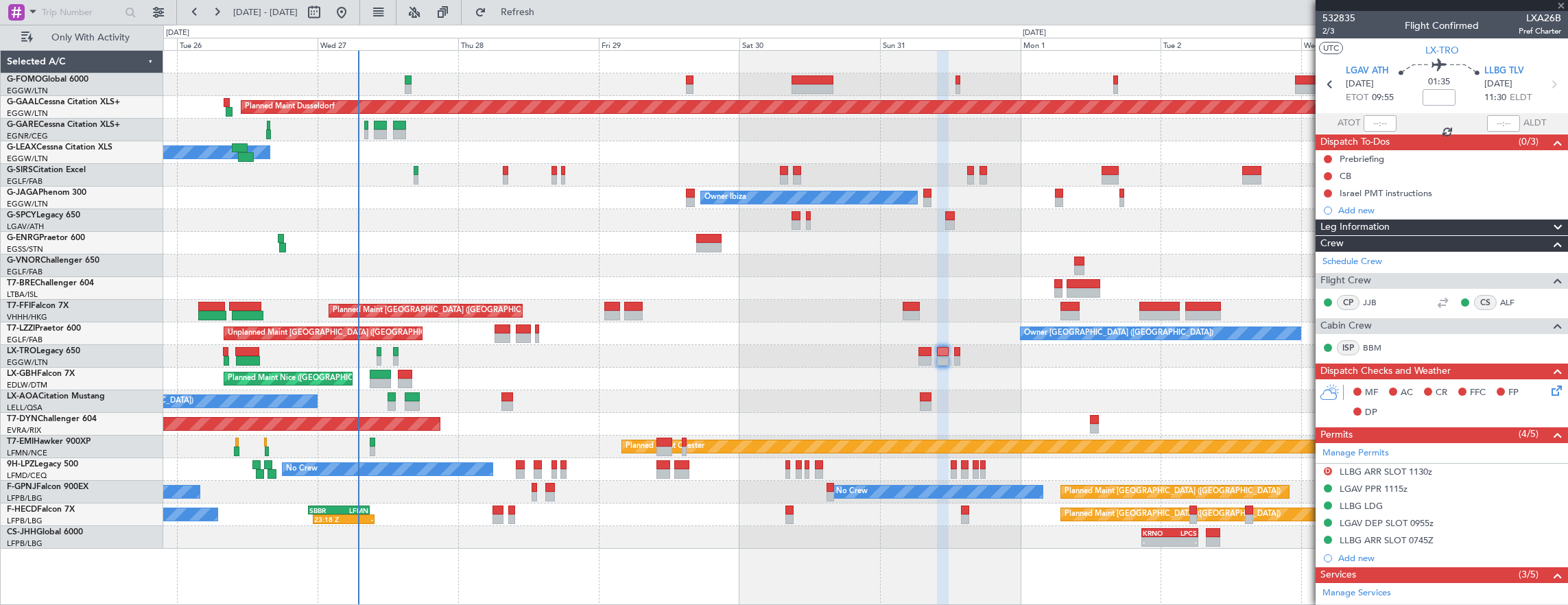
type input "+00:20"
type input "1"
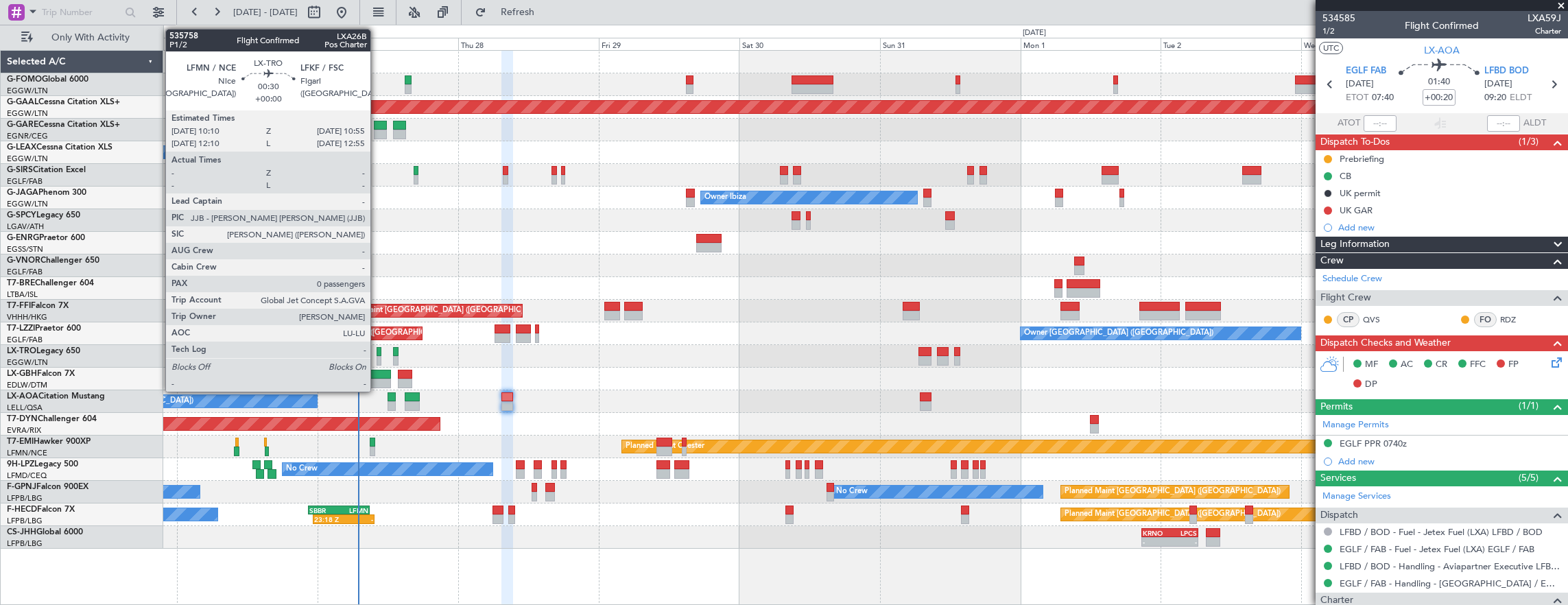
click at [377, 352] on div at bounding box center [379, 352] width 5 height 10
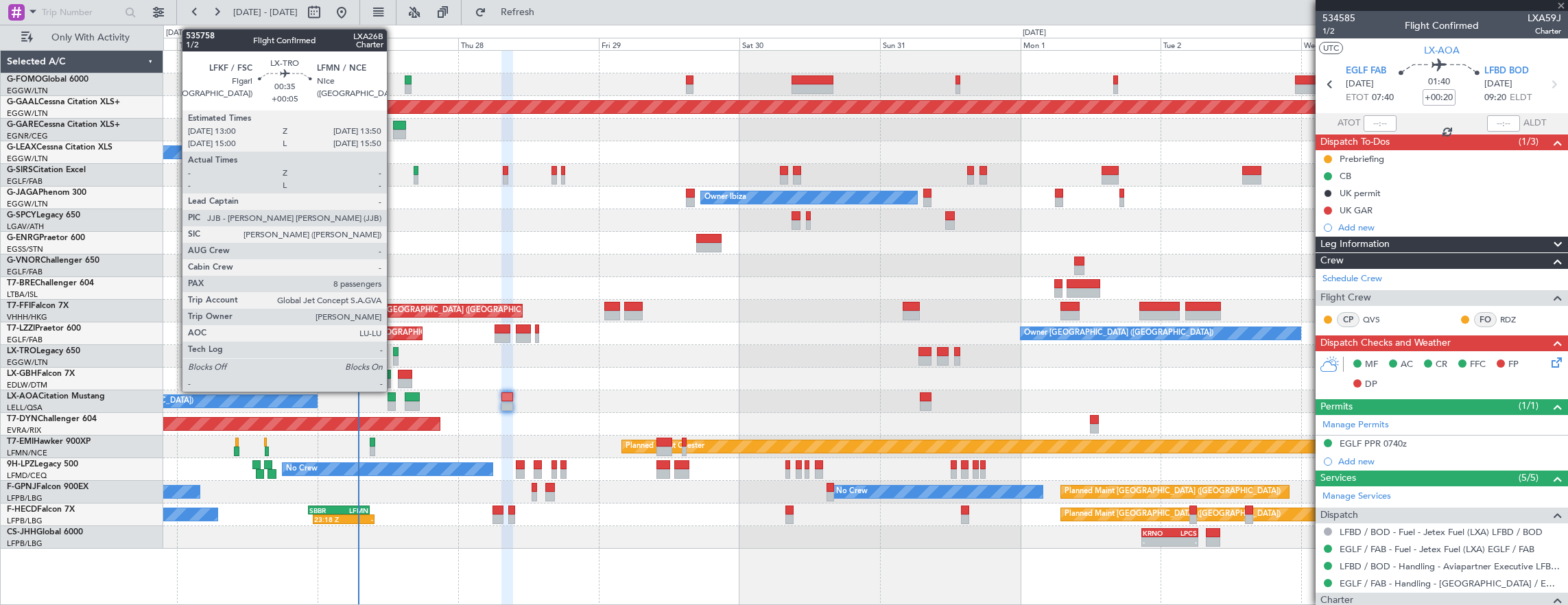
type input "0"
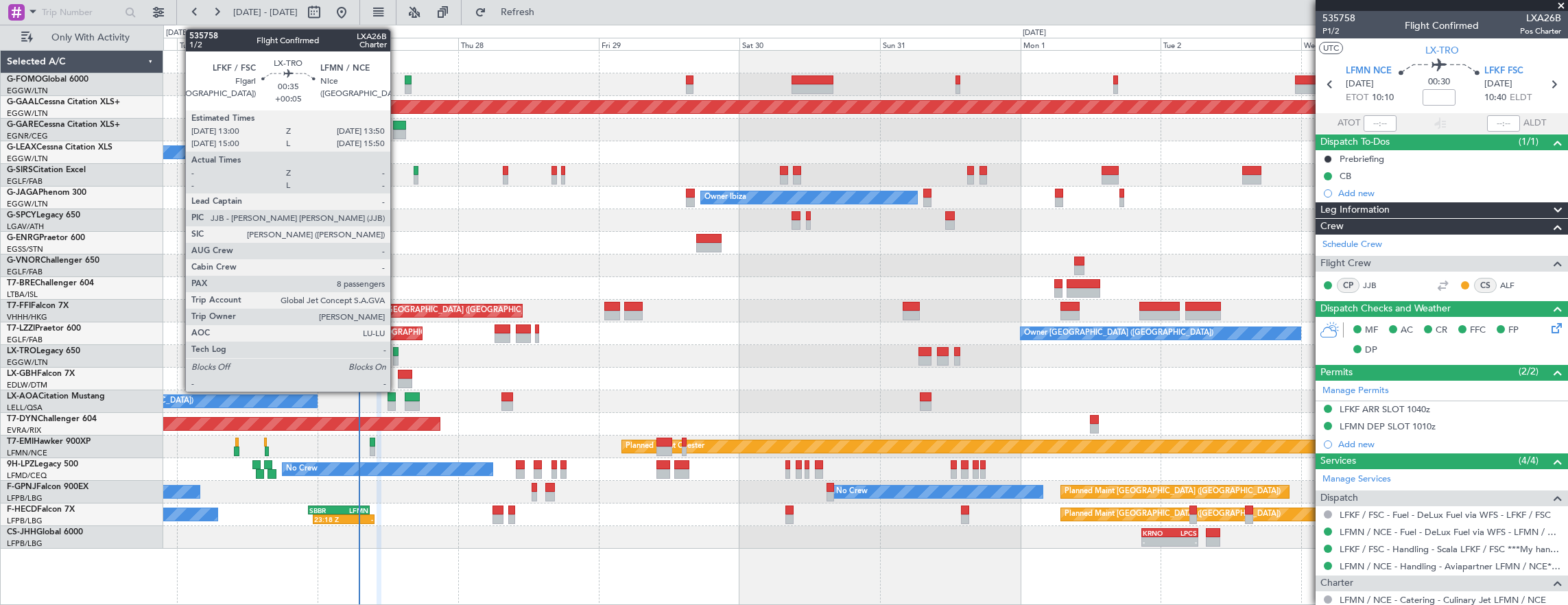
click at [397, 360] on div at bounding box center [395, 361] width 6 height 10
type input "+00:05"
type input "8"
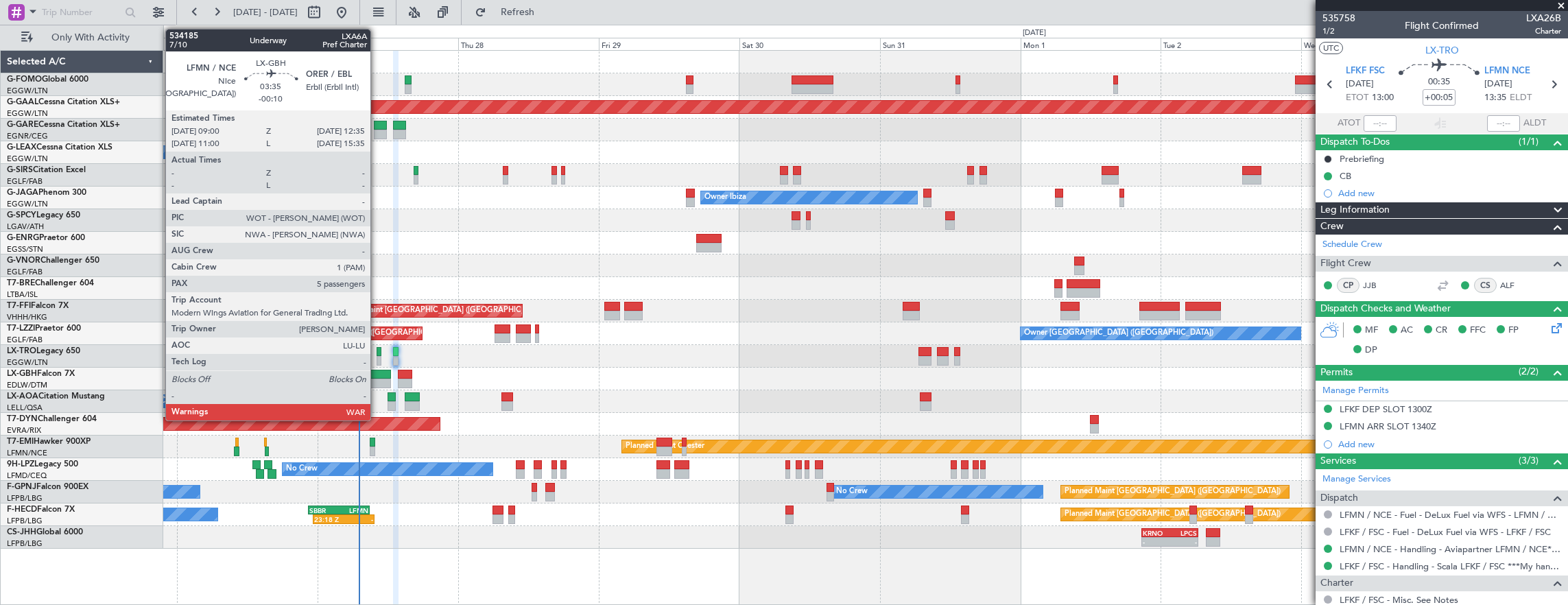
click at [377, 383] on div at bounding box center [380, 383] width 21 height 10
type input "-00:10"
type input "5"
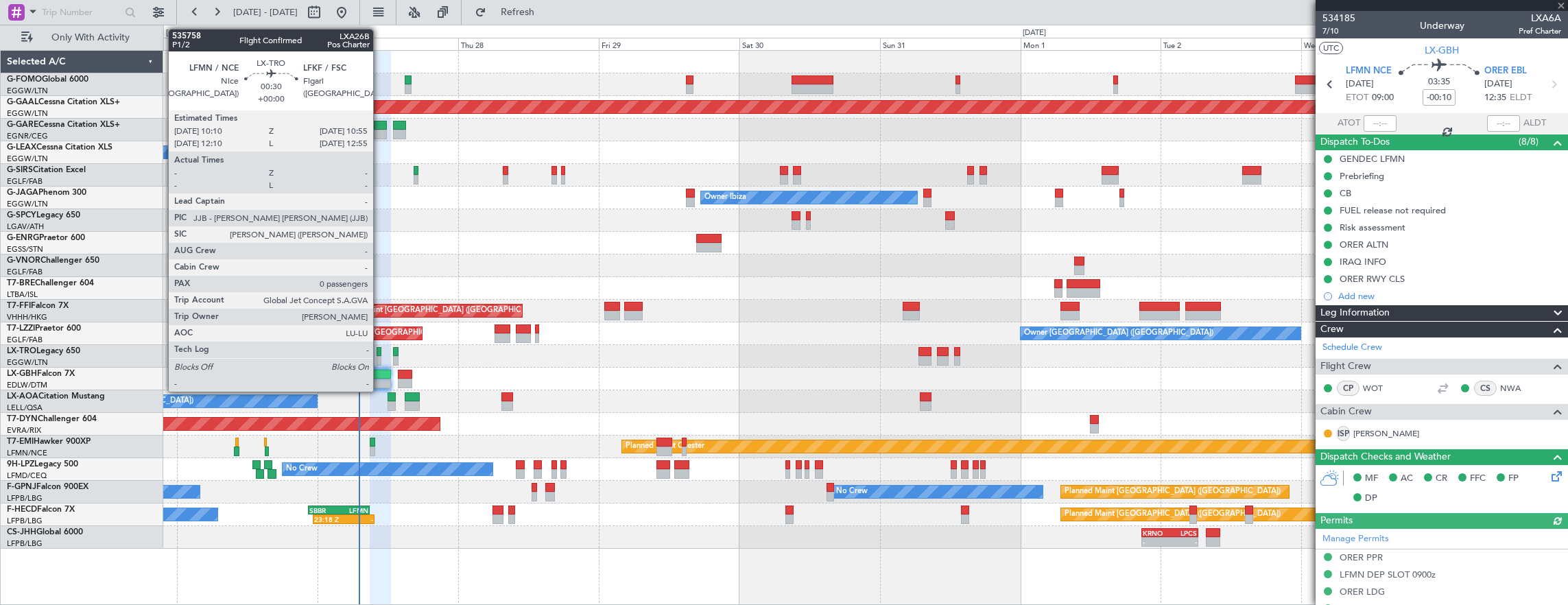
click at [380, 348] on div at bounding box center [379, 352] width 5 height 10
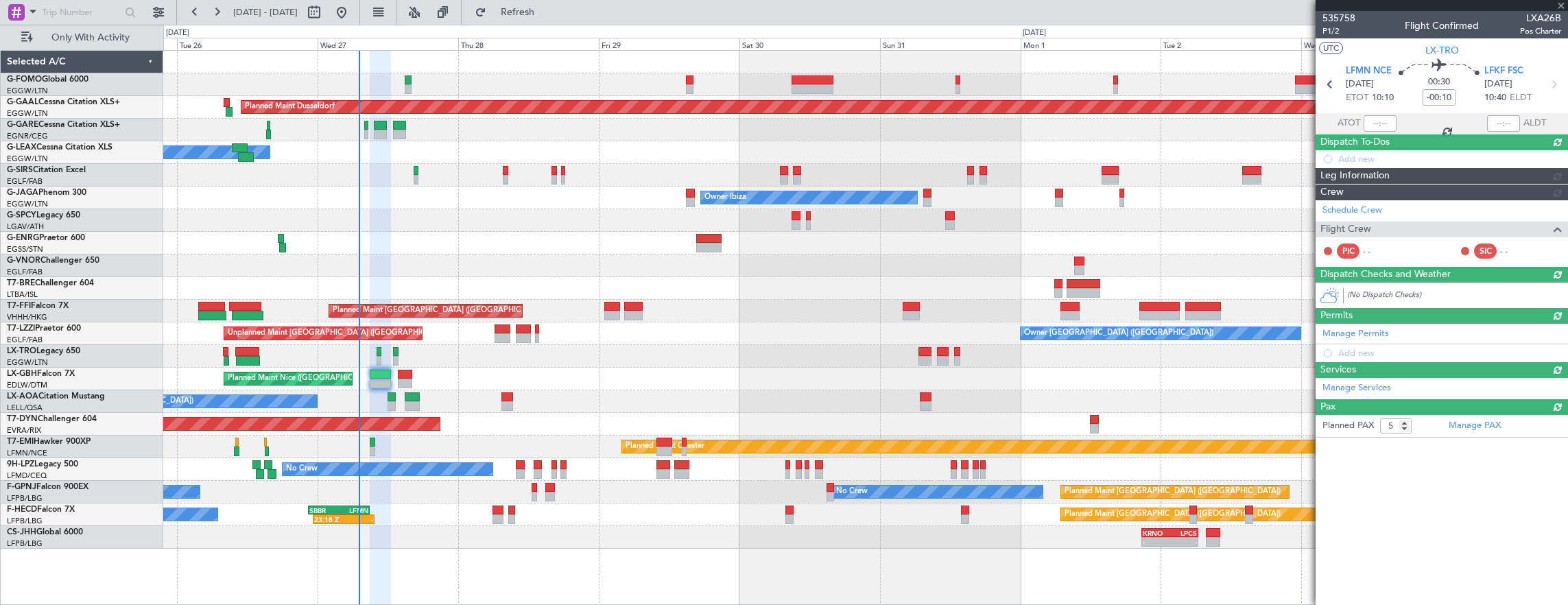
type input "0"
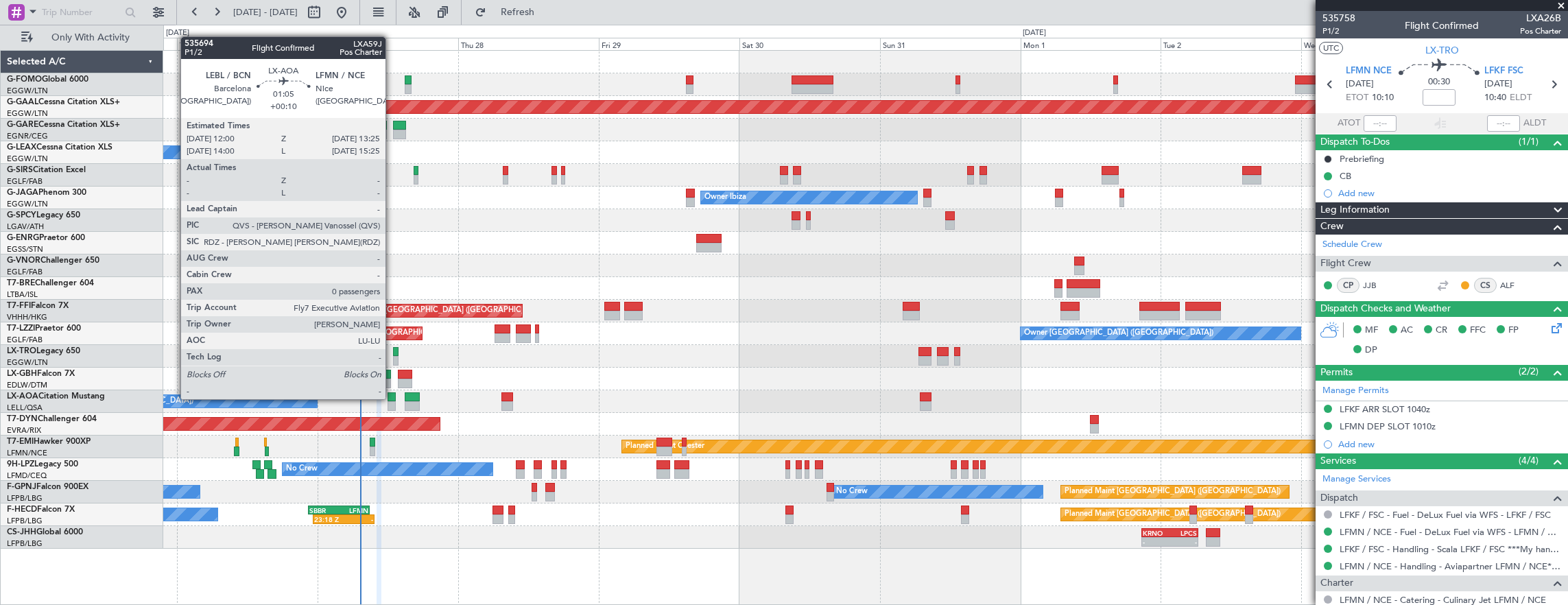
click at [392, 398] on div at bounding box center [391, 397] width 9 height 10
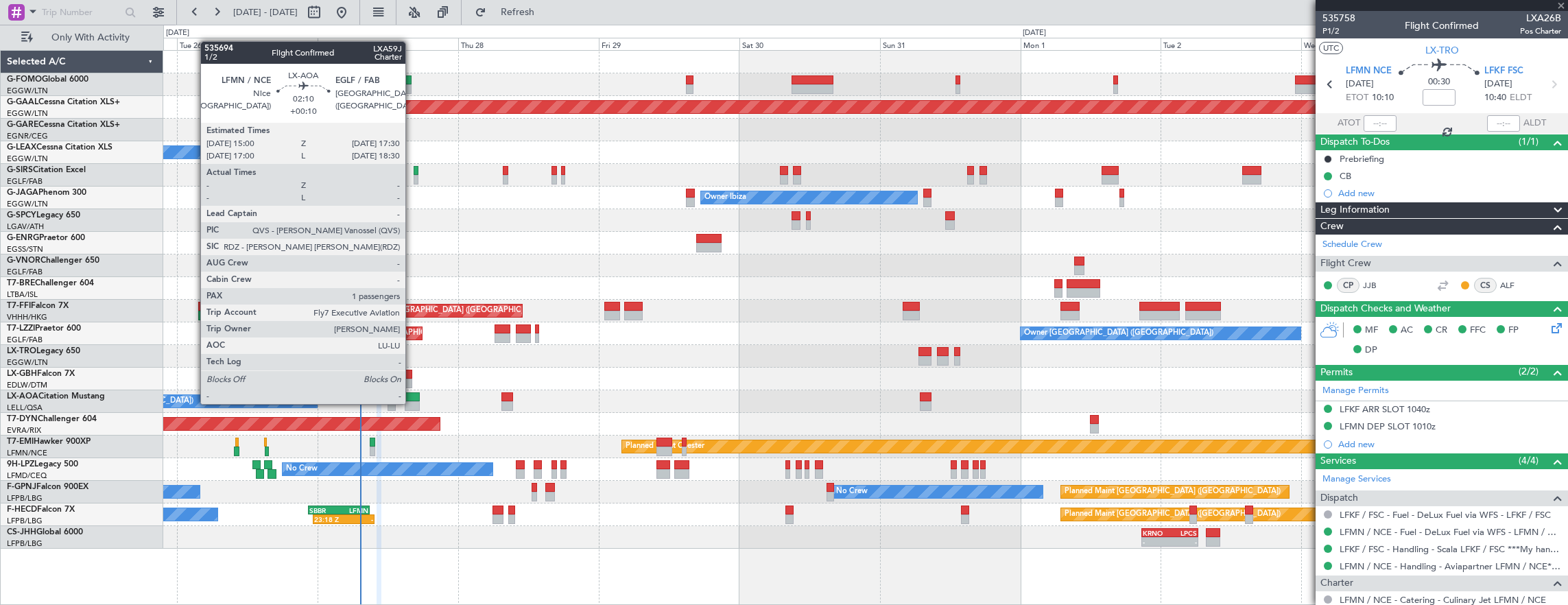
type input "+00:10"
